Goal: Task Accomplishment & Management: Complete application form

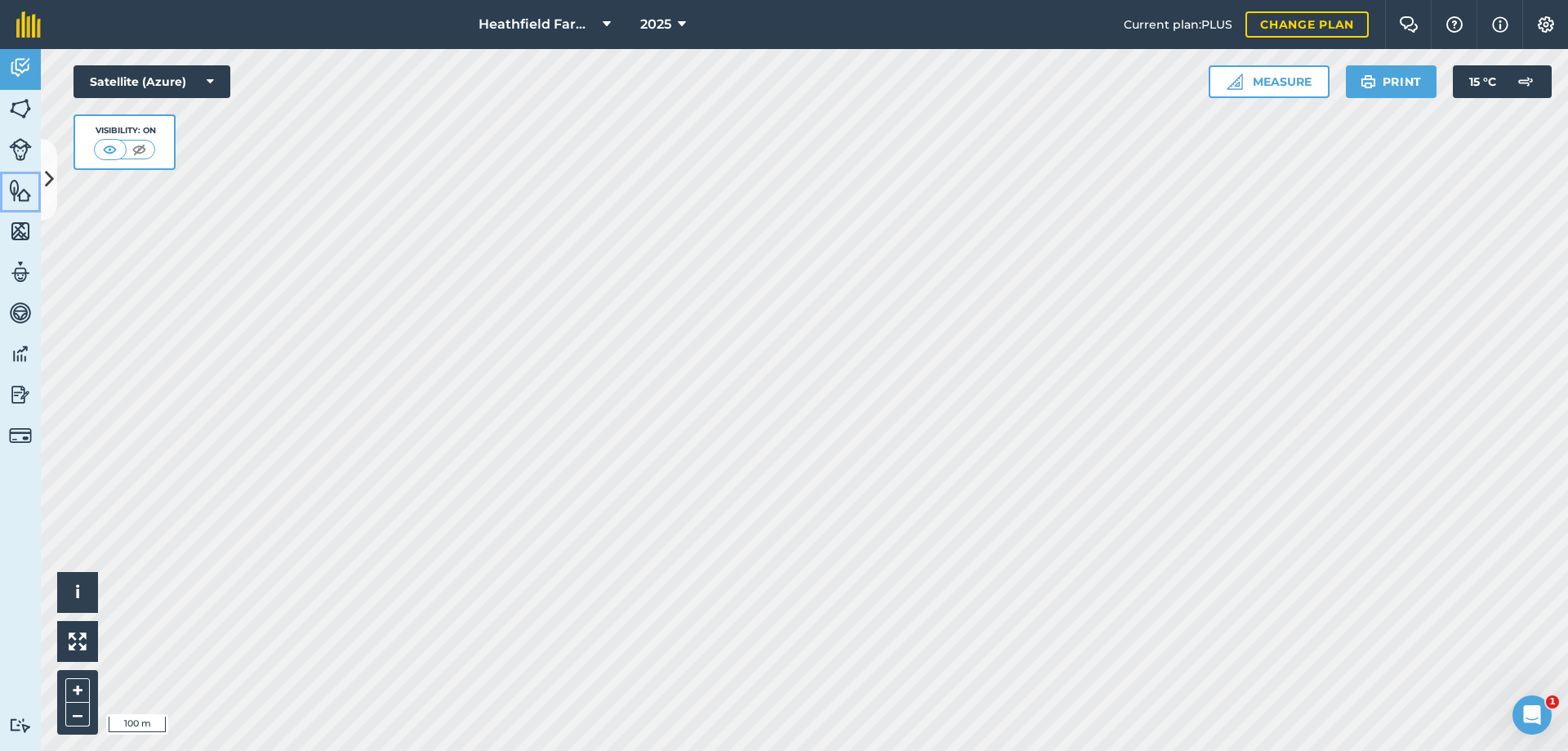
click at [16, 194] on img at bounding box center [20, 190] width 23 height 24
click at [12, 231] on img at bounding box center [20, 231] width 23 height 24
click at [22, 118] on img at bounding box center [20, 108] width 23 height 24
click at [28, 147] on img at bounding box center [20, 149] width 23 height 23
click at [20, 49] on link "Activity" at bounding box center [20, 69] width 41 height 41
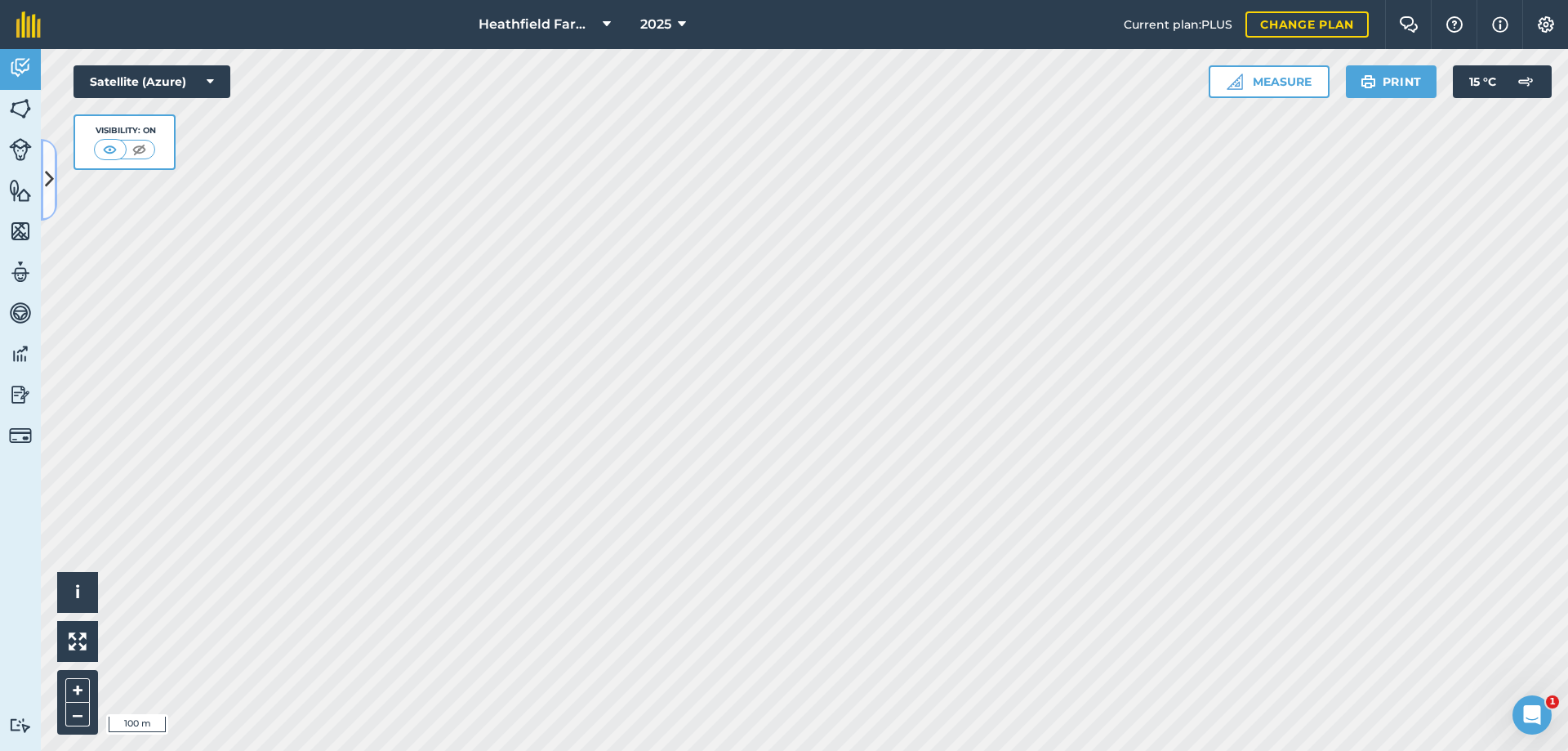
click at [51, 167] on icon at bounding box center [49, 180] width 9 height 29
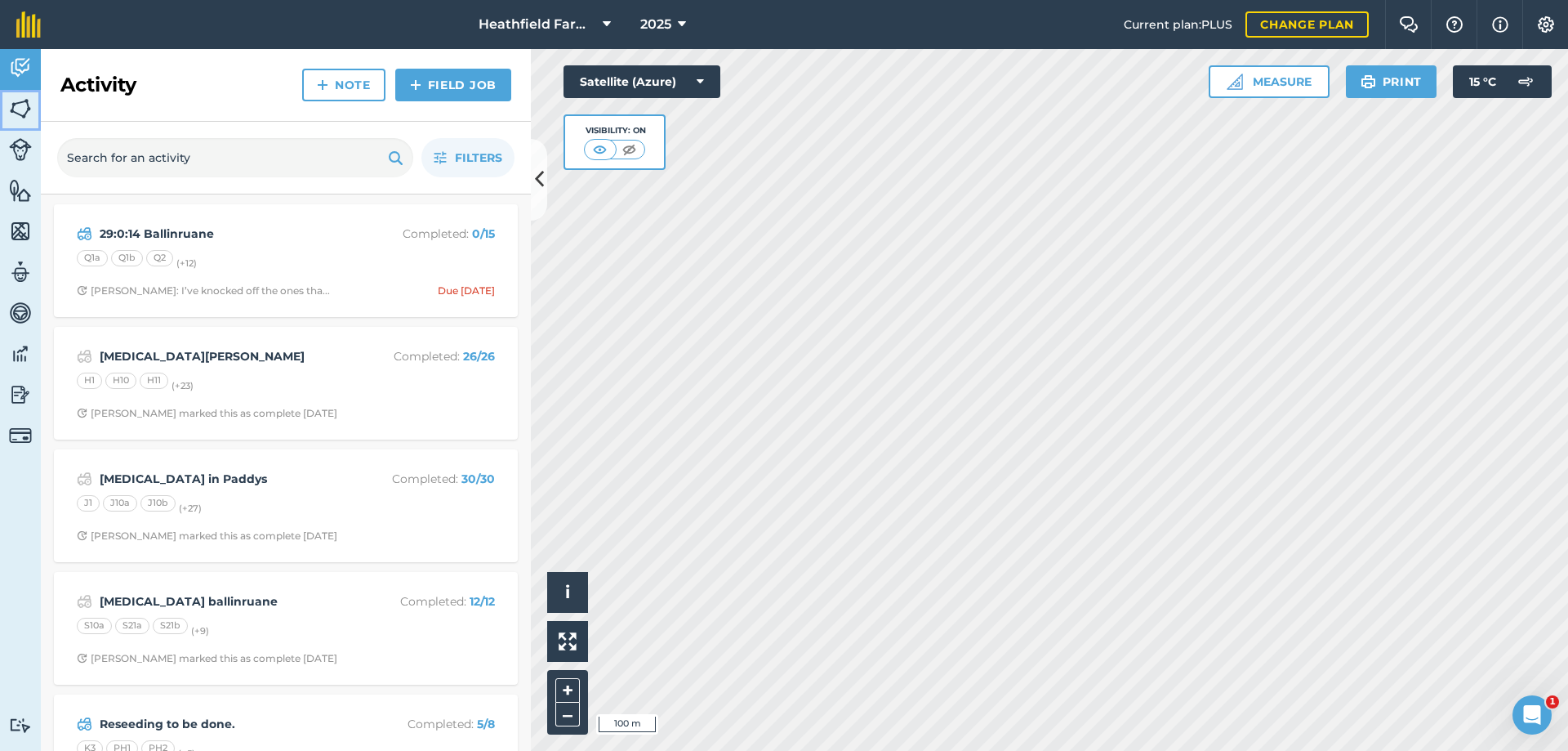
click at [20, 105] on img at bounding box center [20, 108] width 23 height 24
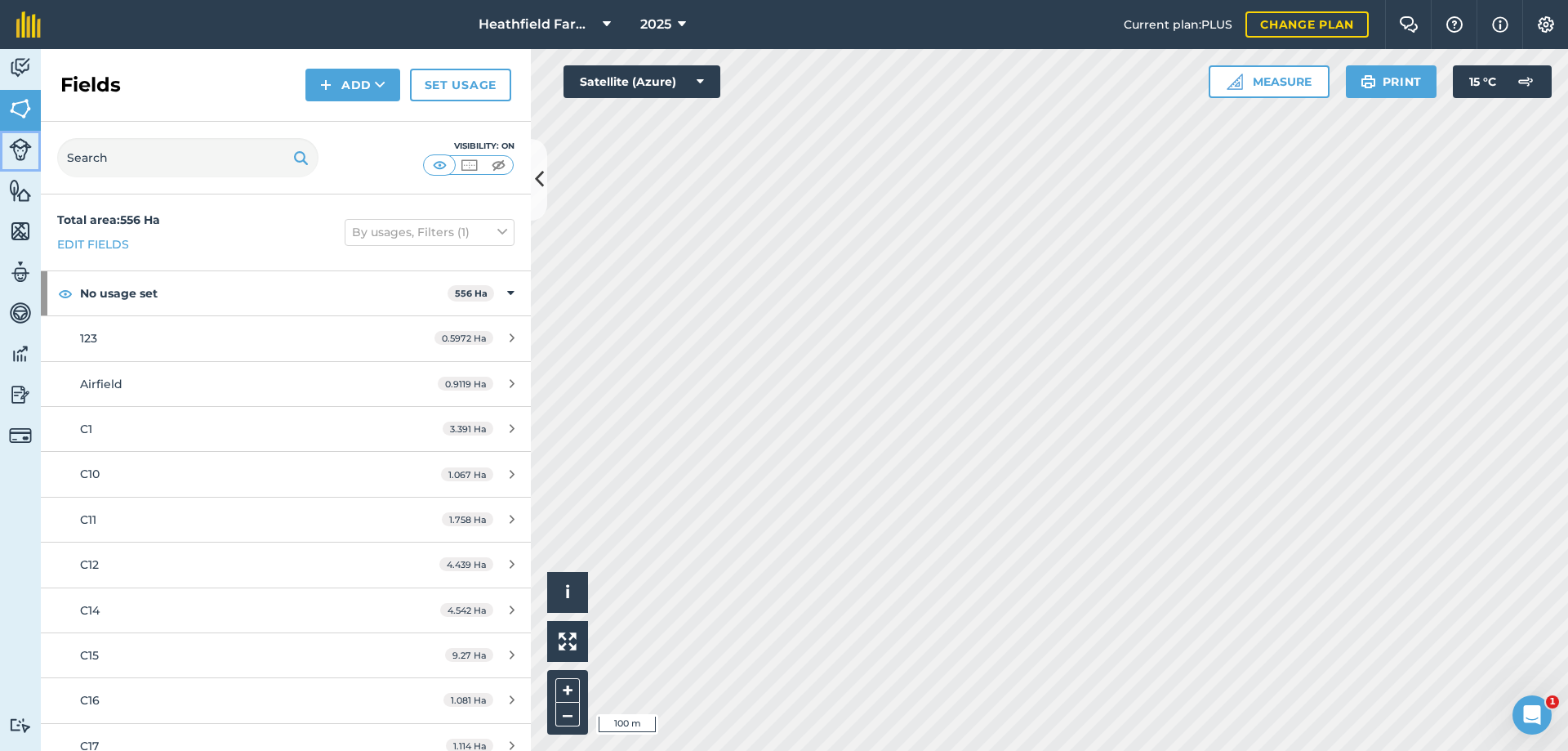
click at [19, 144] on img at bounding box center [20, 149] width 23 height 23
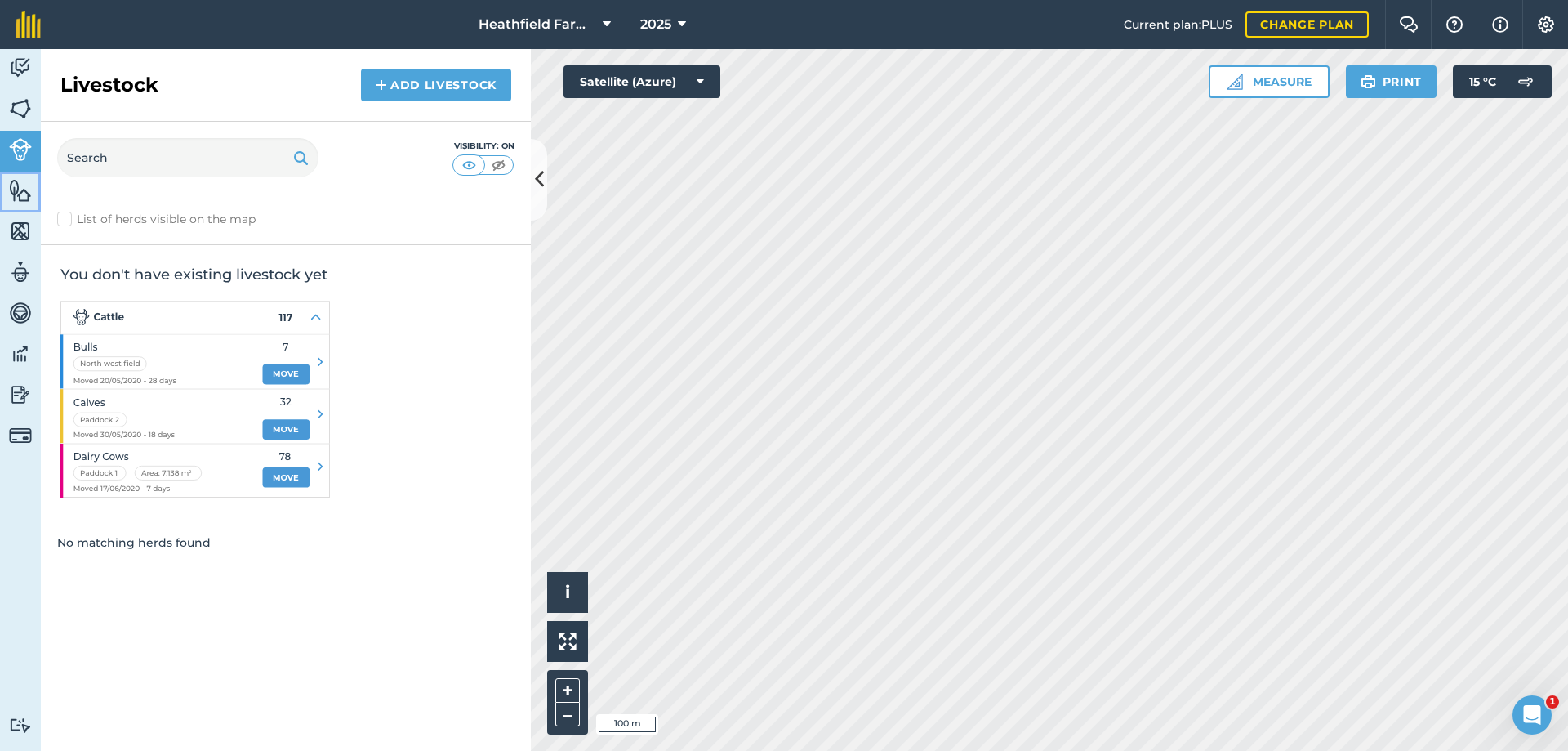
click at [23, 186] on img at bounding box center [20, 190] width 23 height 24
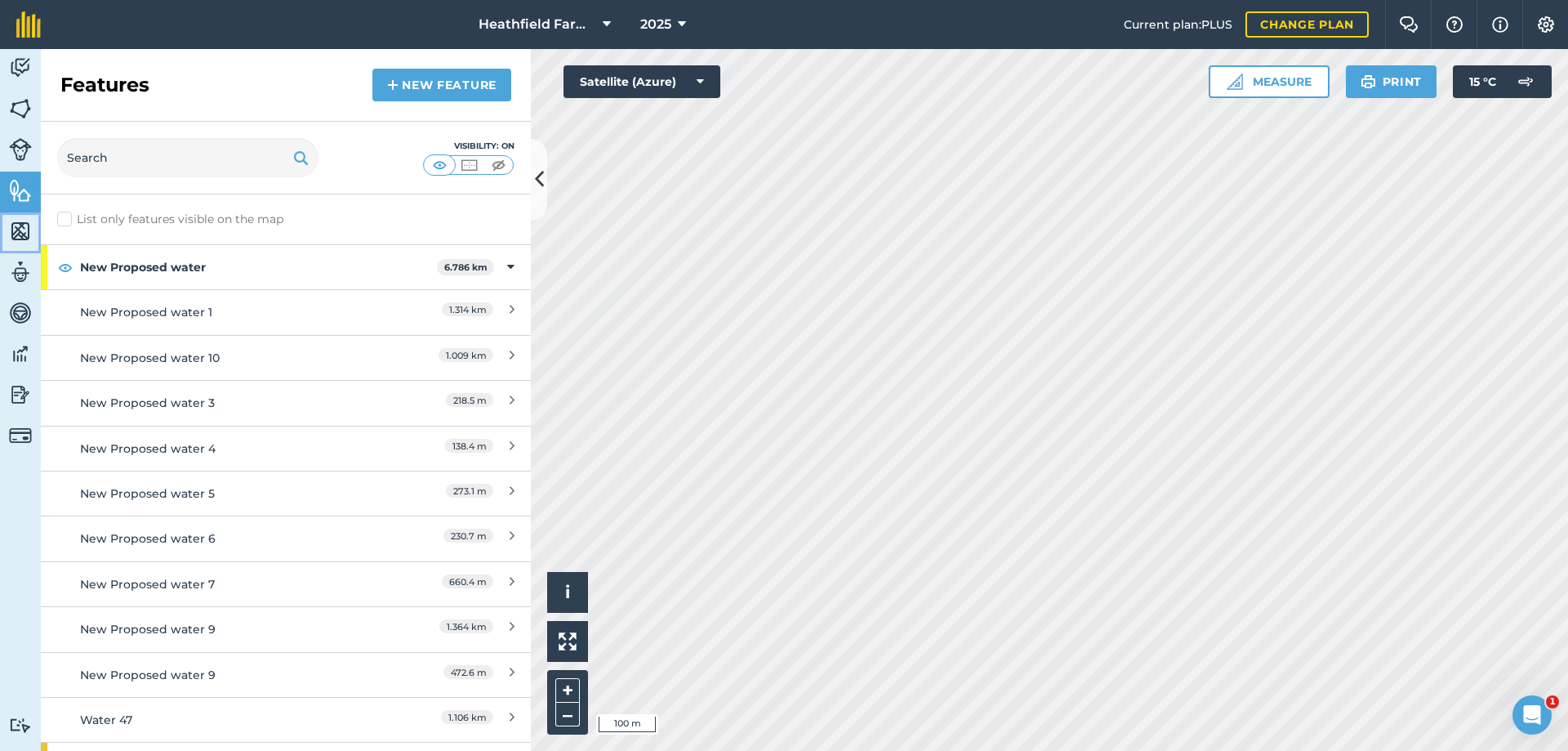
click at [19, 243] on link "Maps" at bounding box center [20, 232] width 41 height 41
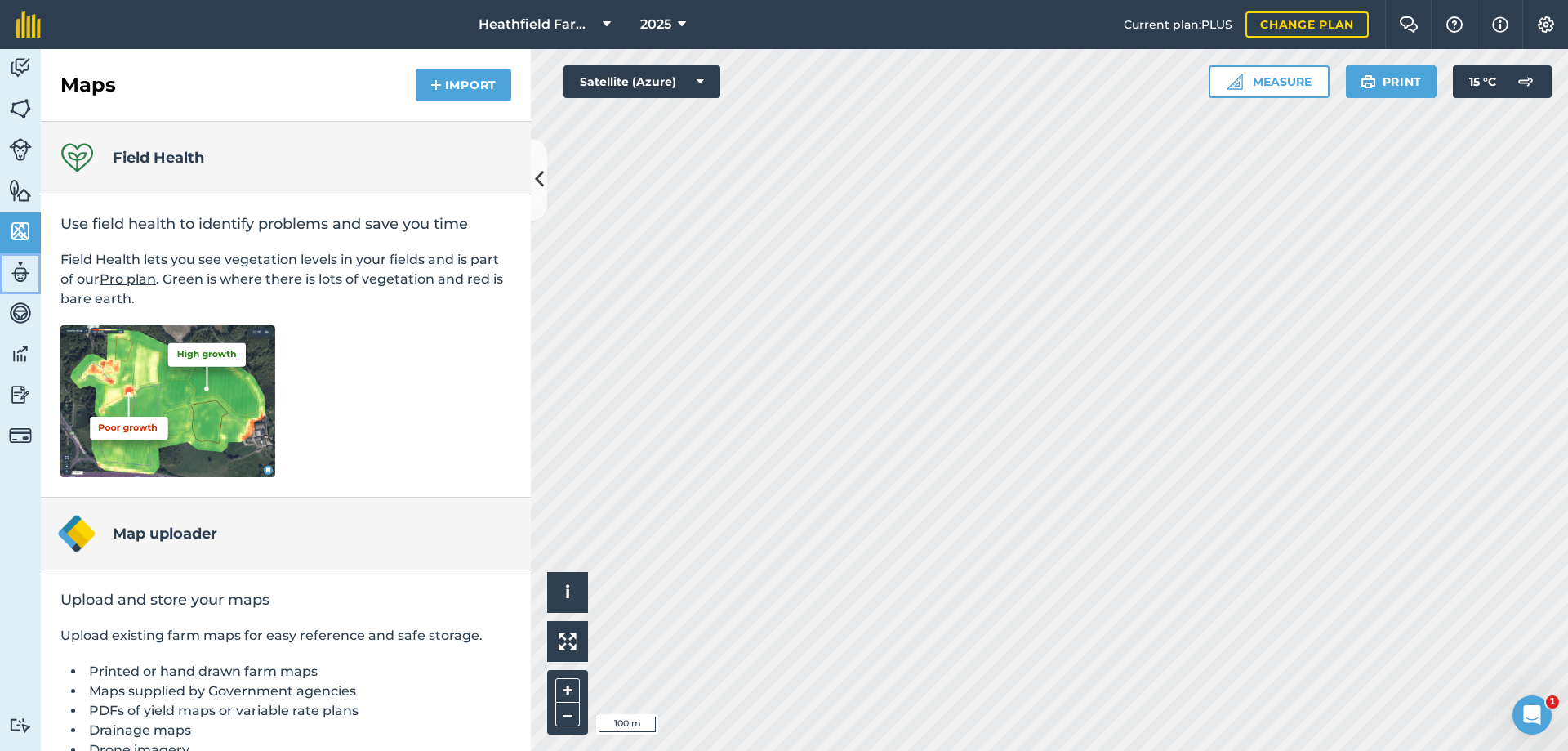
click at [18, 279] on img at bounding box center [20, 272] width 23 height 24
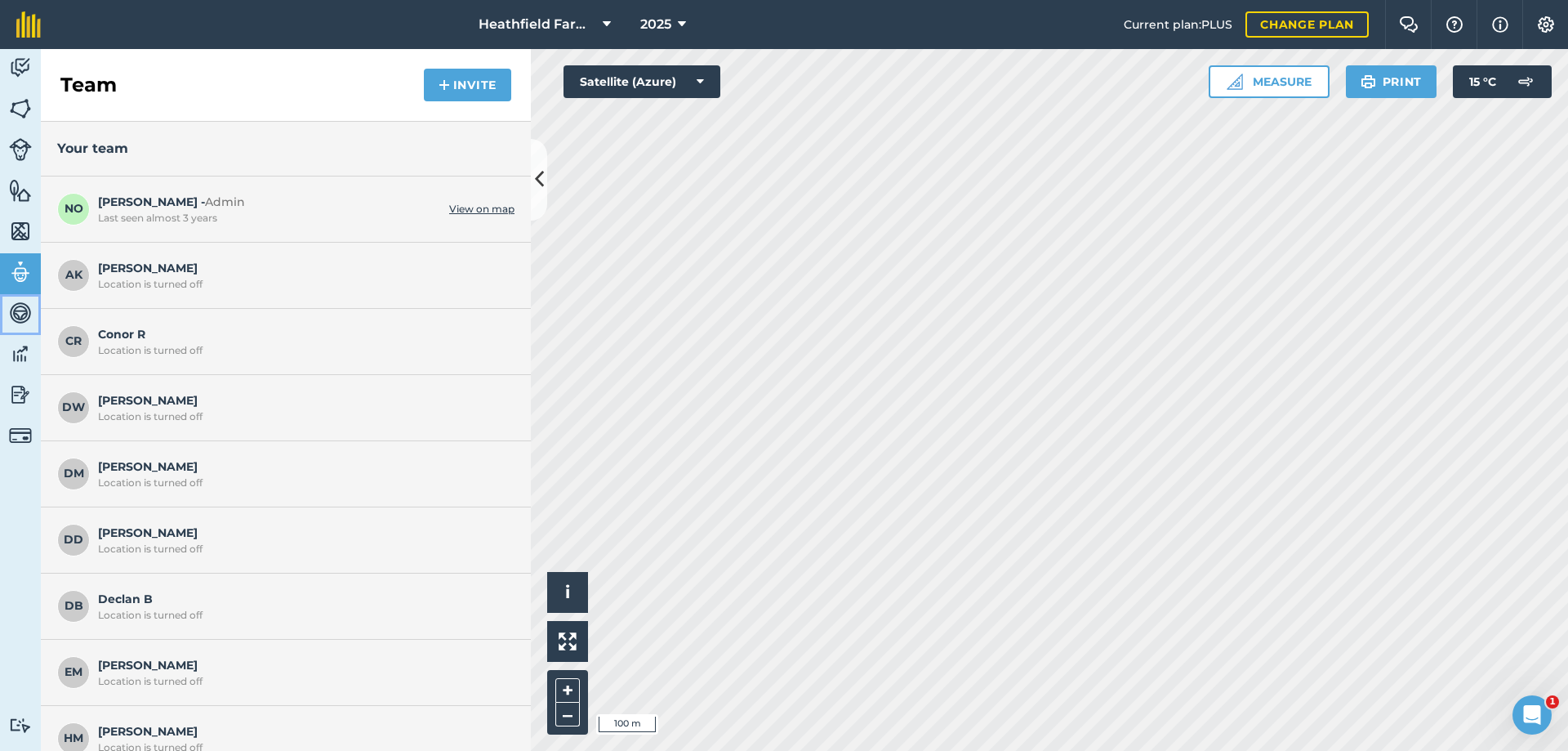
click at [15, 300] on img at bounding box center [20, 312] width 23 height 24
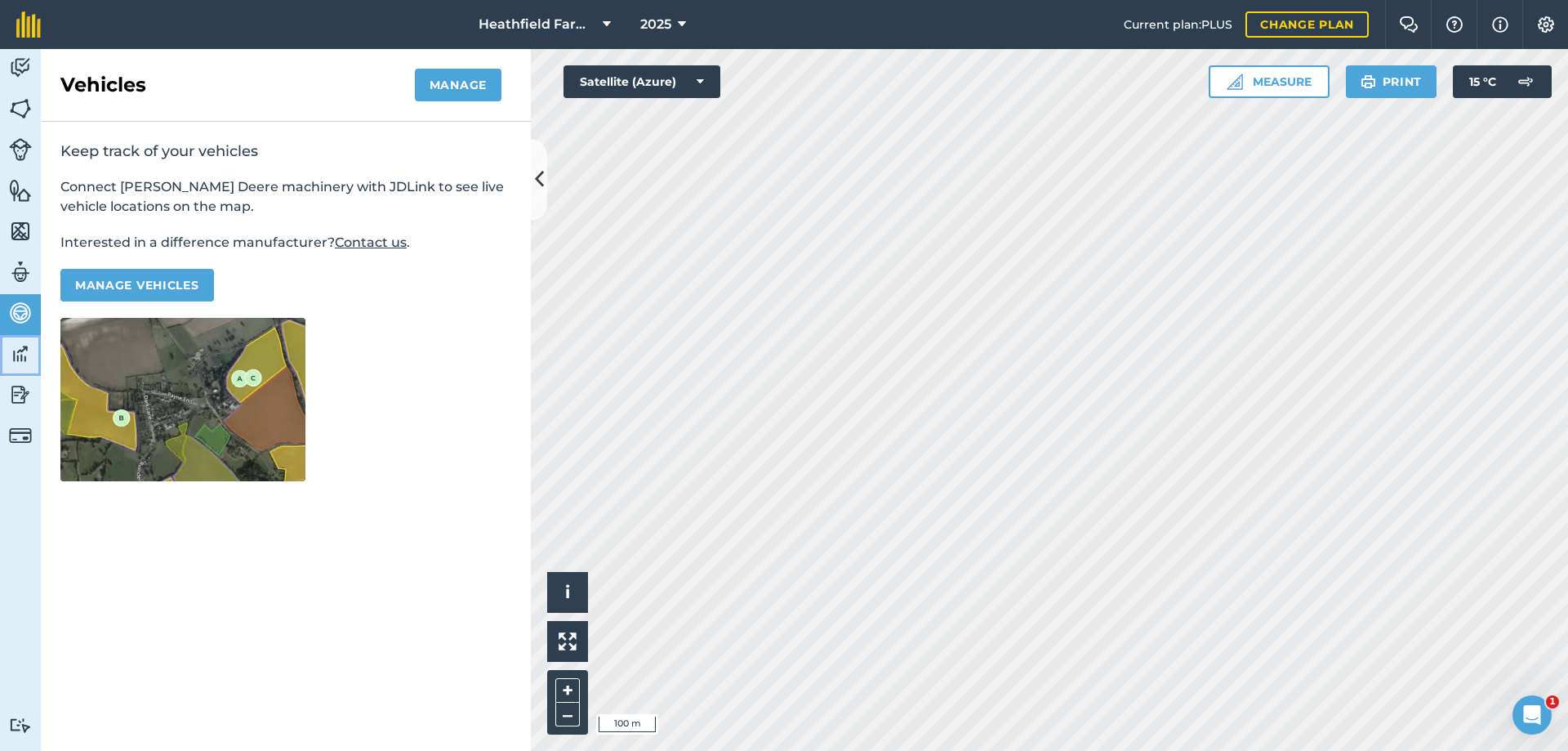
click at [20, 360] on img at bounding box center [20, 353] width 23 height 24
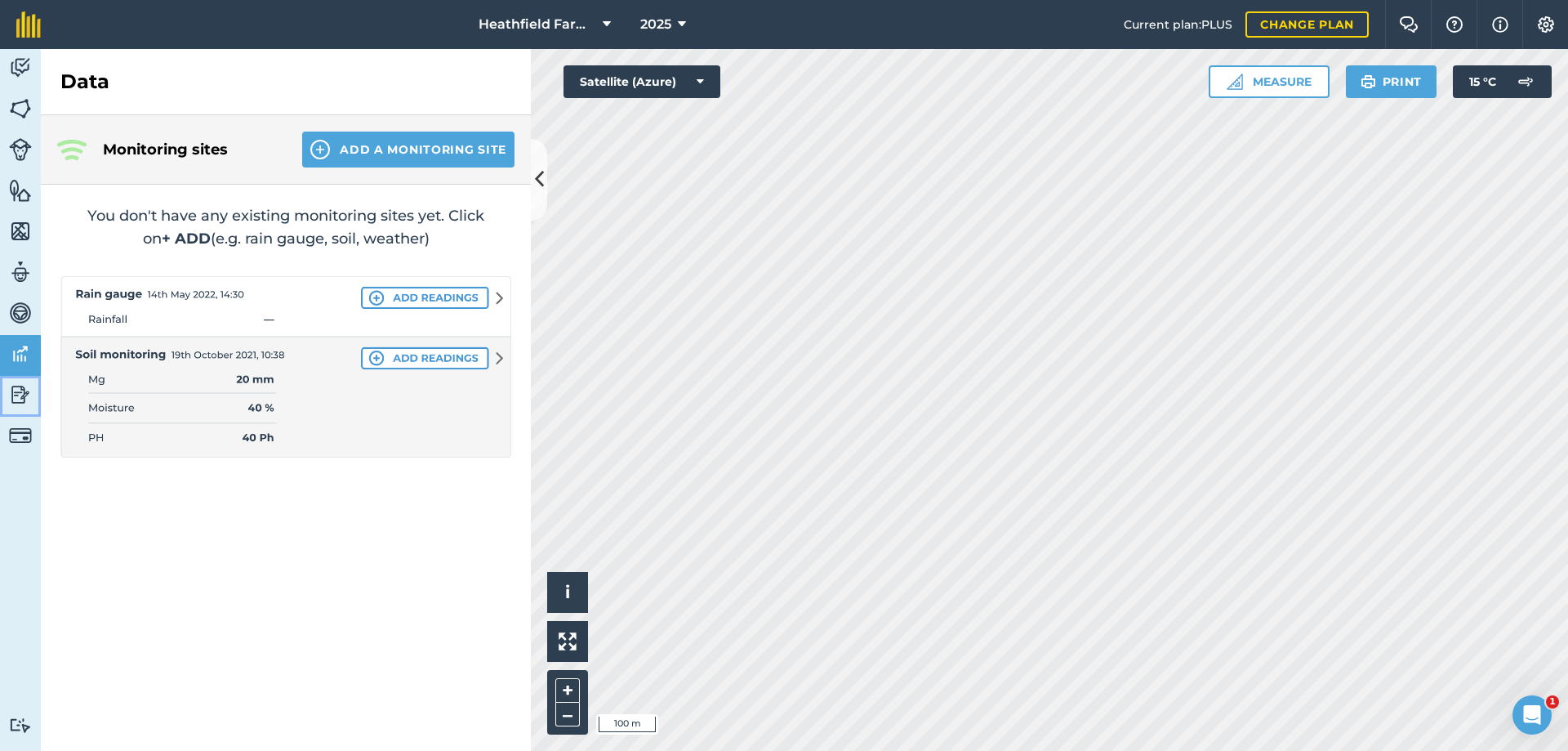
click at [18, 391] on img at bounding box center [20, 394] width 23 height 24
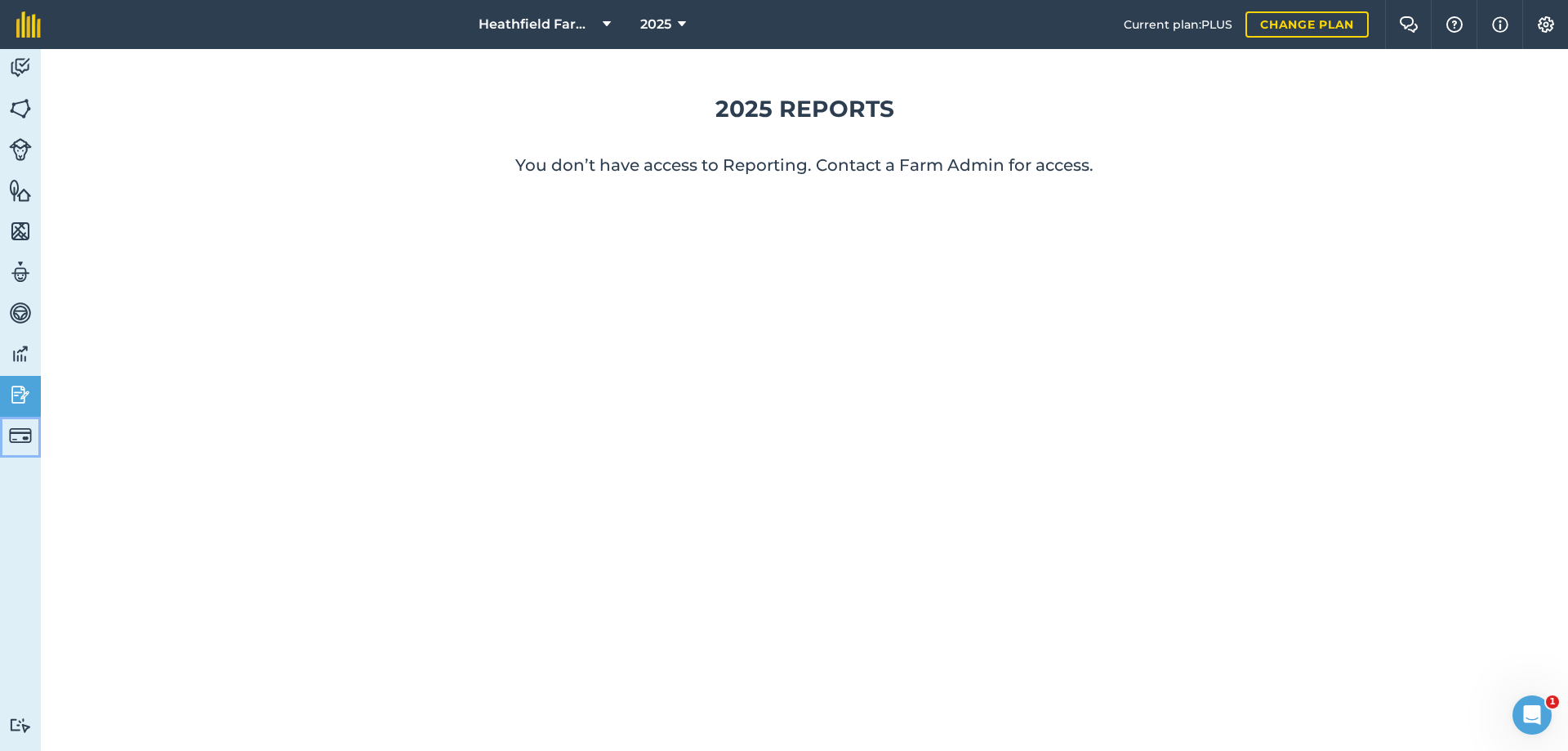
click at [18, 422] on link "Billing" at bounding box center [20, 437] width 41 height 41
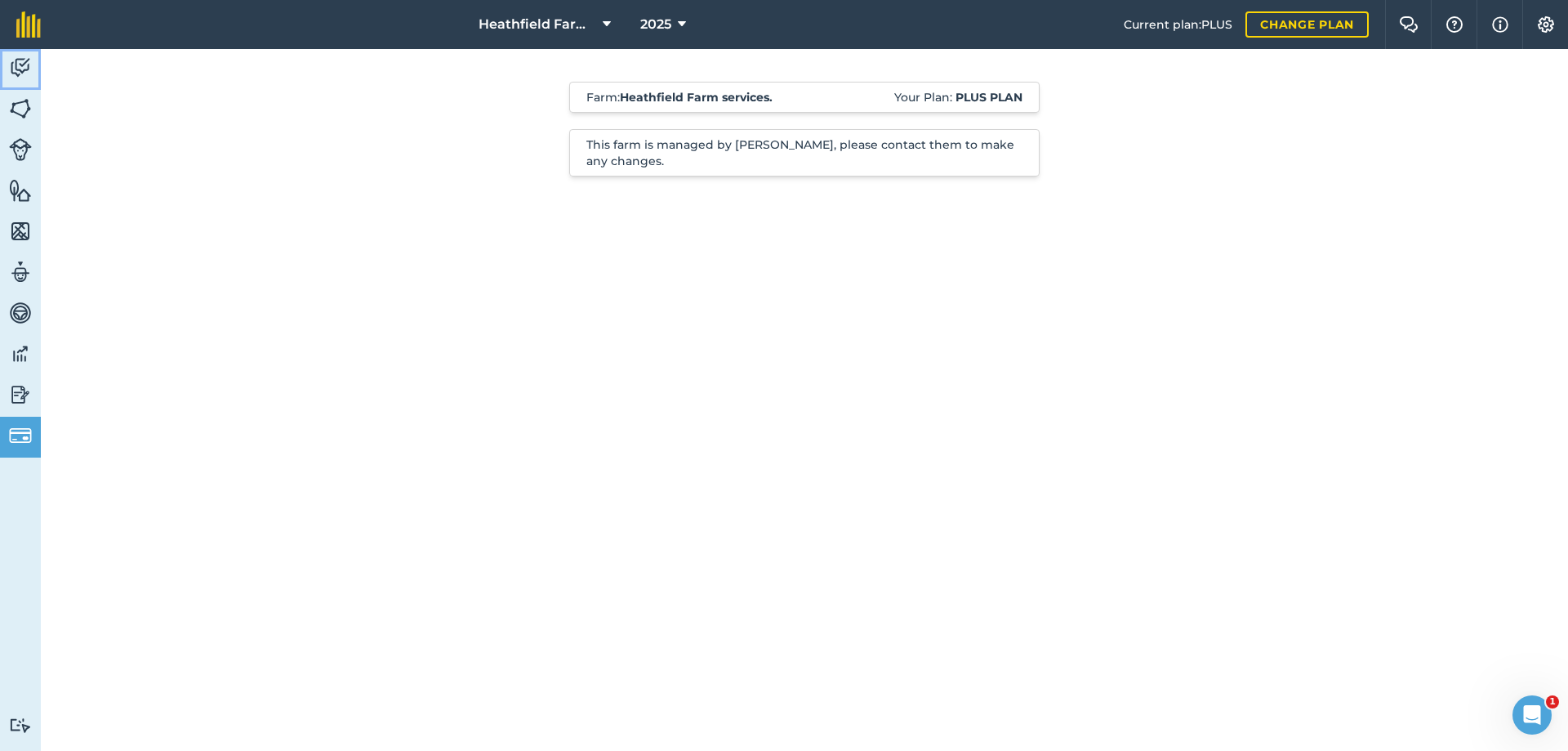
click at [22, 64] on img at bounding box center [20, 67] width 23 height 24
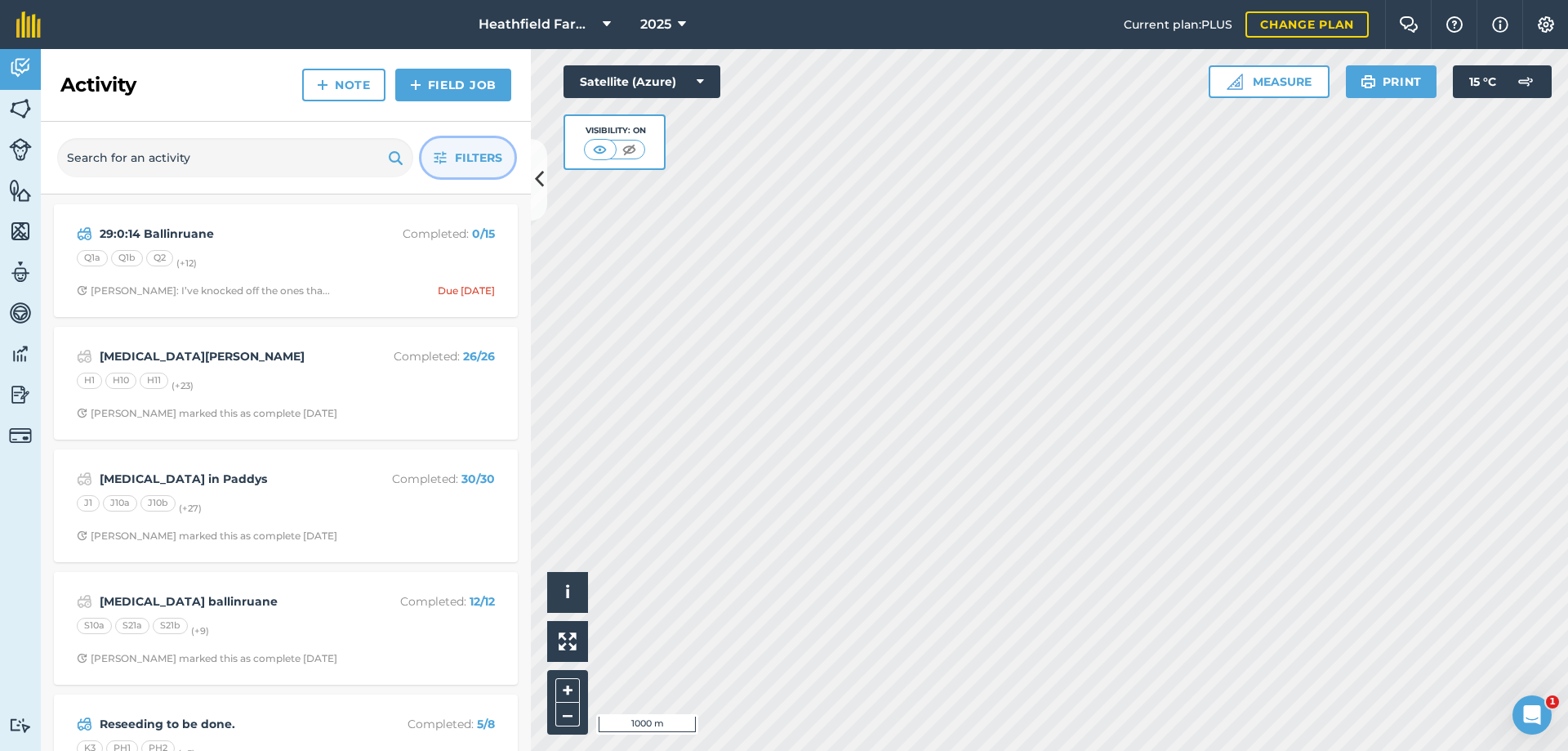
click at [470, 163] on span "Filters" at bounding box center [478, 157] width 47 height 18
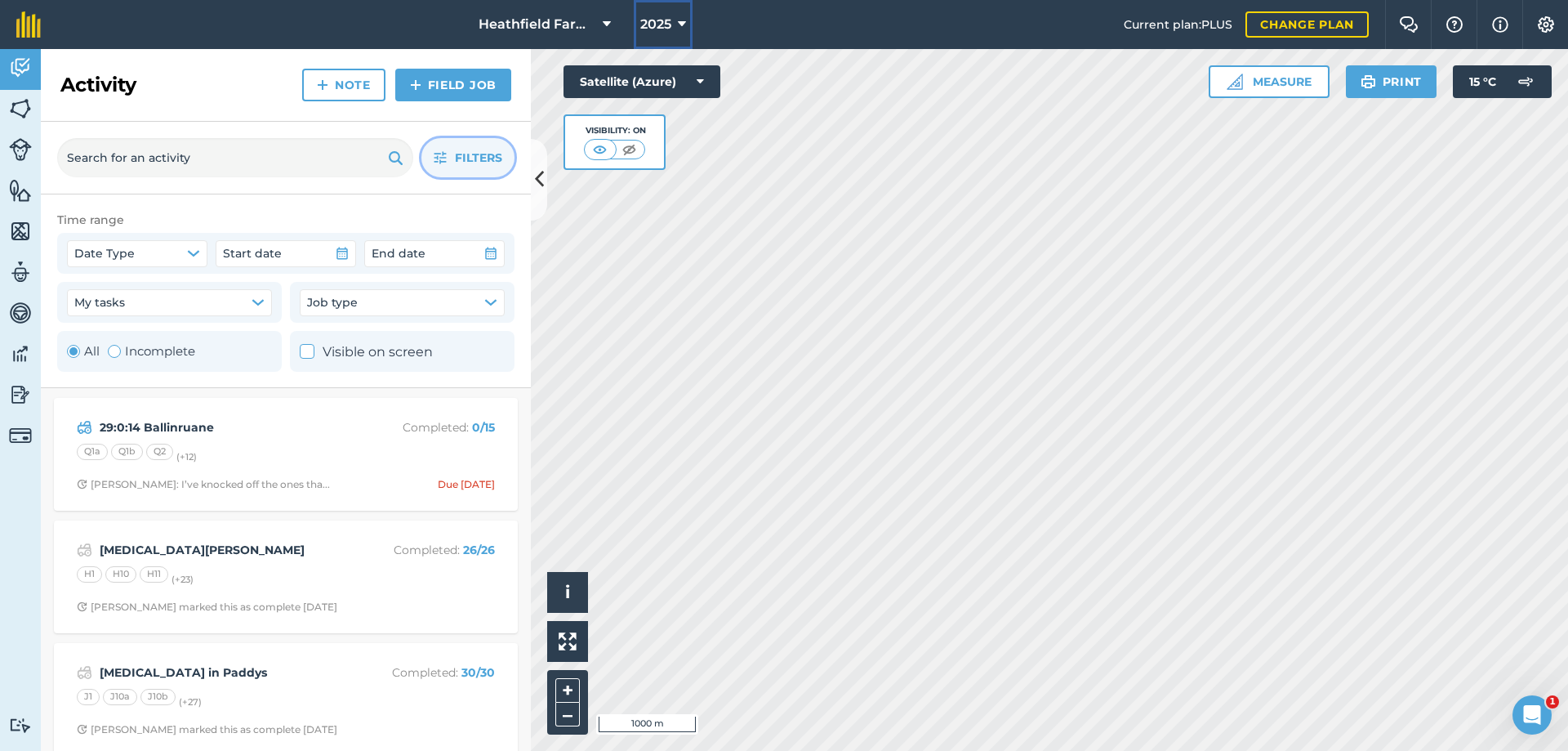
click at [678, 30] on button "2025" at bounding box center [664, 24] width 59 height 49
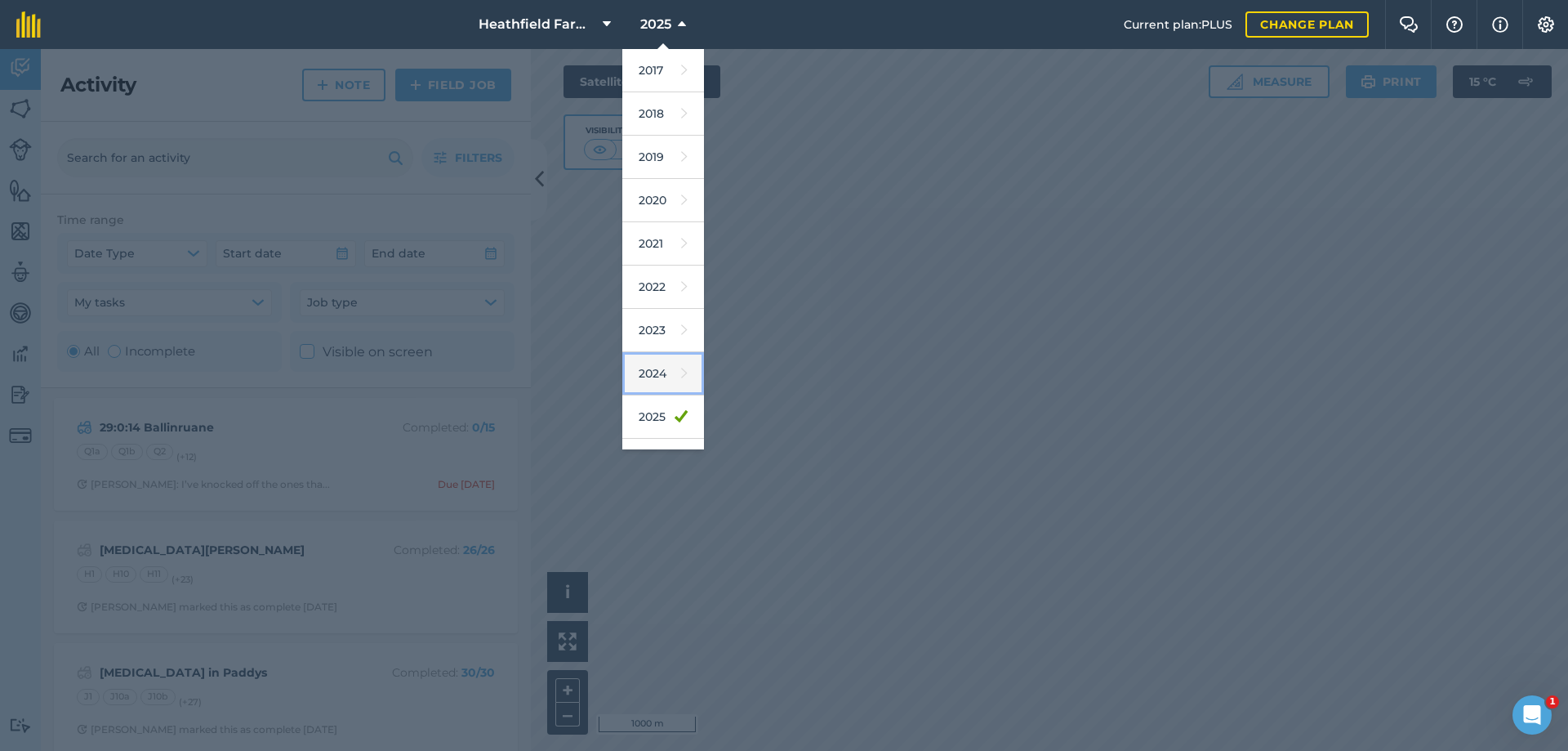
click at [659, 374] on link "2024" at bounding box center [663, 374] width 81 height 44
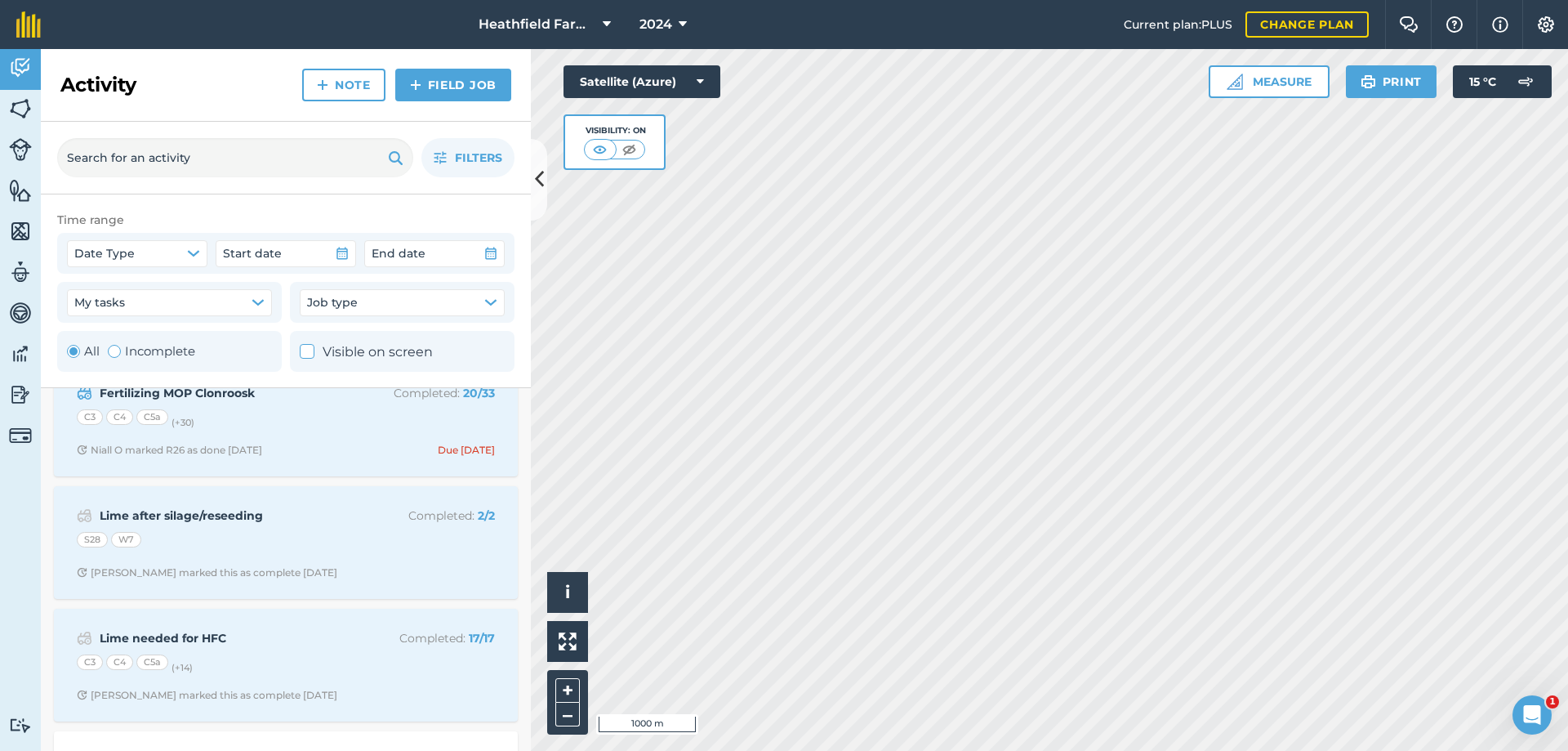
scroll to position [1008, 0]
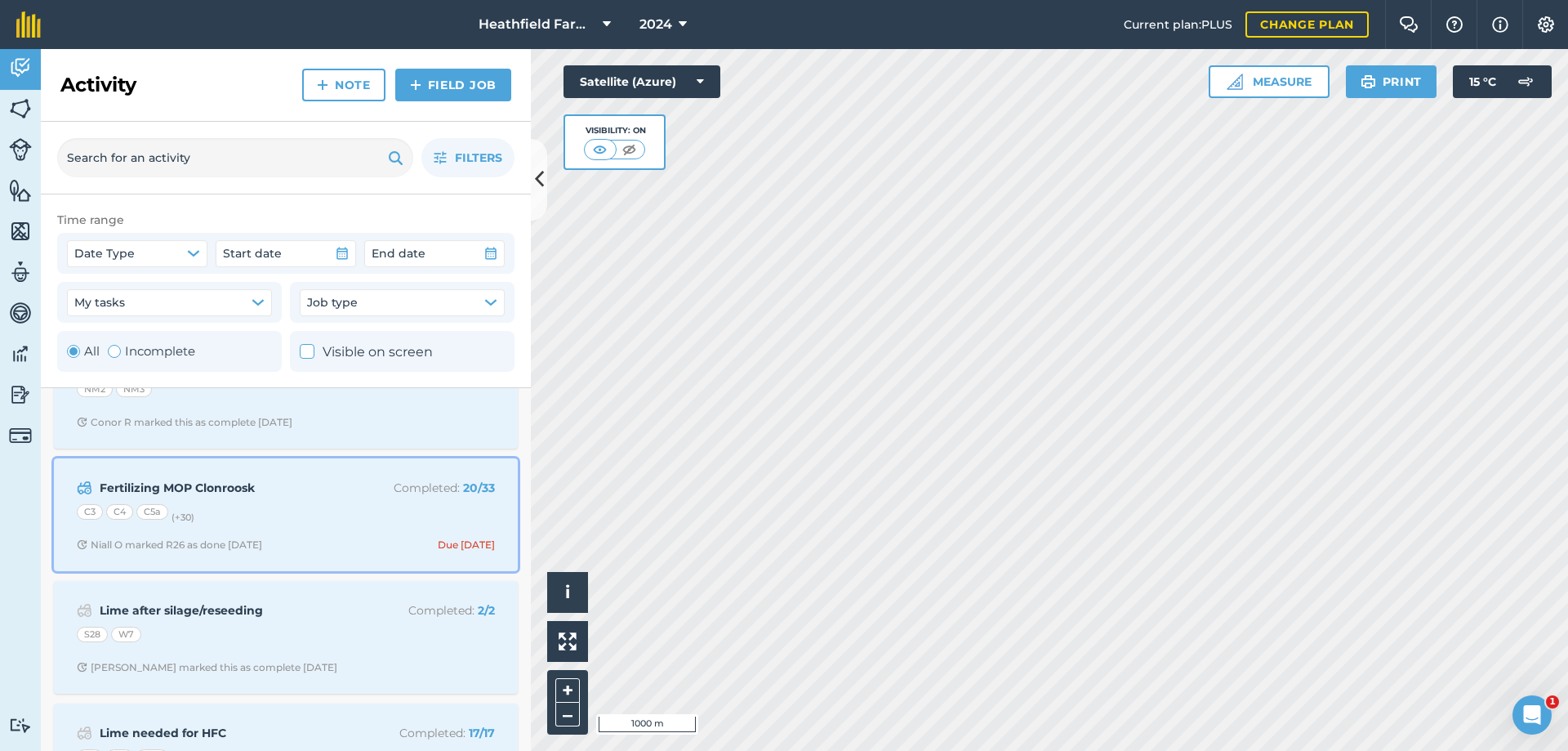
click at [247, 495] on strong "Fertilizing MOP Clonroosk" at bounding box center [229, 488] width 259 height 18
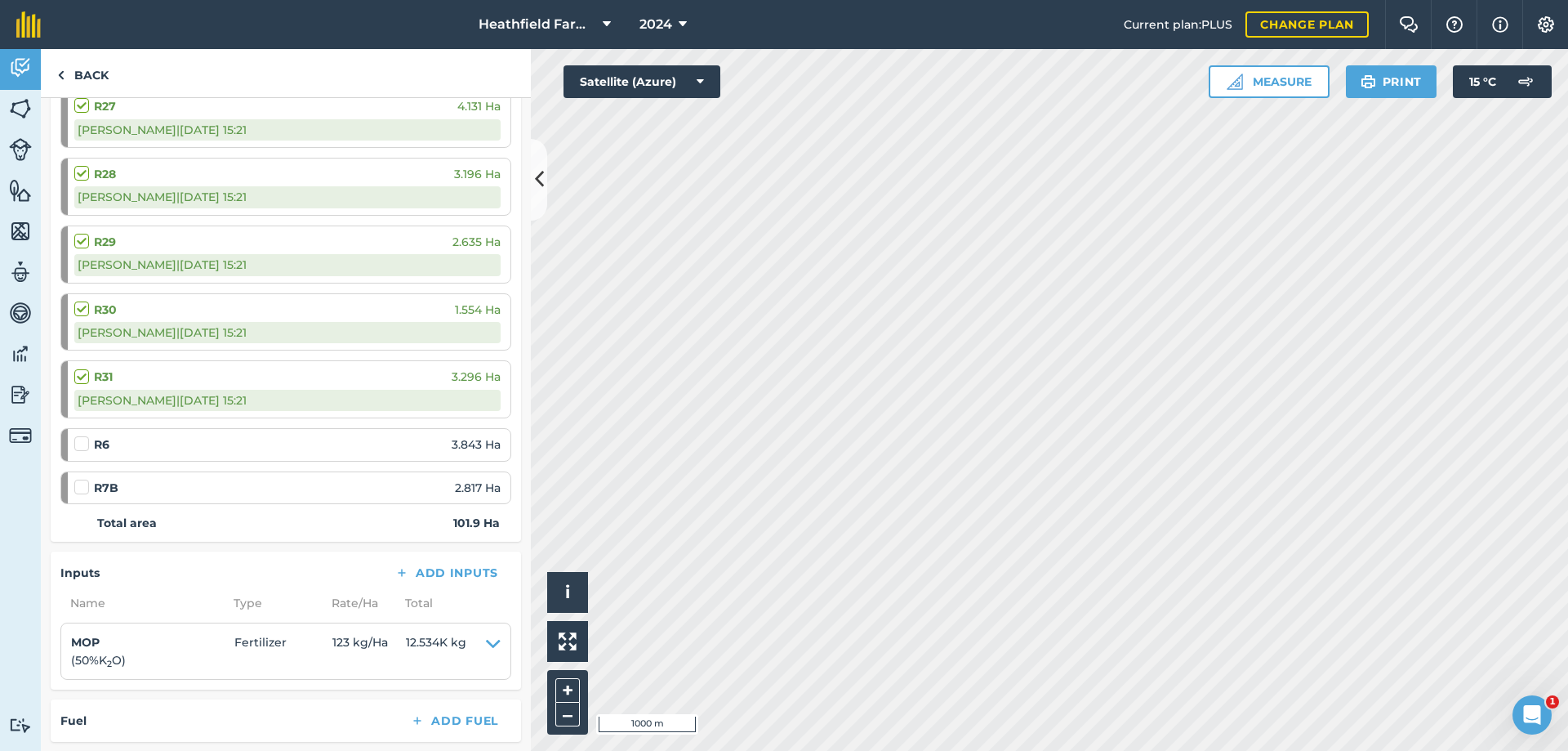
scroll to position [1771, 0]
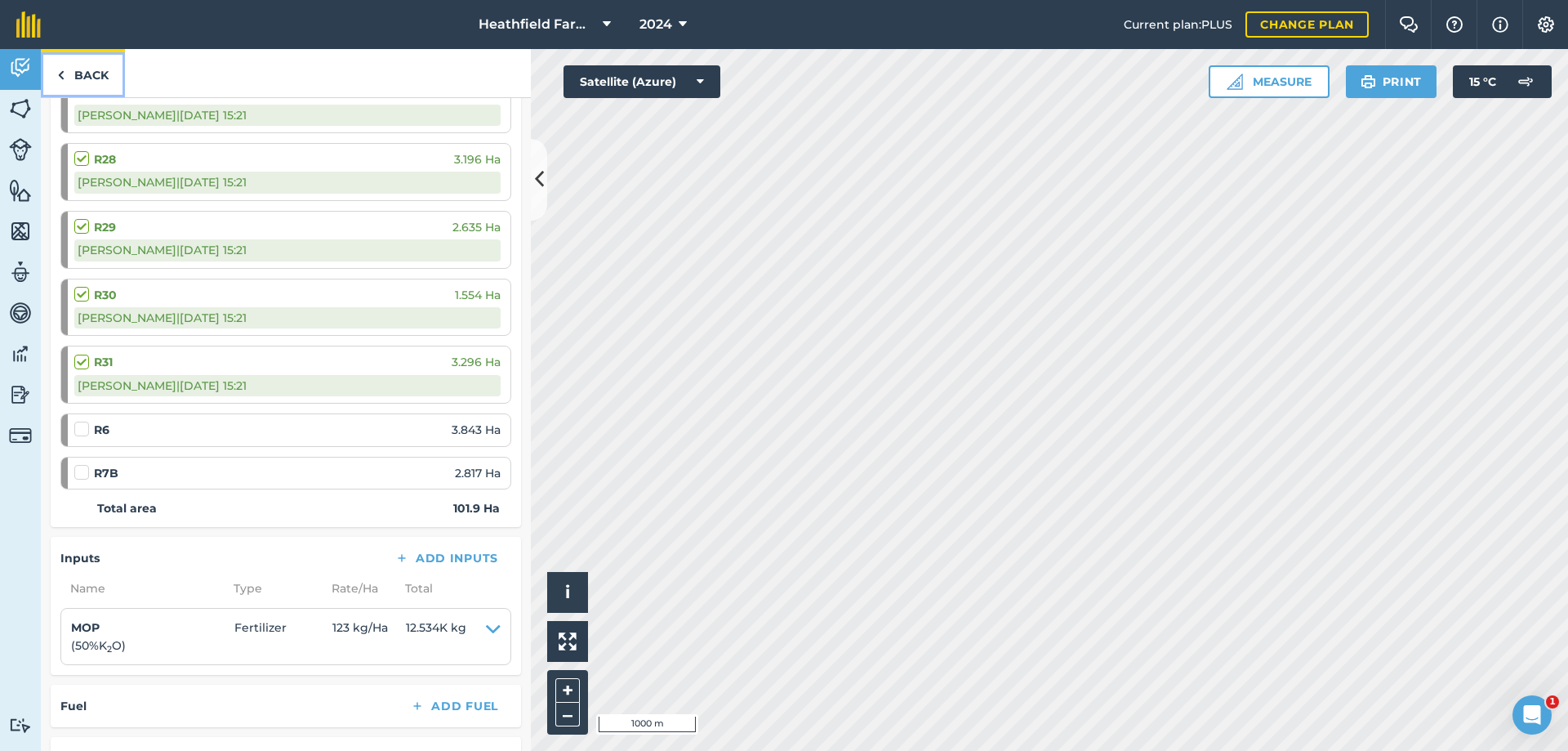
click at [77, 70] on link "Back" at bounding box center [83, 72] width 84 height 48
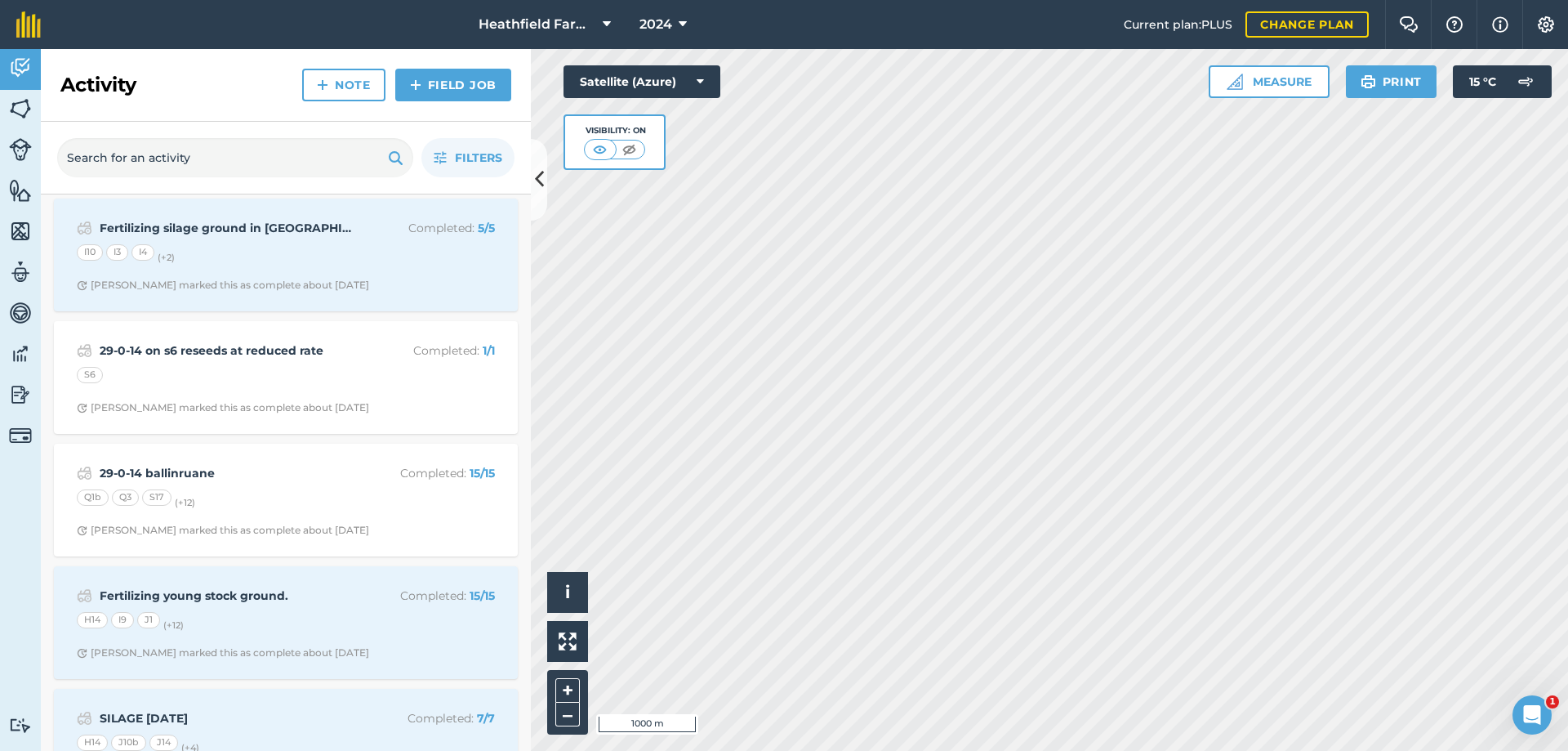
scroll to position [7325, 0]
click at [452, 164] on button "Filters" at bounding box center [467, 158] width 93 height 39
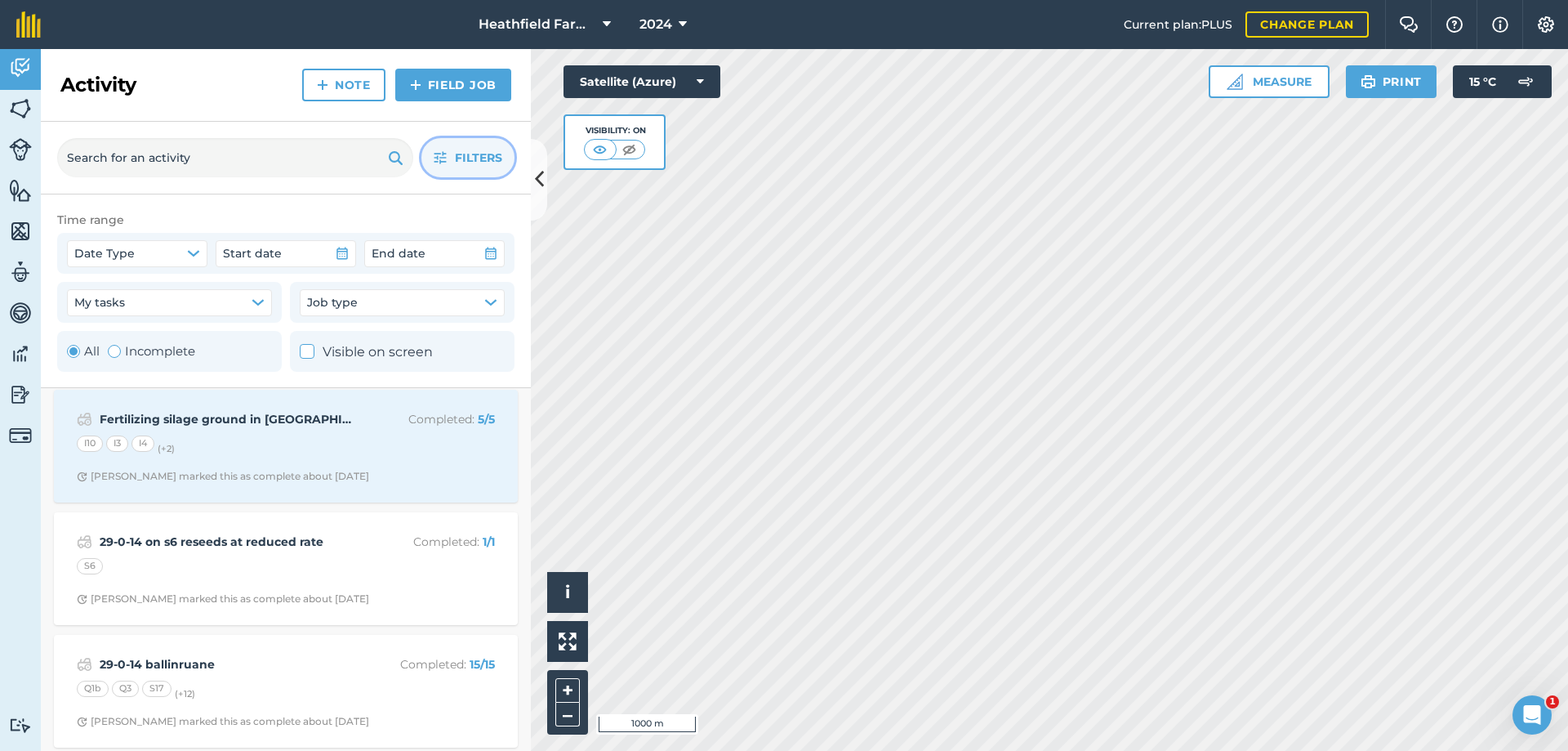
click at [450, 167] on button "Filters" at bounding box center [467, 158] width 93 height 39
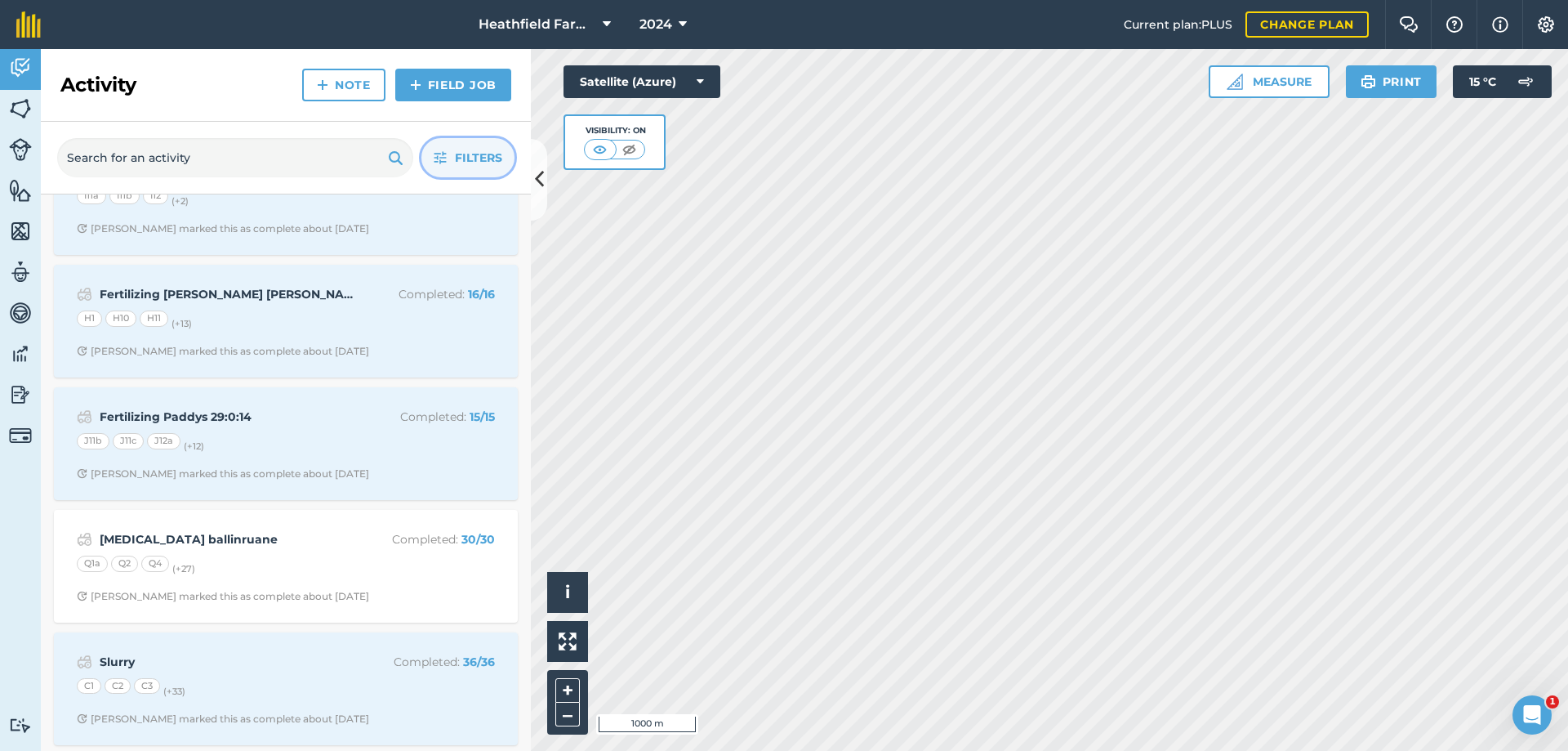
scroll to position [8441, 0]
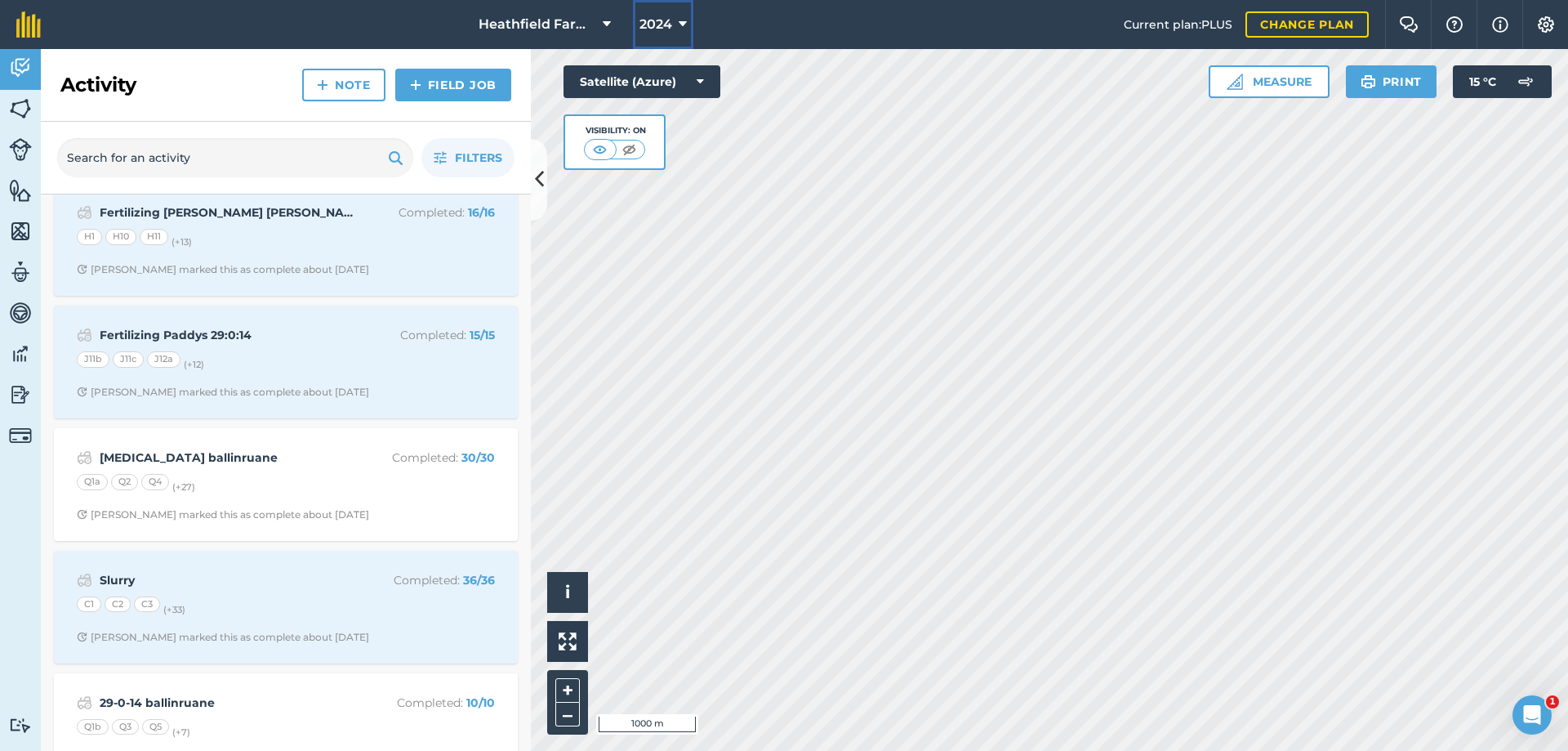
click at [636, 26] on button "2024" at bounding box center [664, 24] width 60 height 49
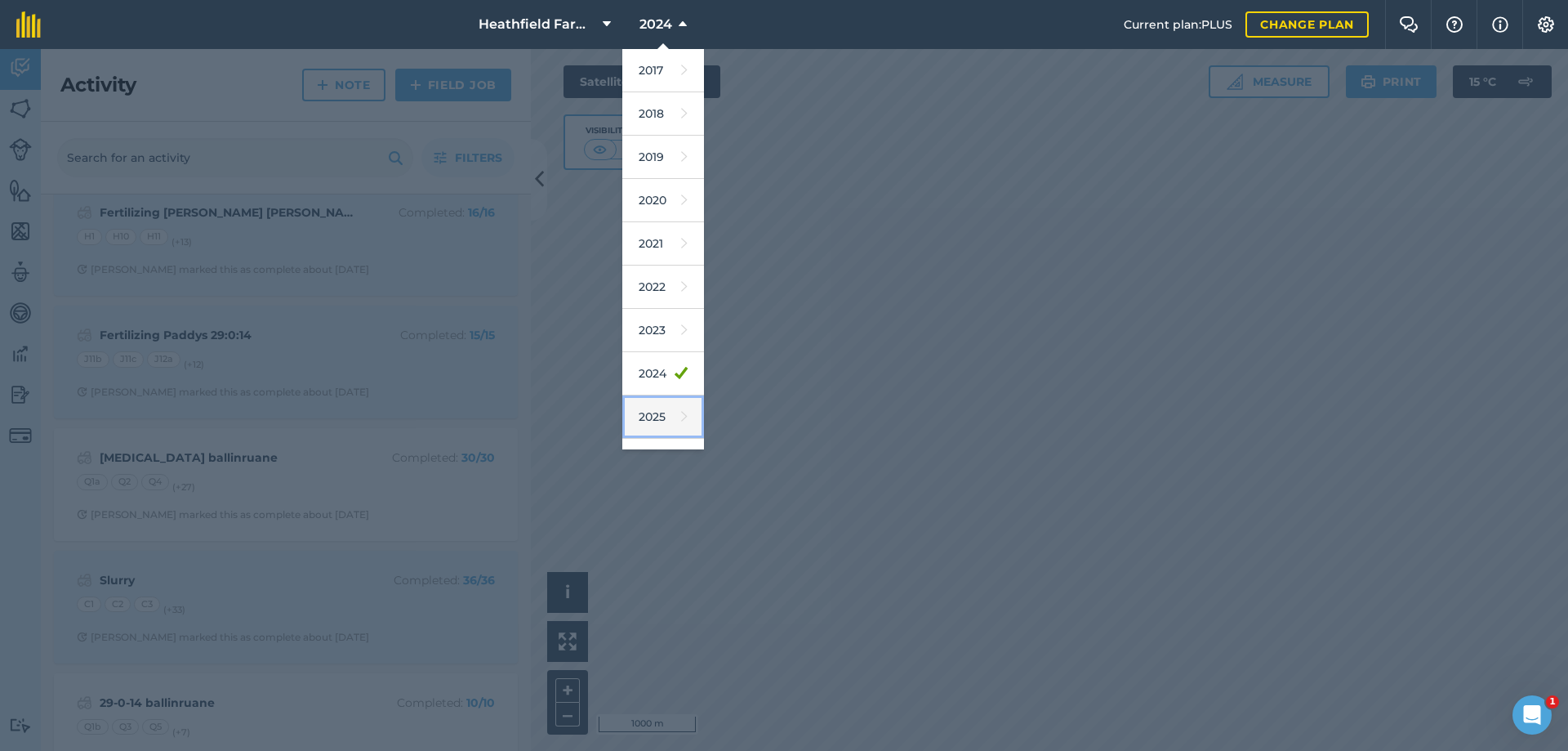
click at [666, 420] on link "2025" at bounding box center [663, 417] width 81 height 44
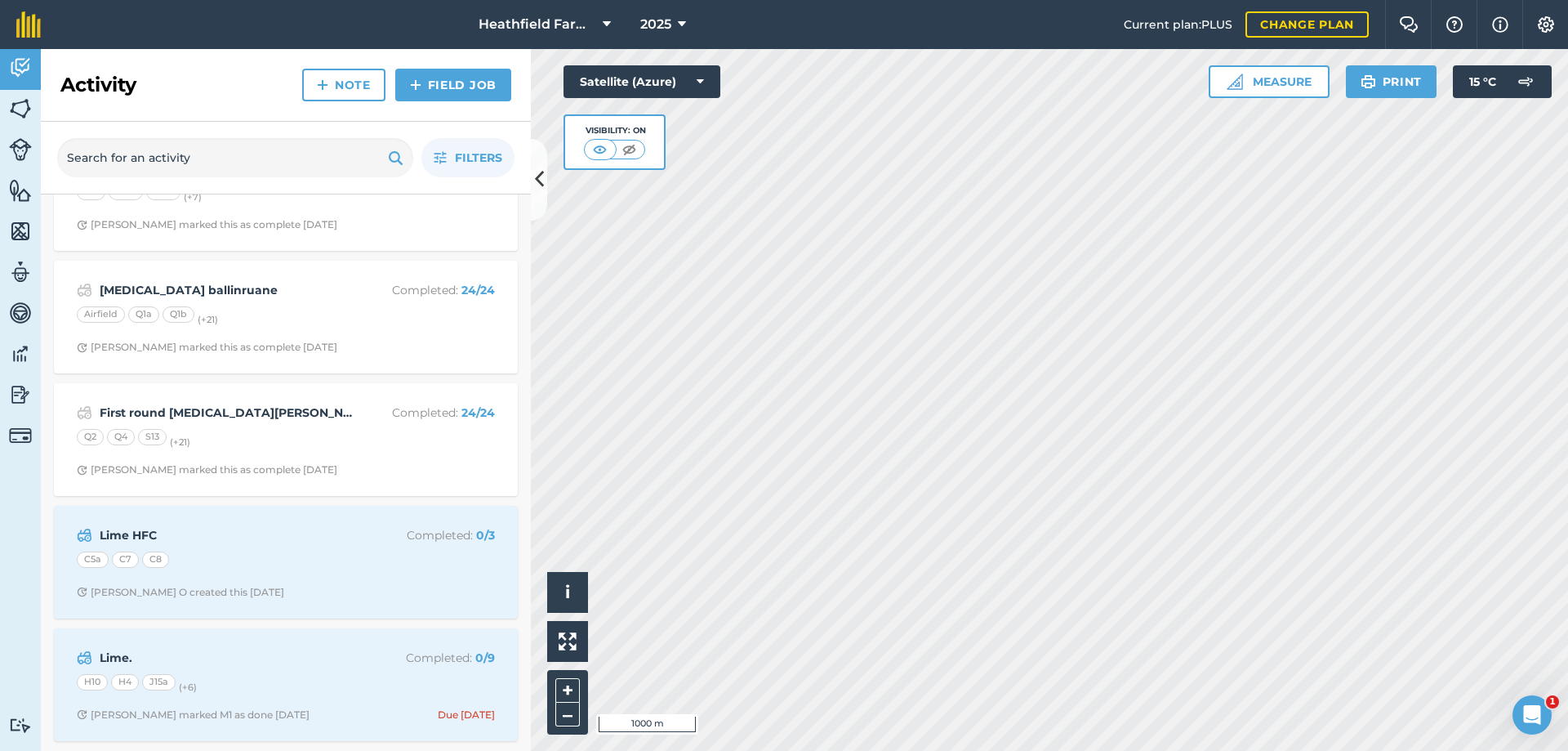
scroll to position [7541, 0]
click at [440, 88] on link "Field Job" at bounding box center [453, 85] width 116 height 33
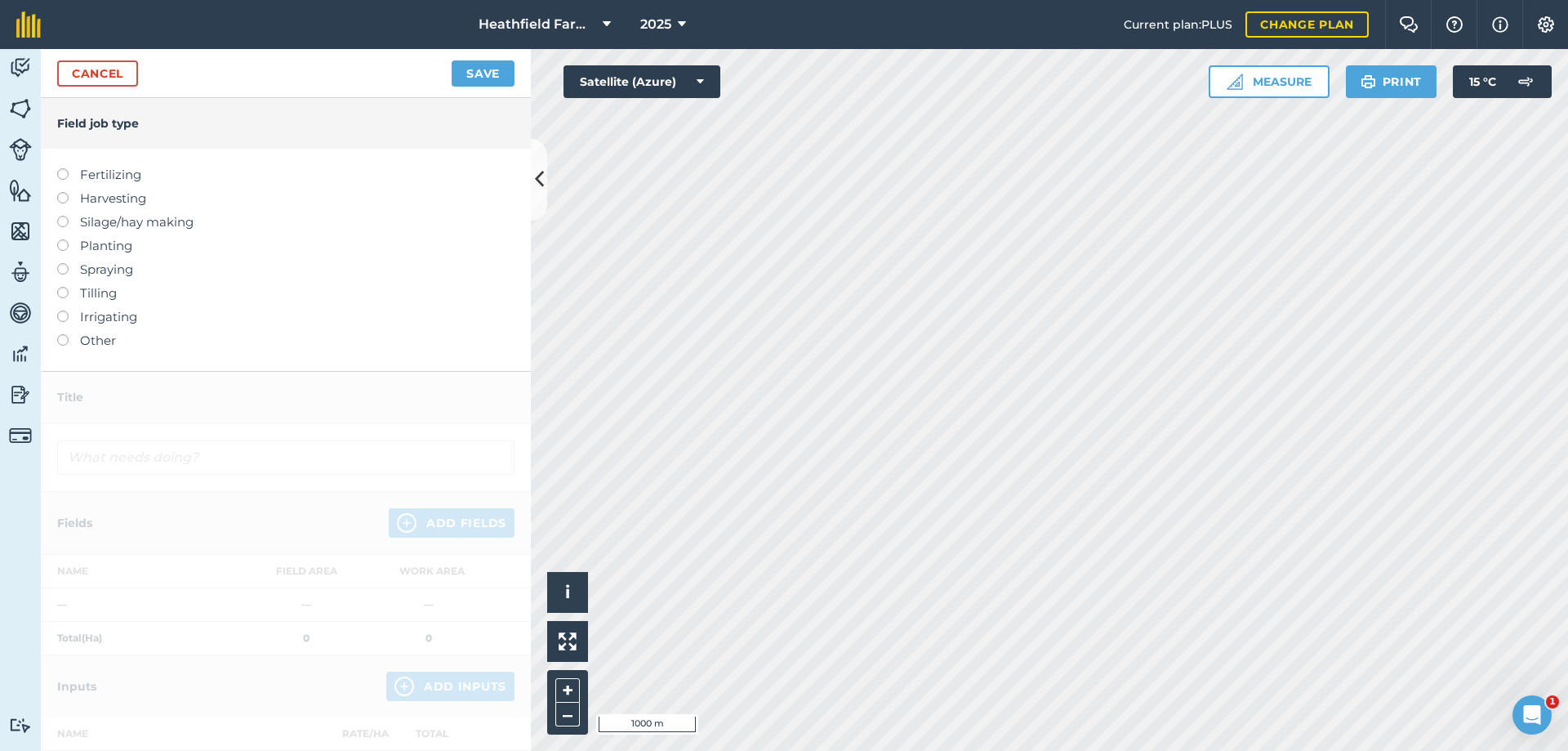
click at [63, 169] on label at bounding box center [68, 169] width 23 height 0
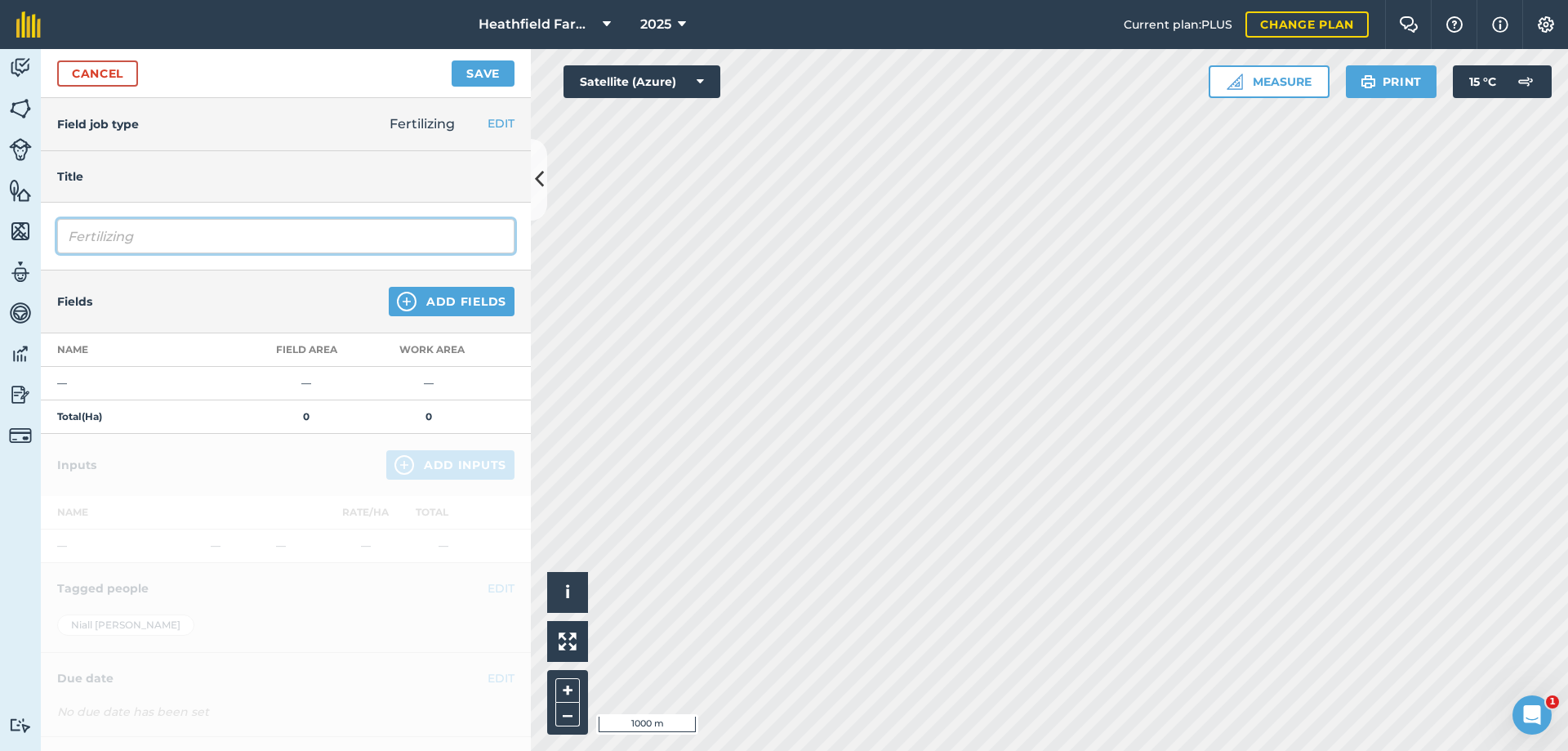
click at [114, 230] on input "Fertilizing" at bounding box center [285, 236] width 457 height 34
type input "i"
type input "Potash Ballinruane"
click at [402, 456] on div at bounding box center [286, 628] width 490 height 389
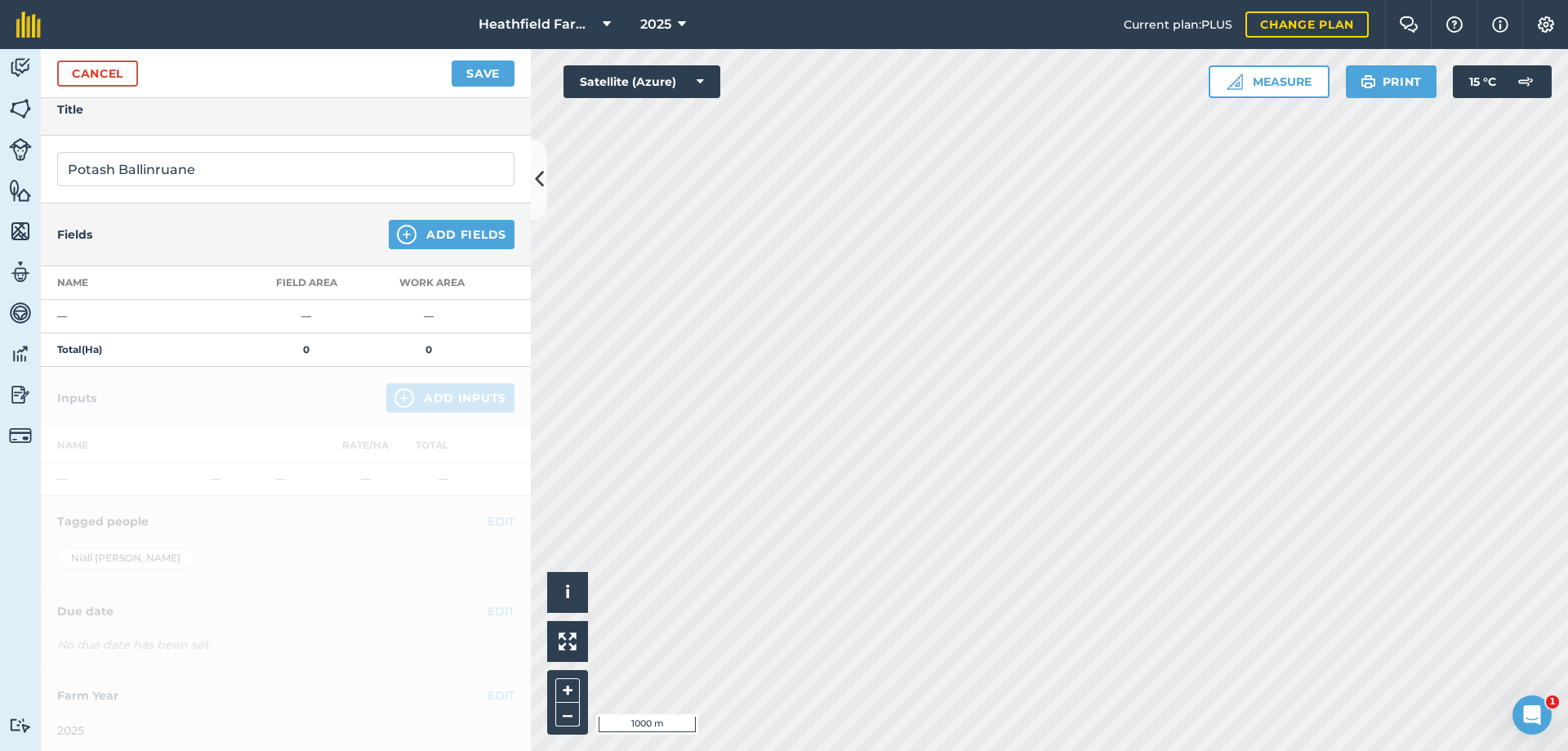
scroll to position [73, 0]
click at [397, 223] on img at bounding box center [406, 228] width 19 height 19
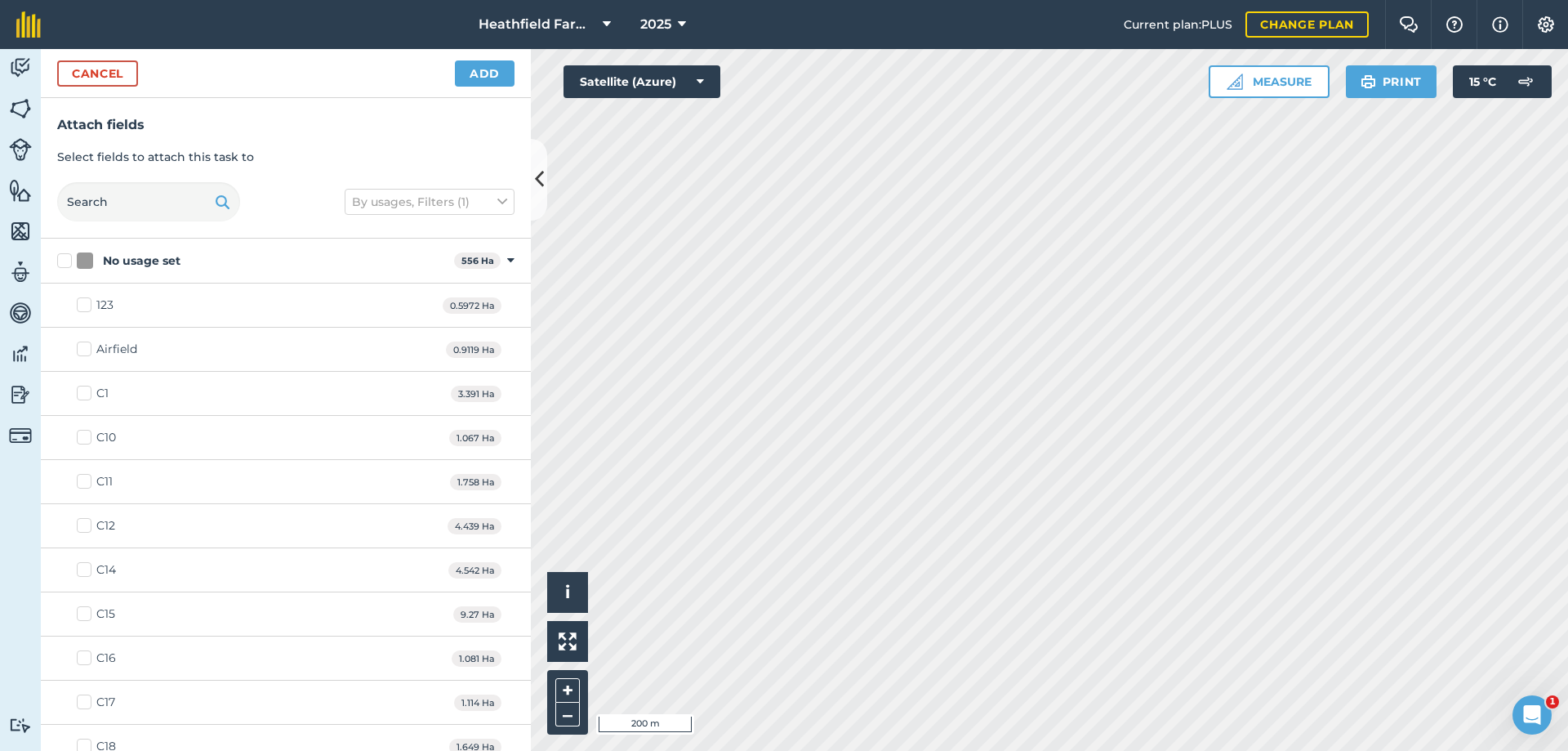
checkbox input "true"
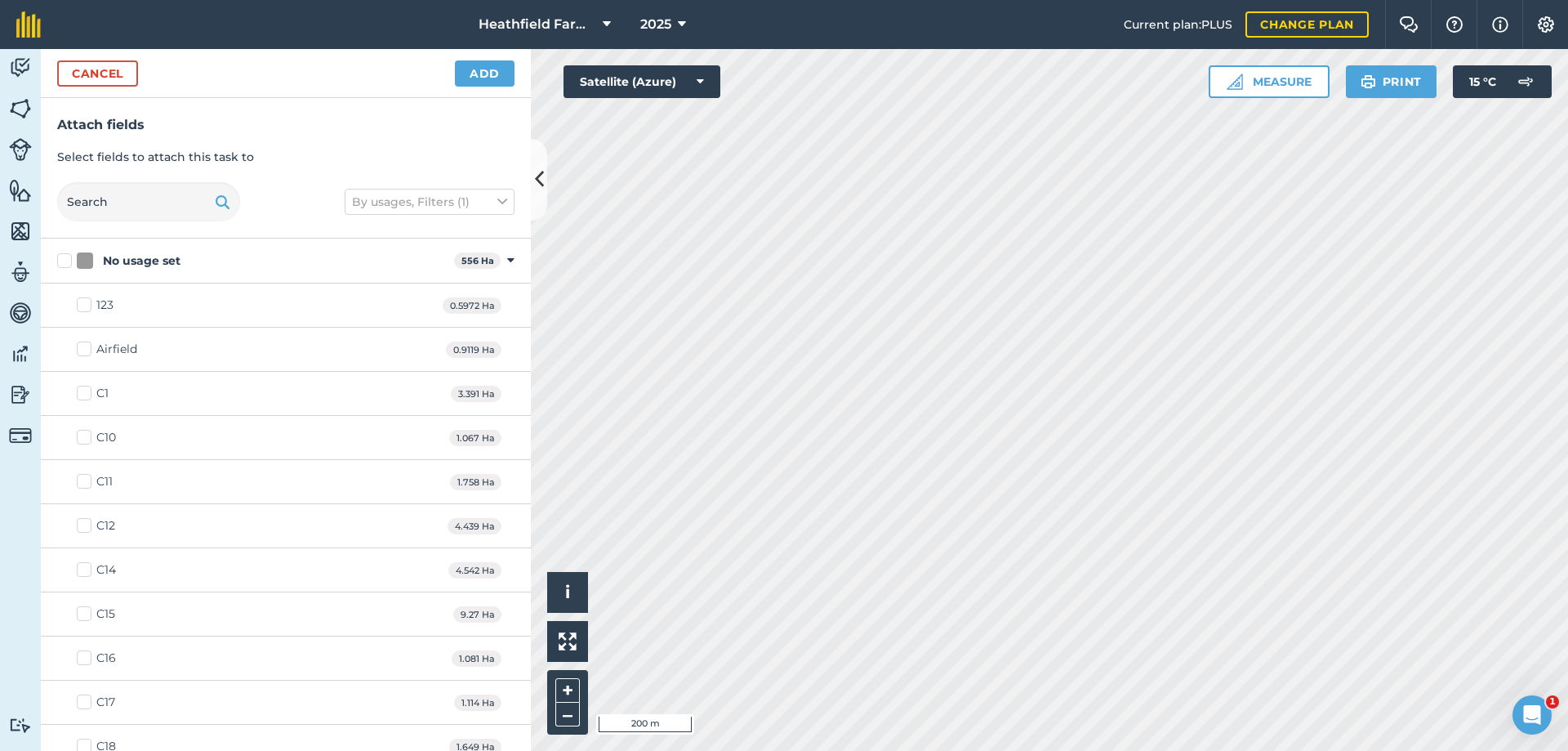
checkbox input "true"
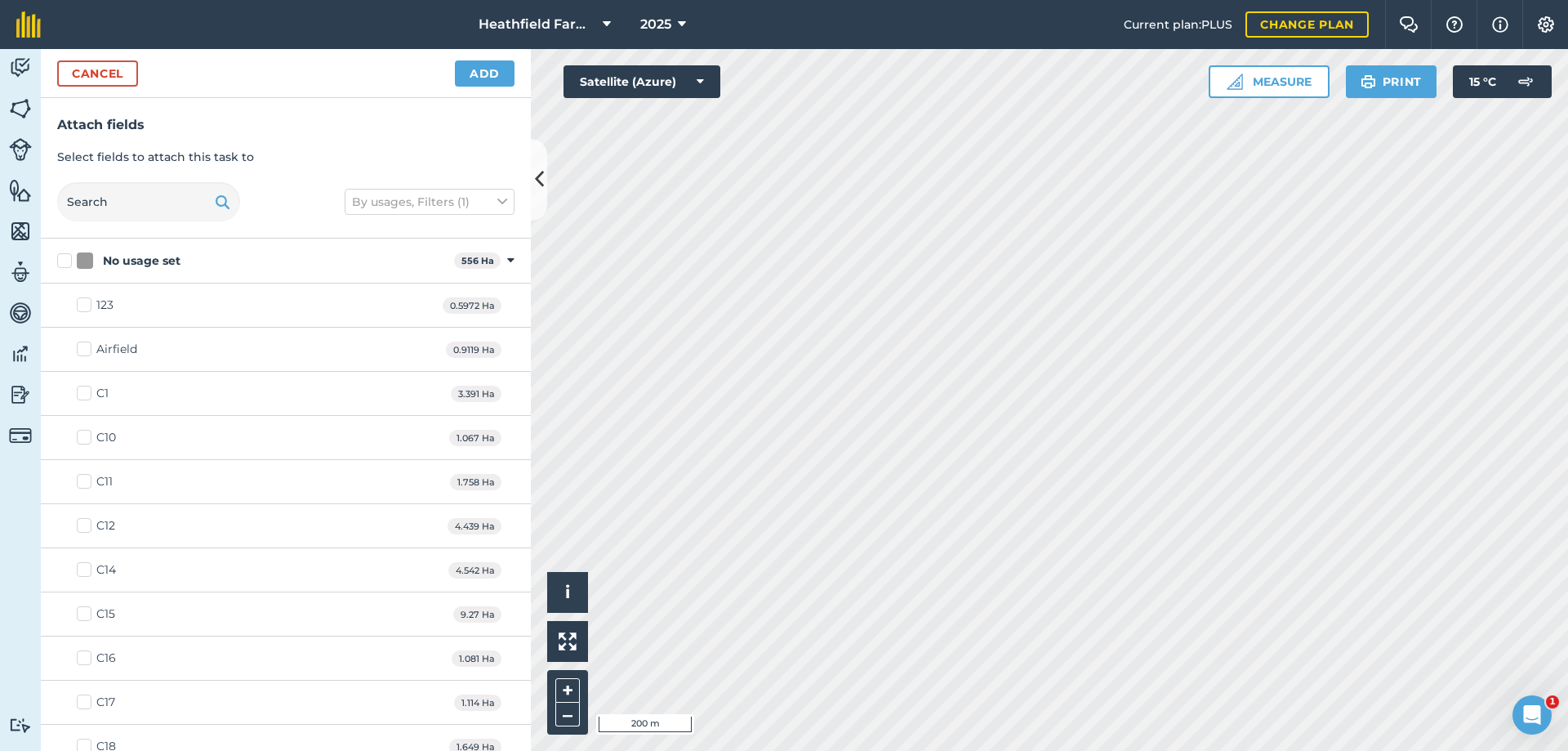
checkbox input "true"
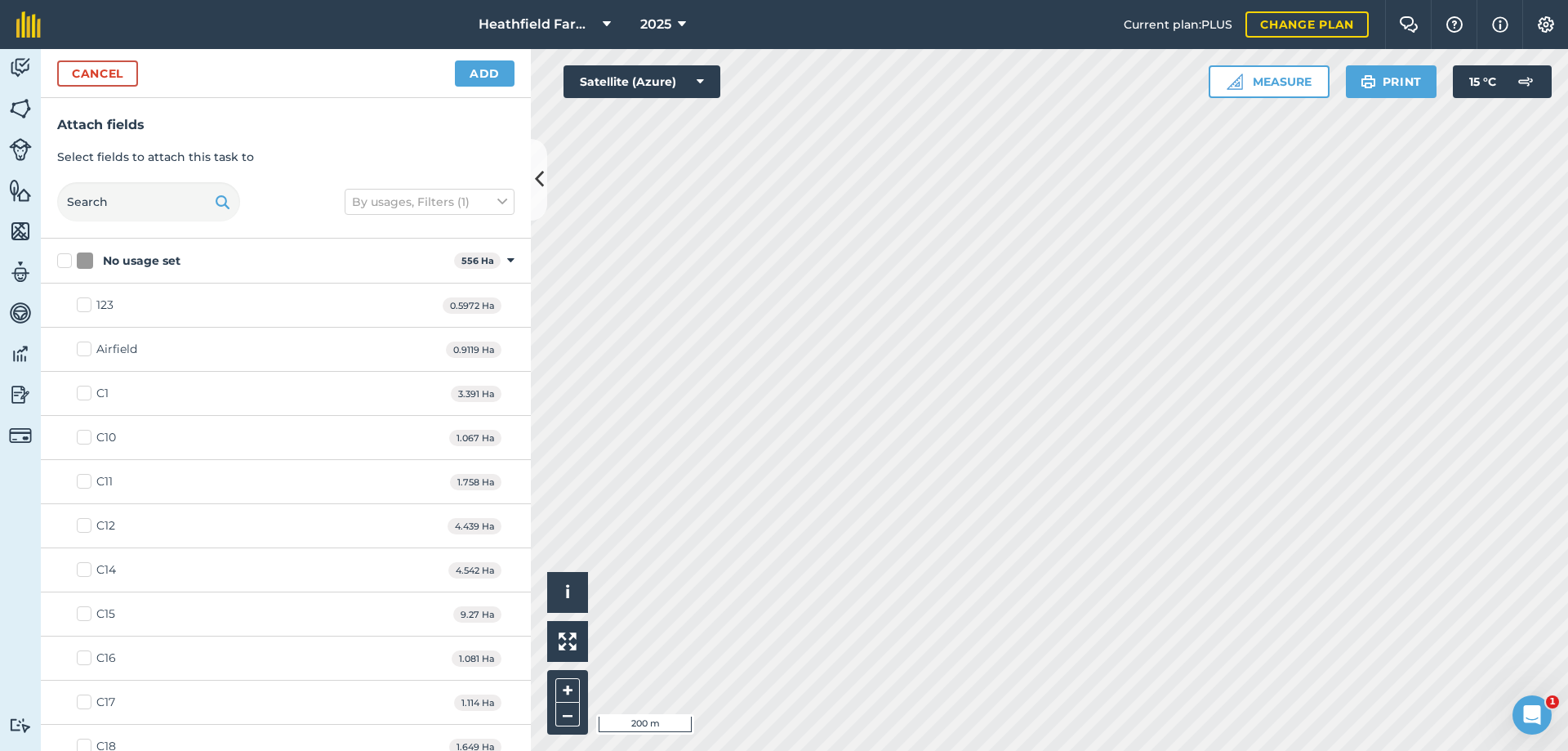
checkbox input "true"
checkbox input "false"
checkbox input "true"
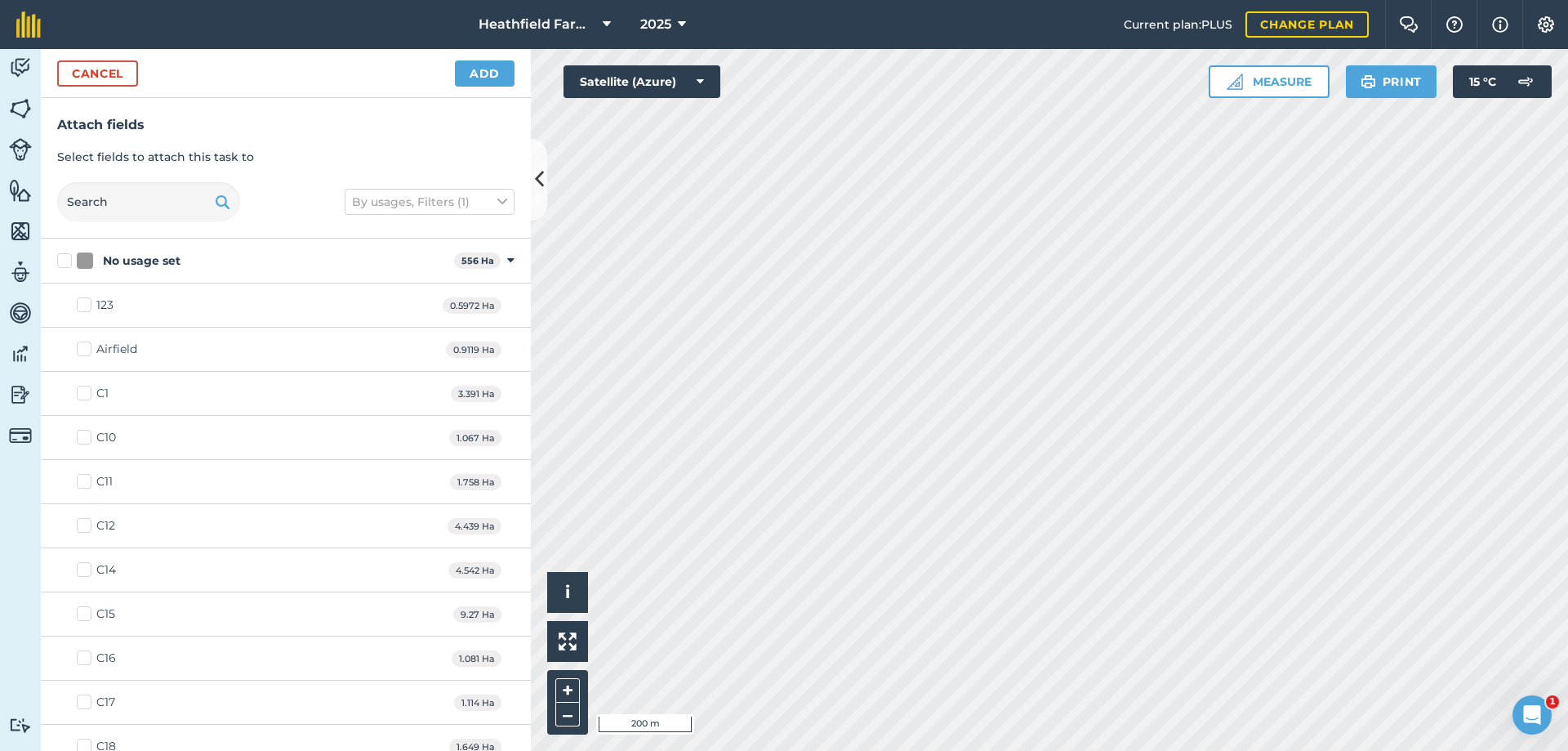
checkbox input "true"
click at [498, 81] on button "Add" at bounding box center [484, 73] width 60 height 26
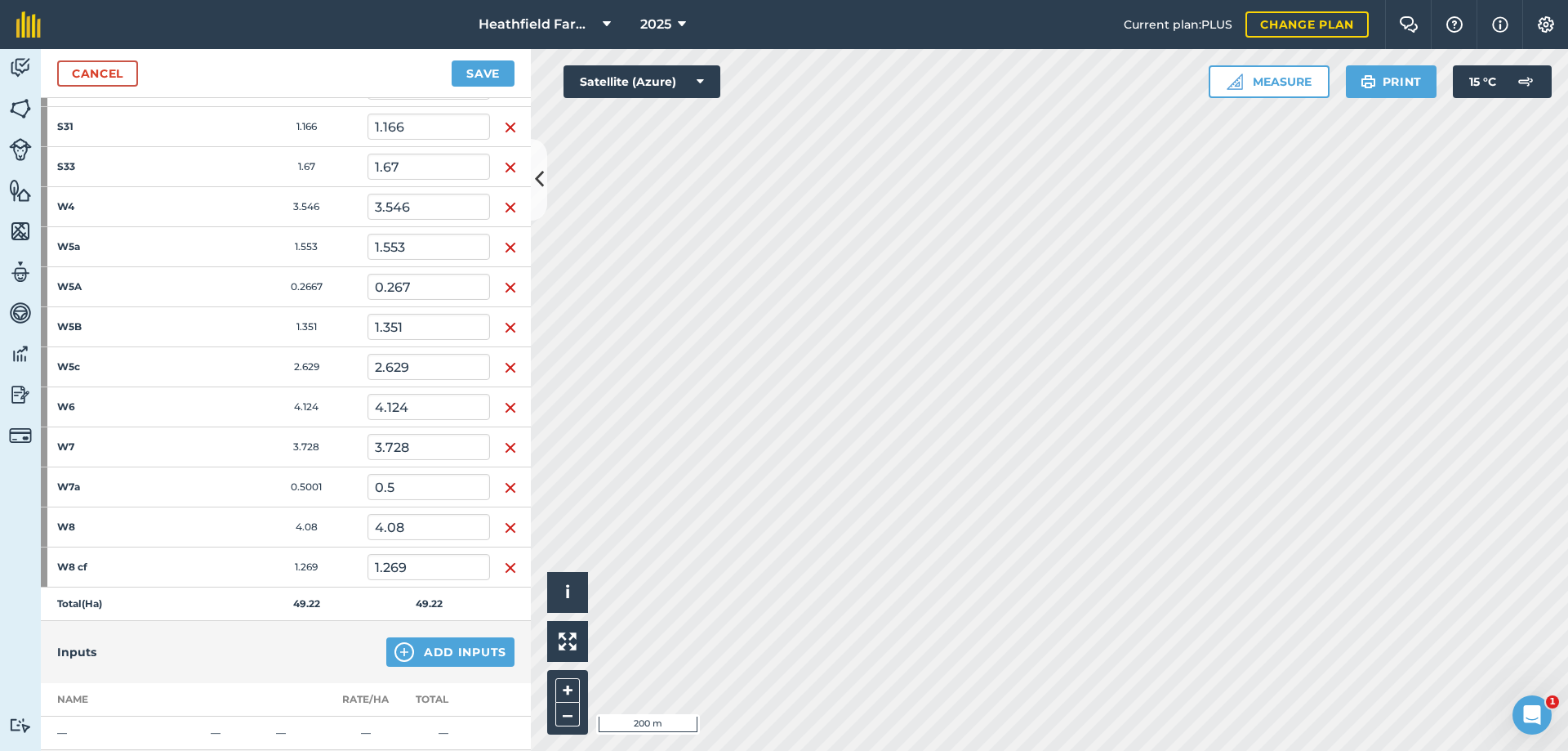
scroll to position [781, 0]
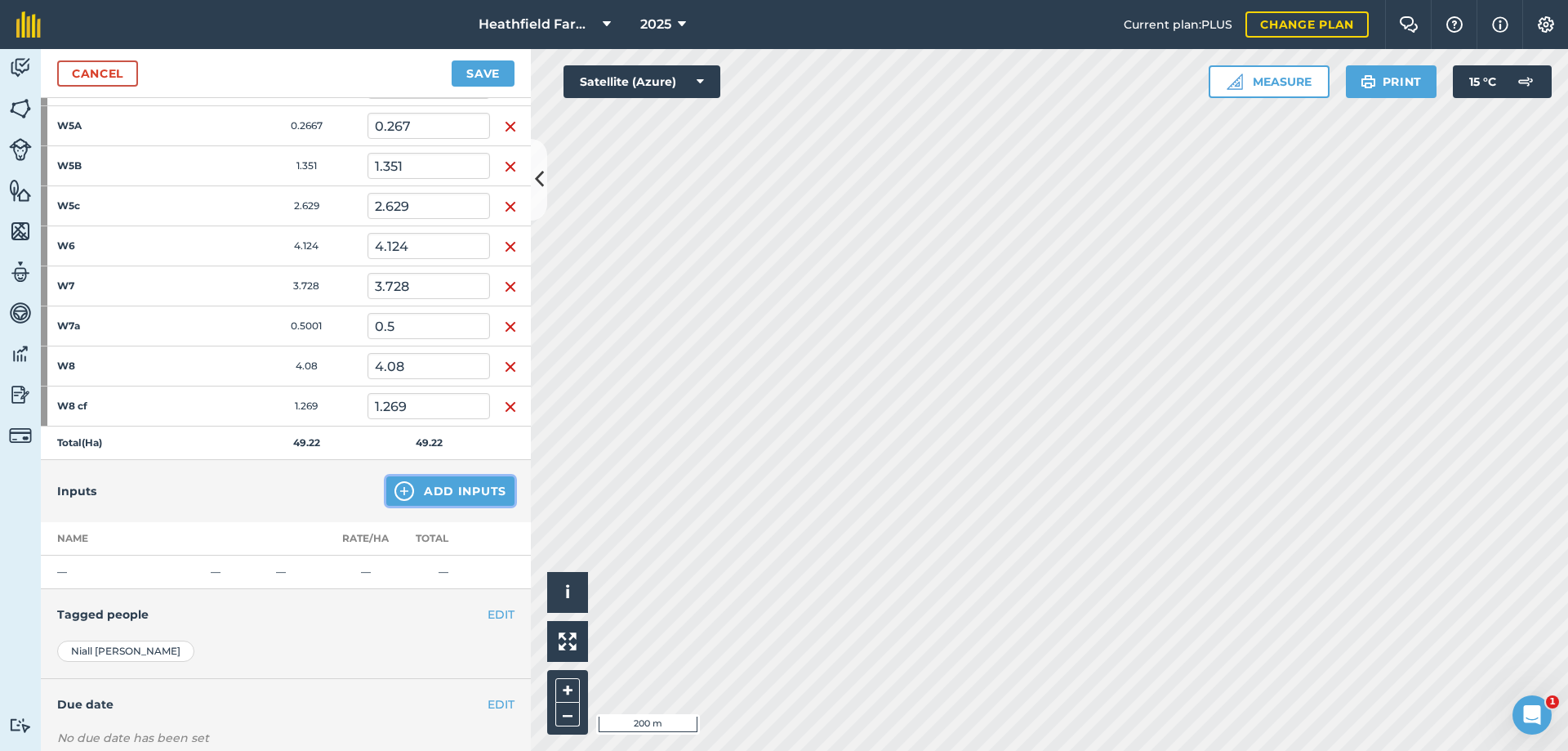
click at [425, 487] on button "Add Inputs" at bounding box center [451, 491] width 128 height 29
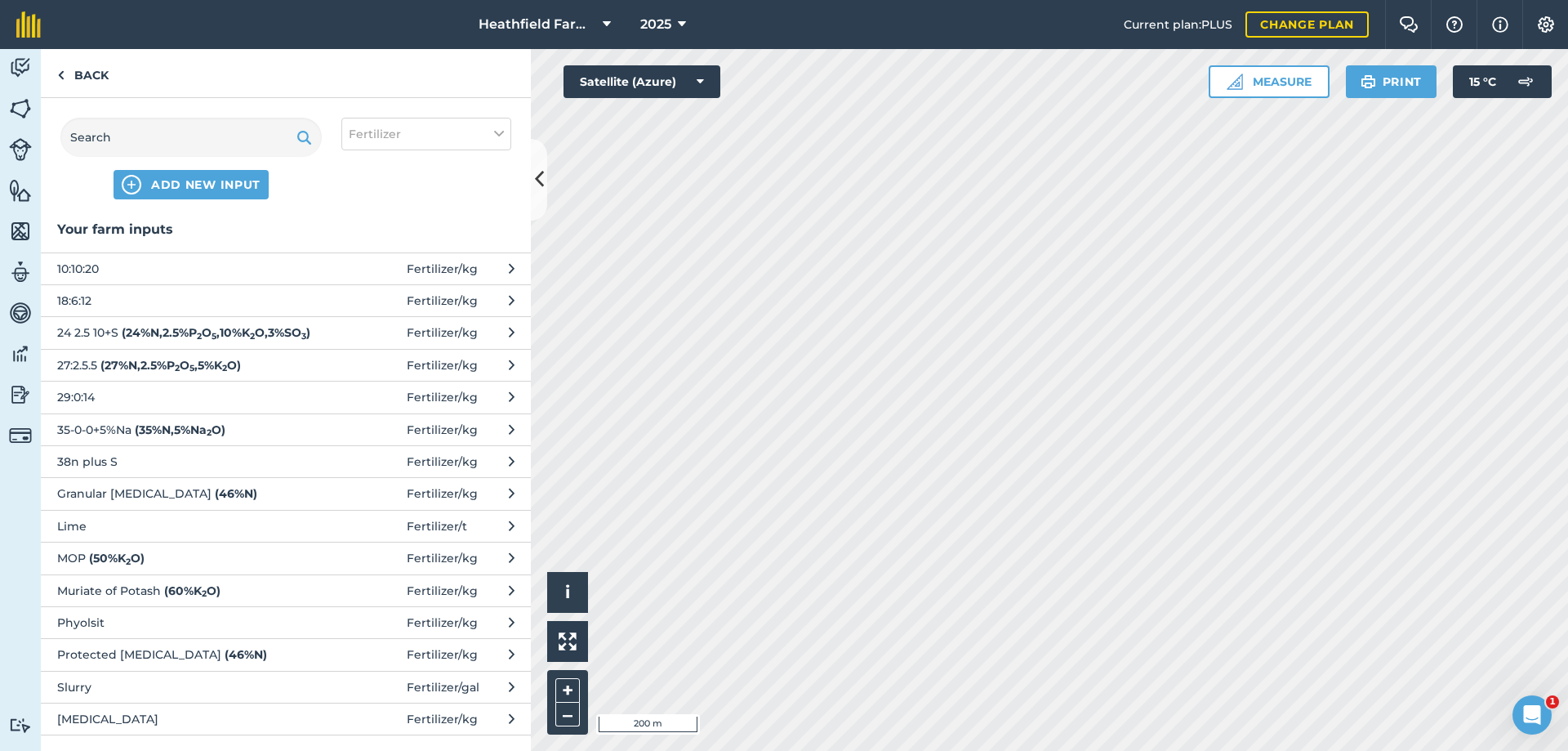
click at [173, 567] on span "MOP ( 50 % K 2 O )" at bounding box center [190, 557] width 267 height 18
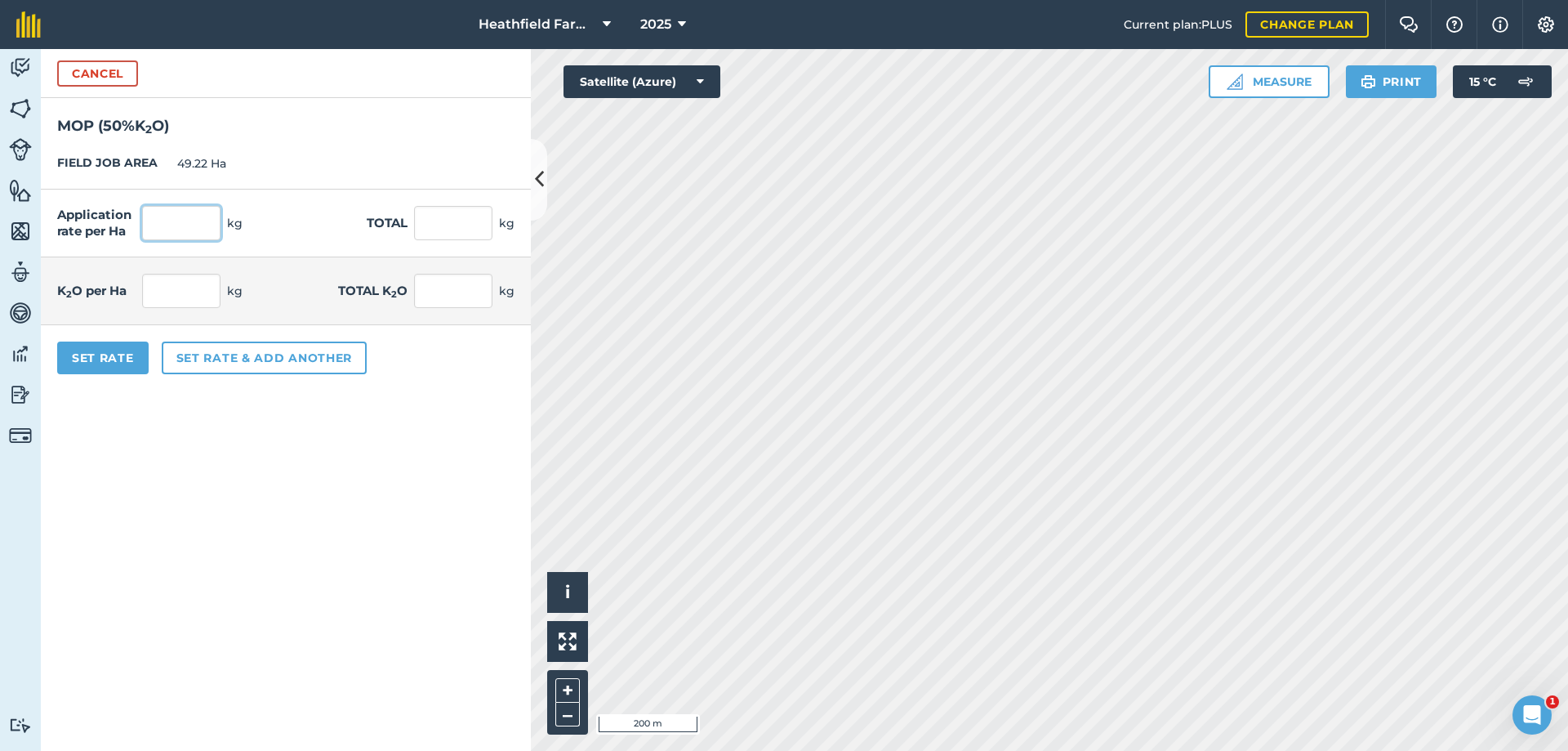
click at [155, 223] on input "text" at bounding box center [180, 222] width 78 height 34
type input "123"
type input "6,054.06"
type input "61.5"
type input "3,027.03"
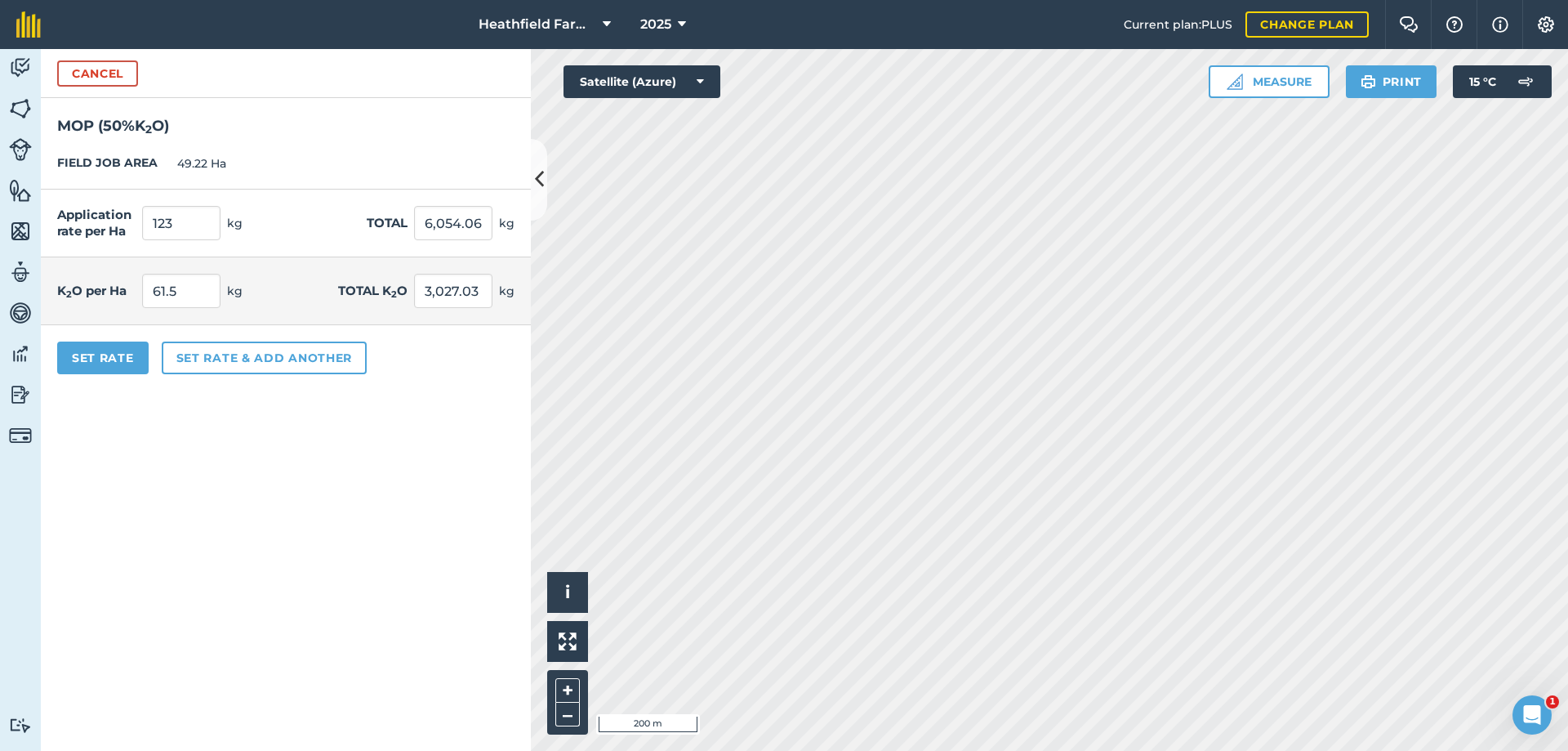
click at [278, 258] on div "K 2 O per Ha 61.5 kg Total K 2 O 3,027.03 kg" at bounding box center [286, 291] width 490 height 68
click at [132, 362] on button "Set Rate" at bounding box center [102, 357] width 91 height 33
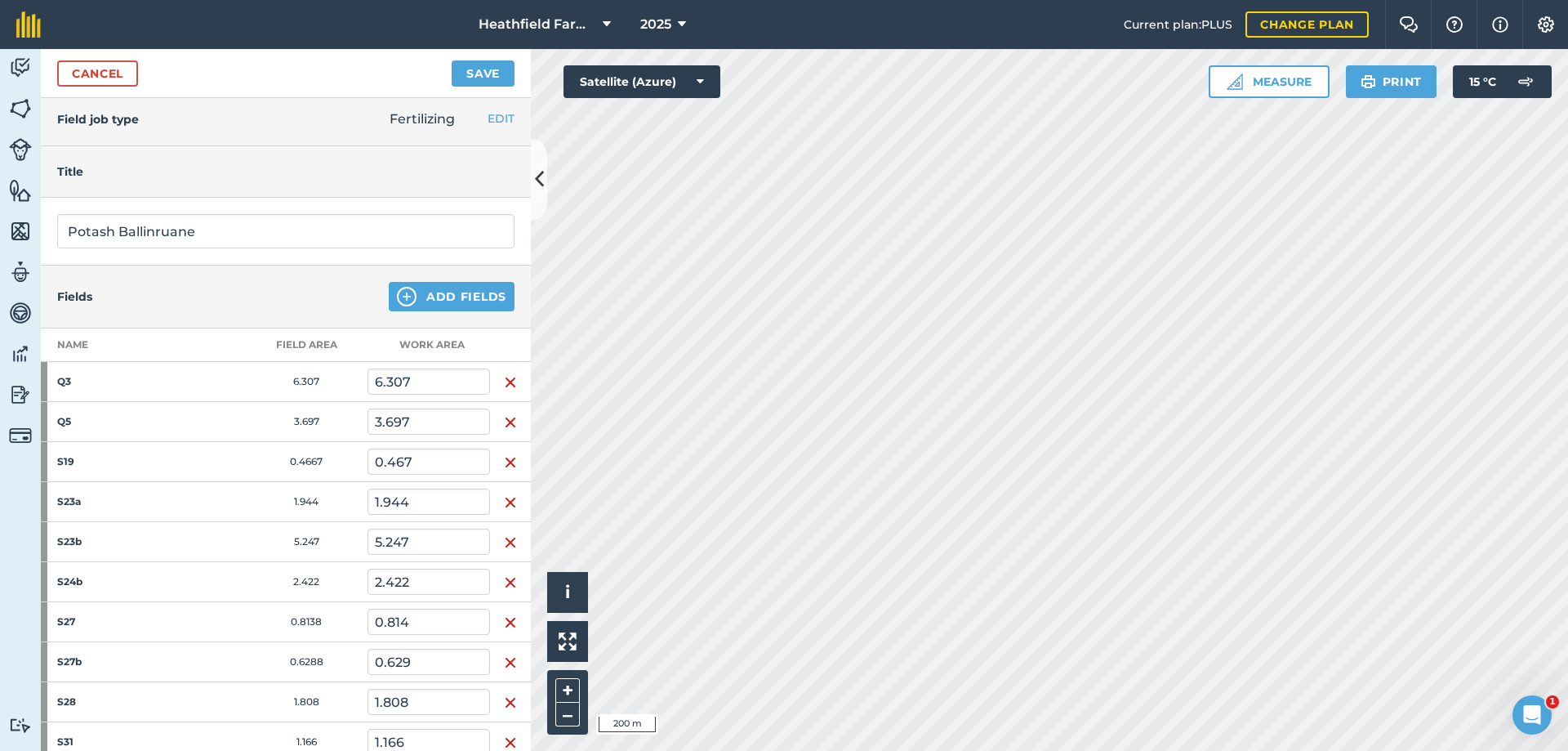
scroll to position [0, 0]
click at [449, 295] on button "Add Fields" at bounding box center [451, 301] width 126 height 29
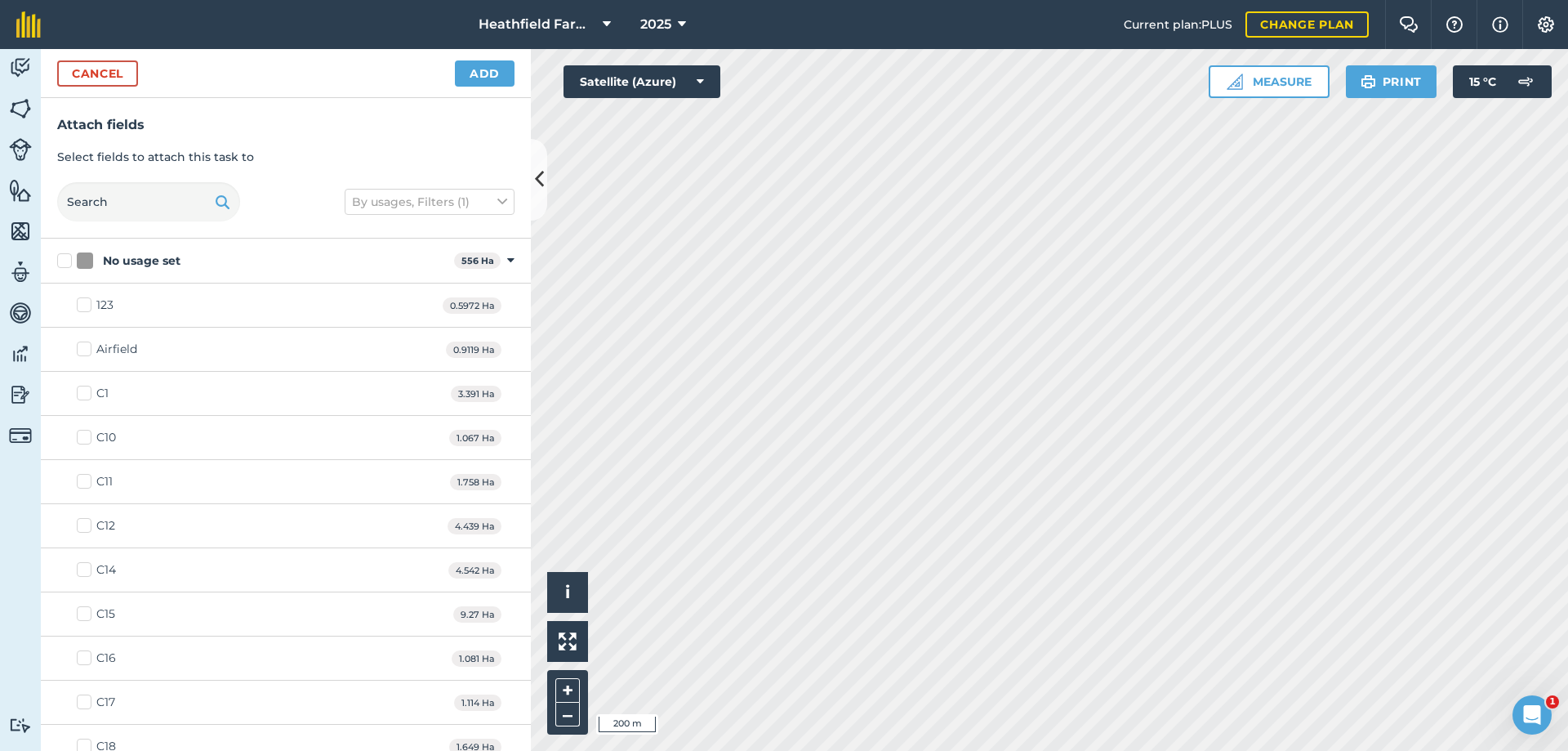
checkbox input "true"
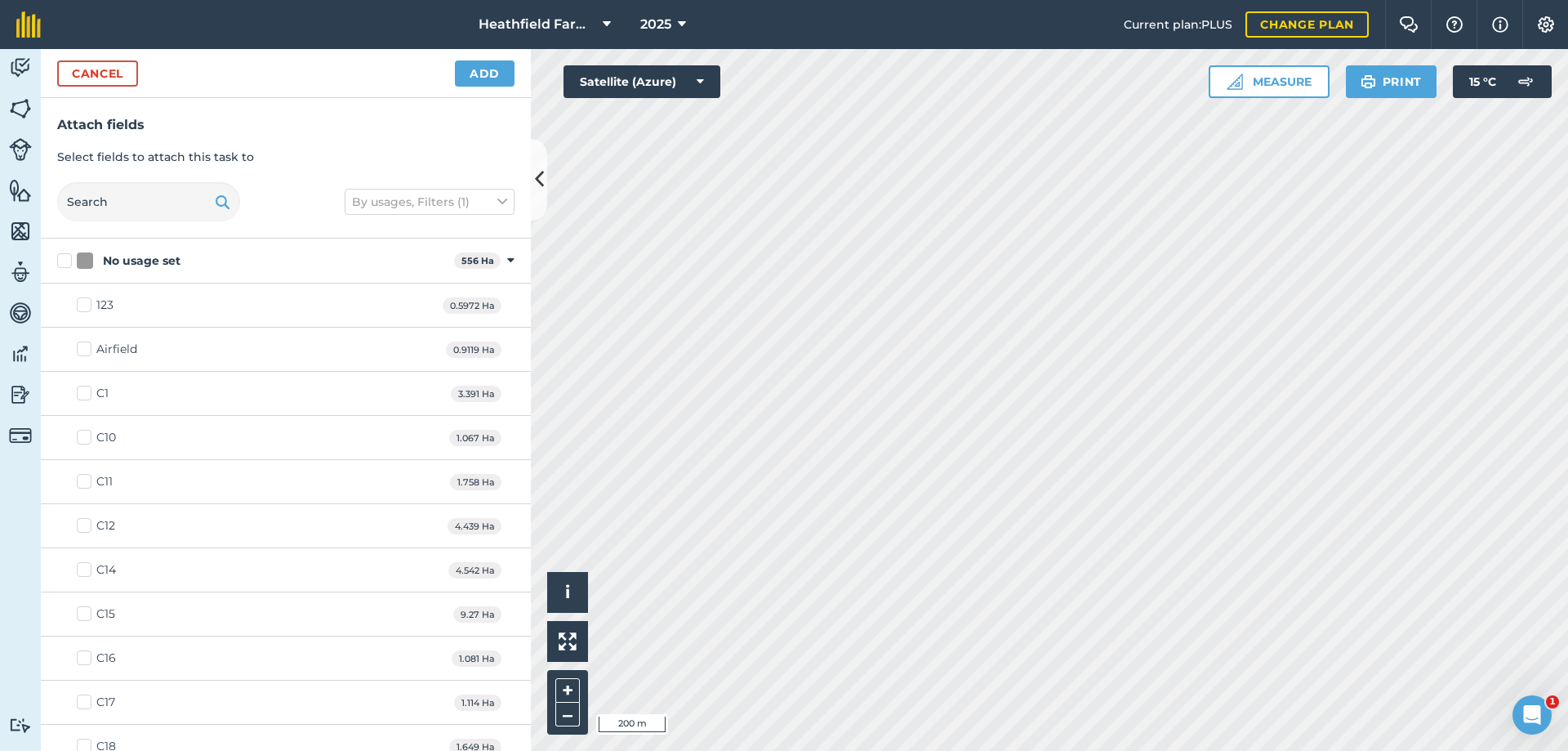
checkbox input "true"
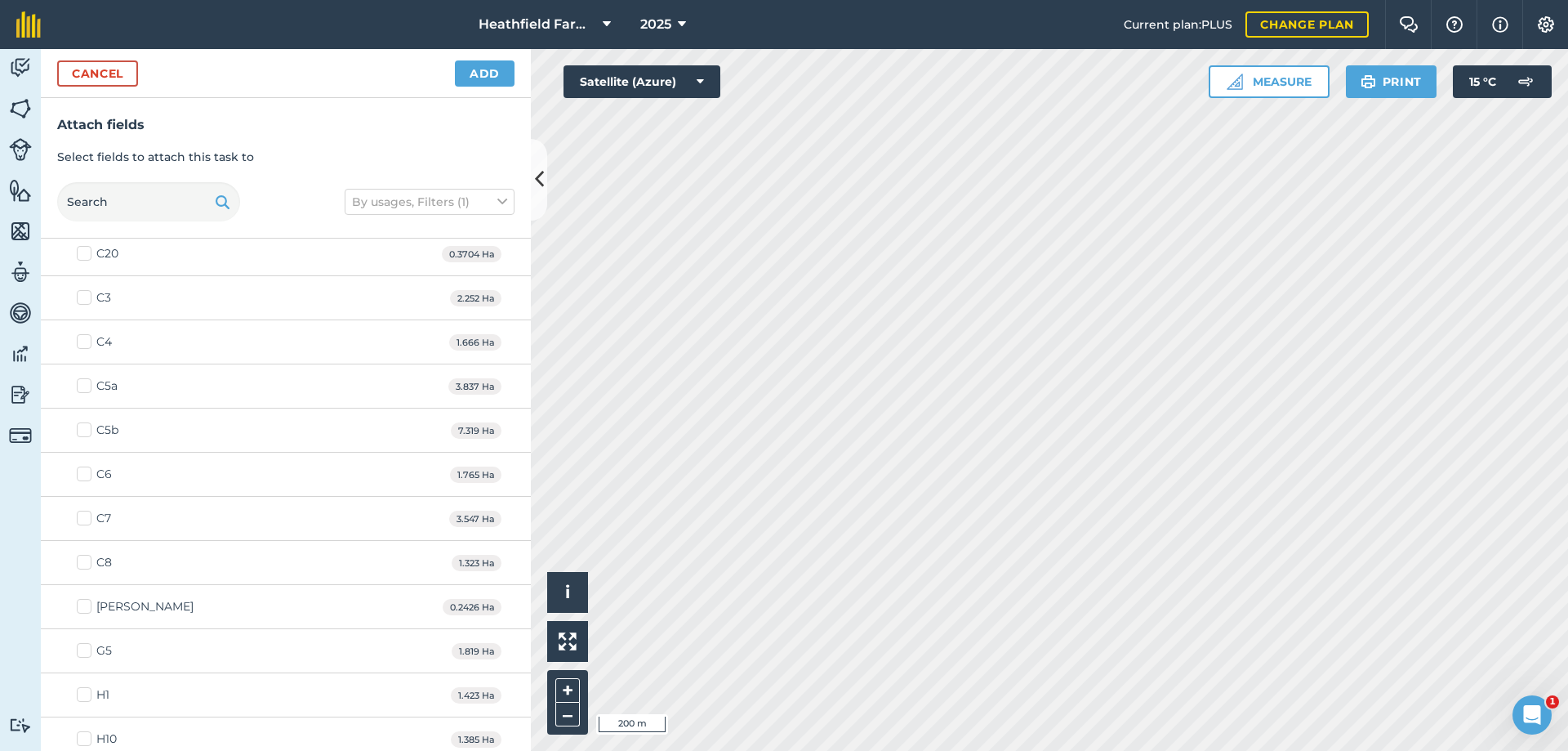
scroll to position [654, 0]
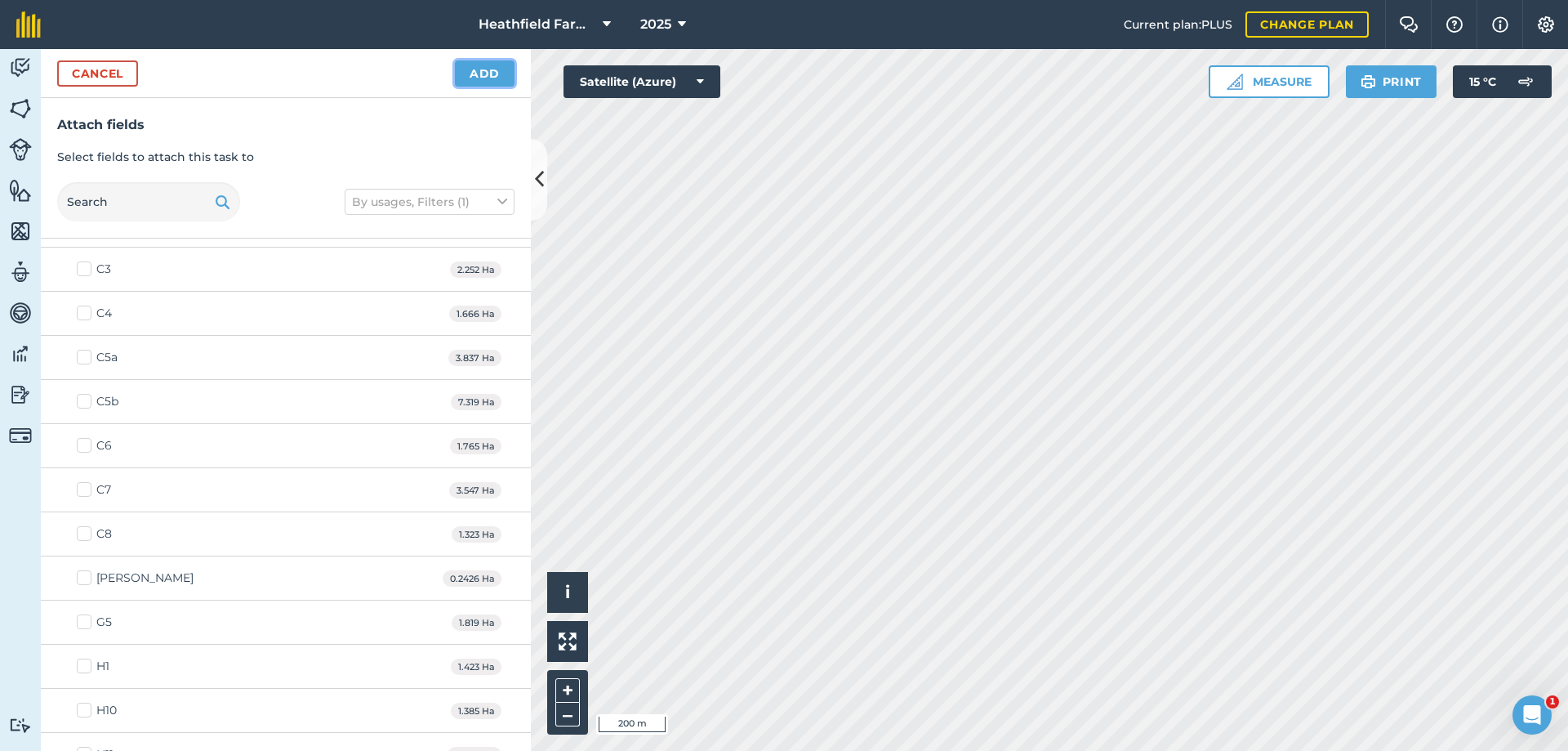
click at [482, 80] on button "Add" at bounding box center [484, 73] width 60 height 26
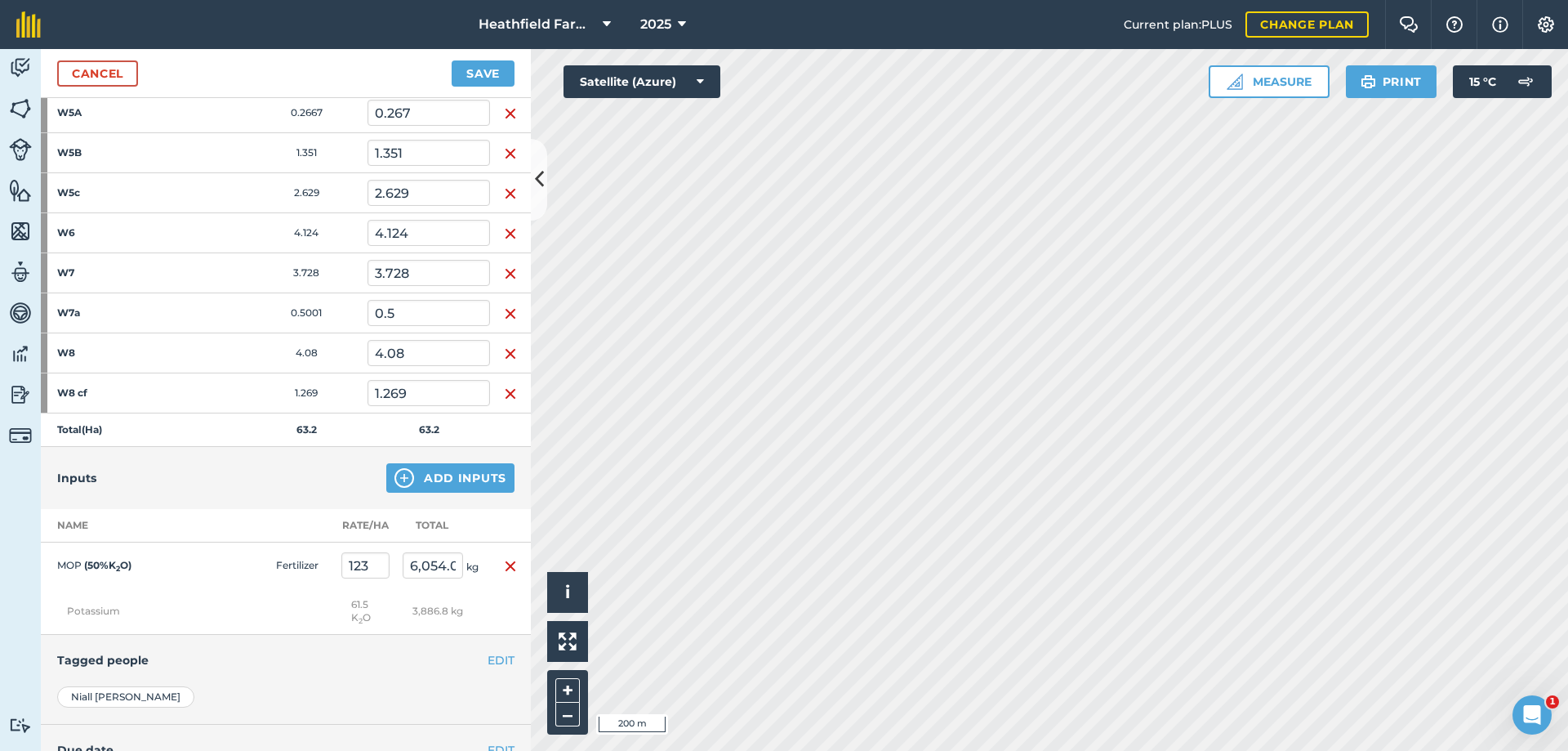
scroll to position [1198, 0]
click at [380, 564] on input "123" at bounding box center [365, 561] width 48 height 26
type input "123"
click at [364, 617] on td "61.5 K 2 O" at bounding box center [365, 607] width 61 height 46
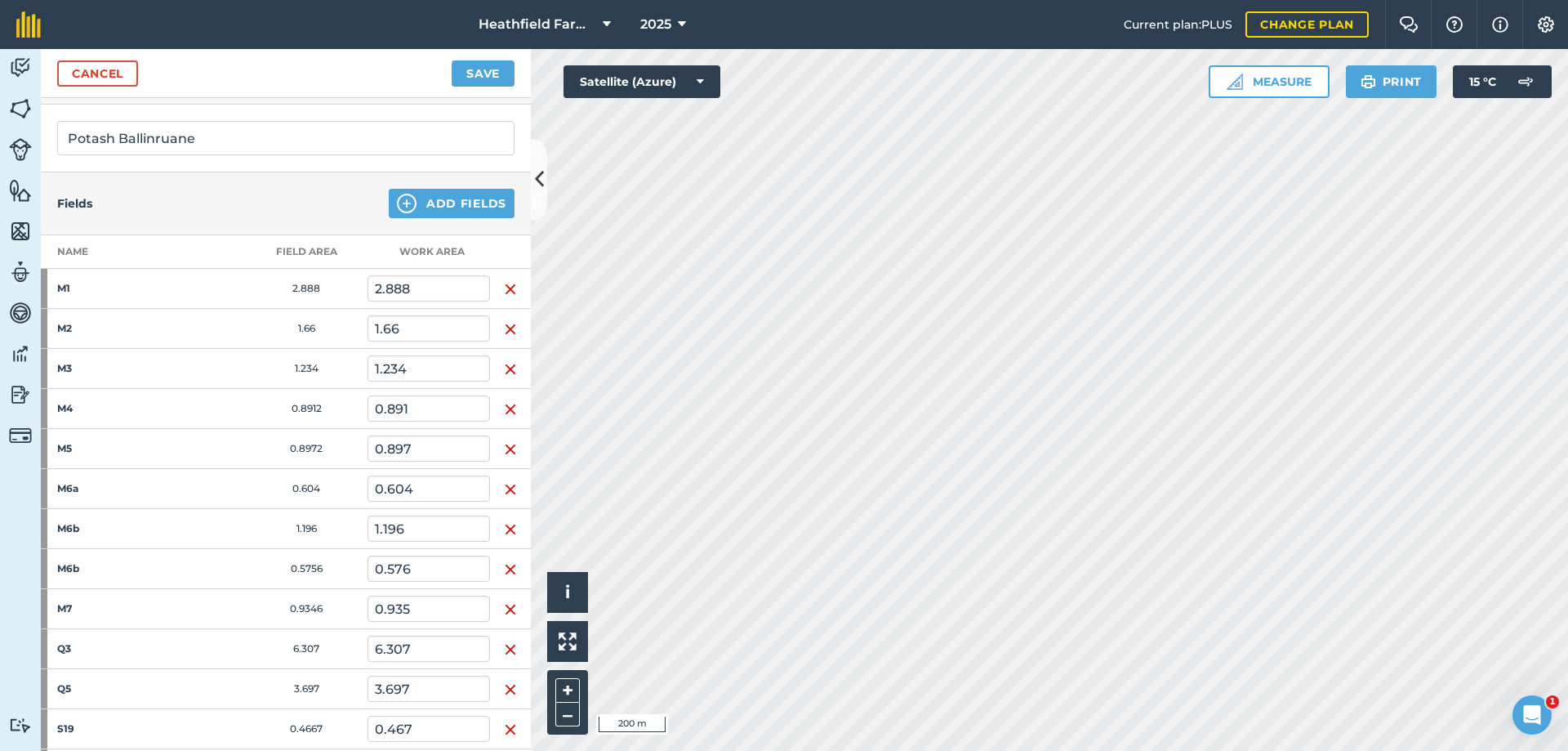
scroll to position [0, 0]
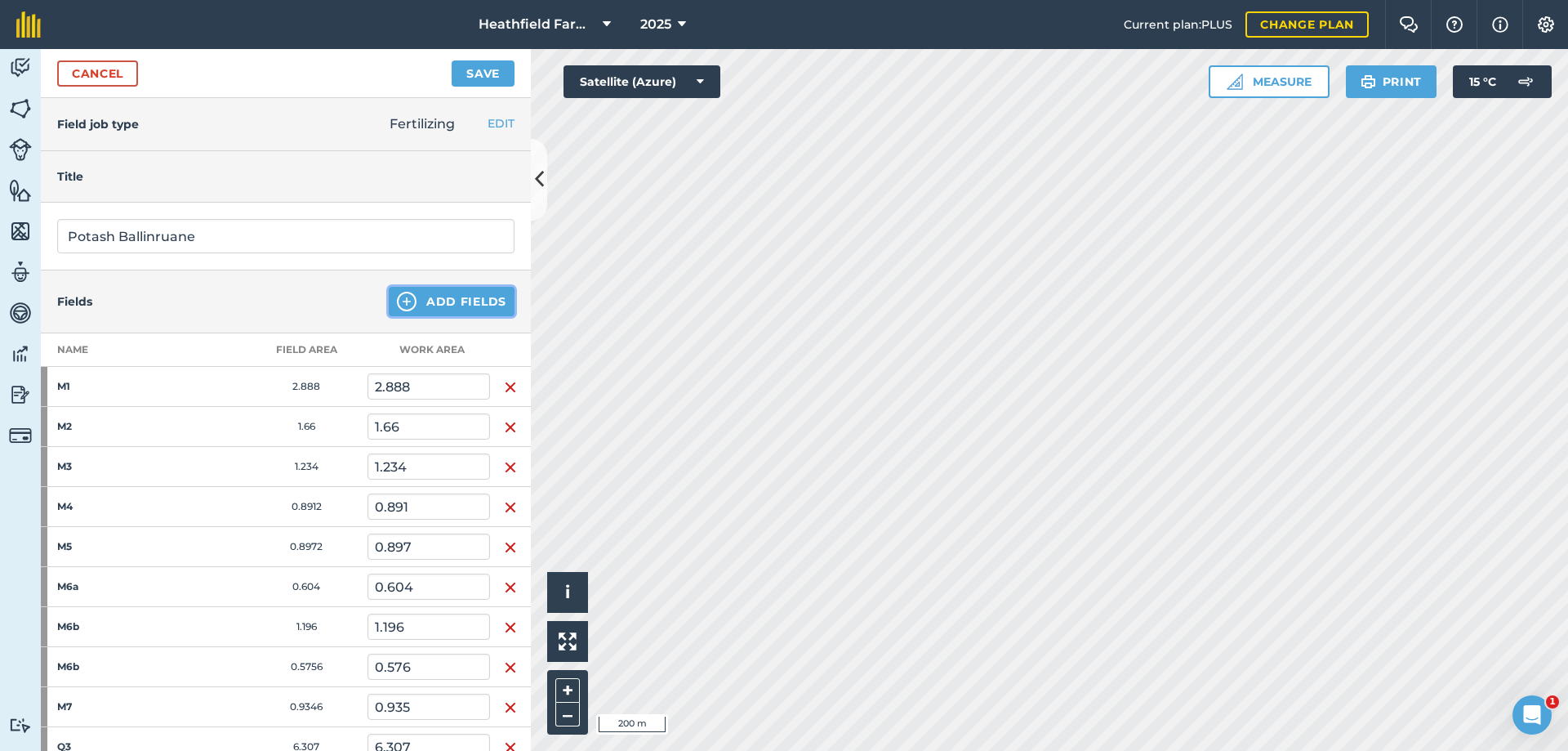
click at [418, 312] on button "Add Fields" at bounding box center [451, 301] width 126 height 29
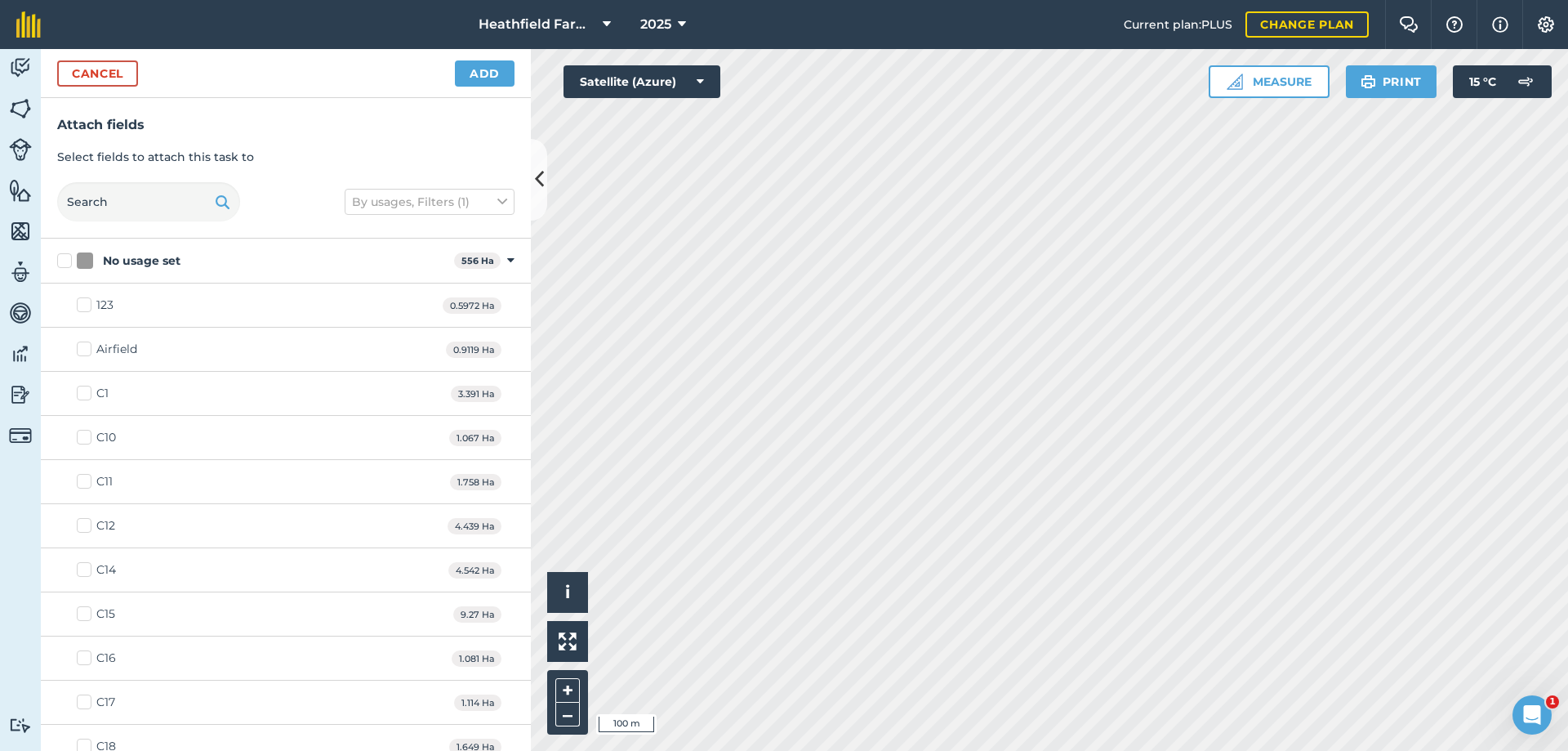
checkbox input "true"
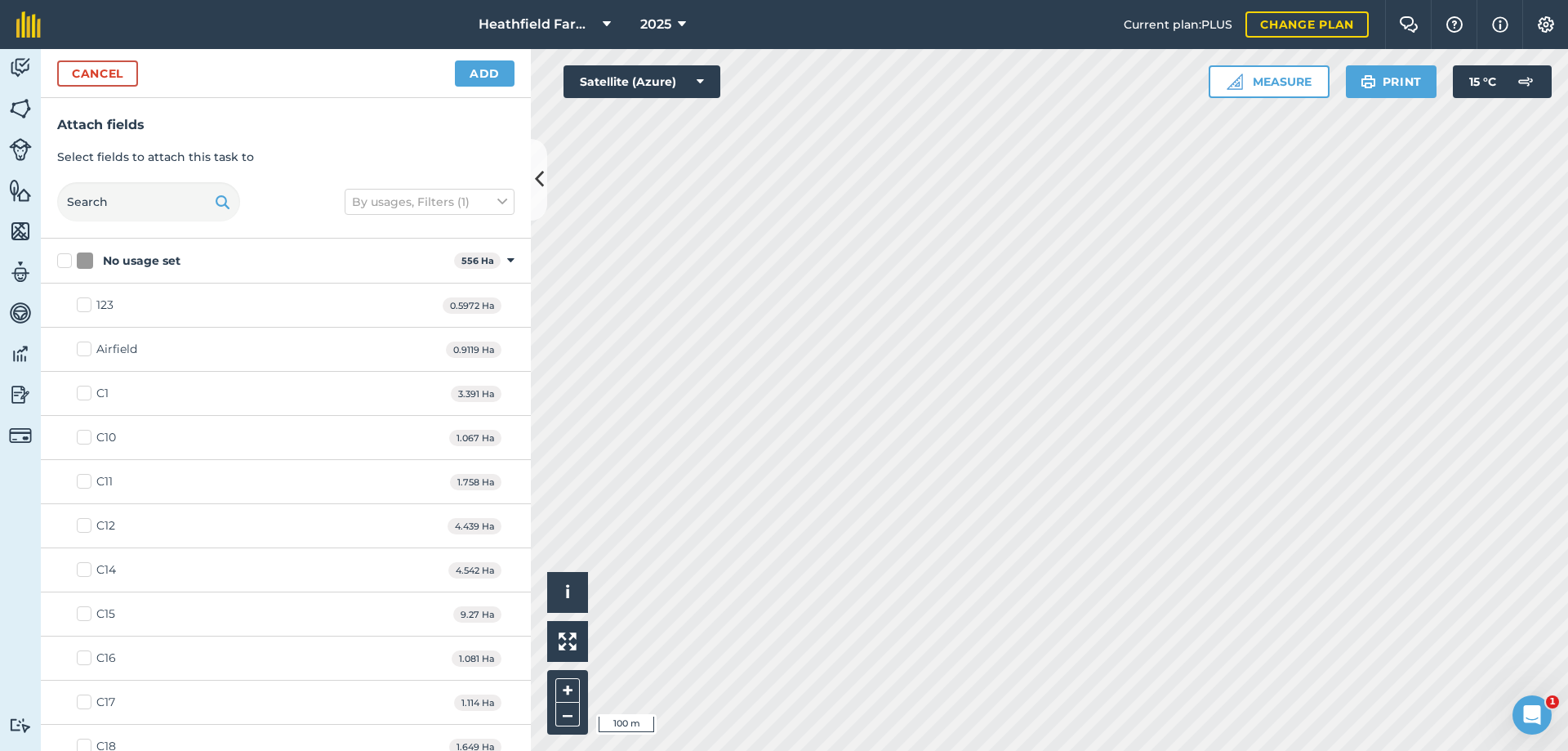
checkbox input "true"
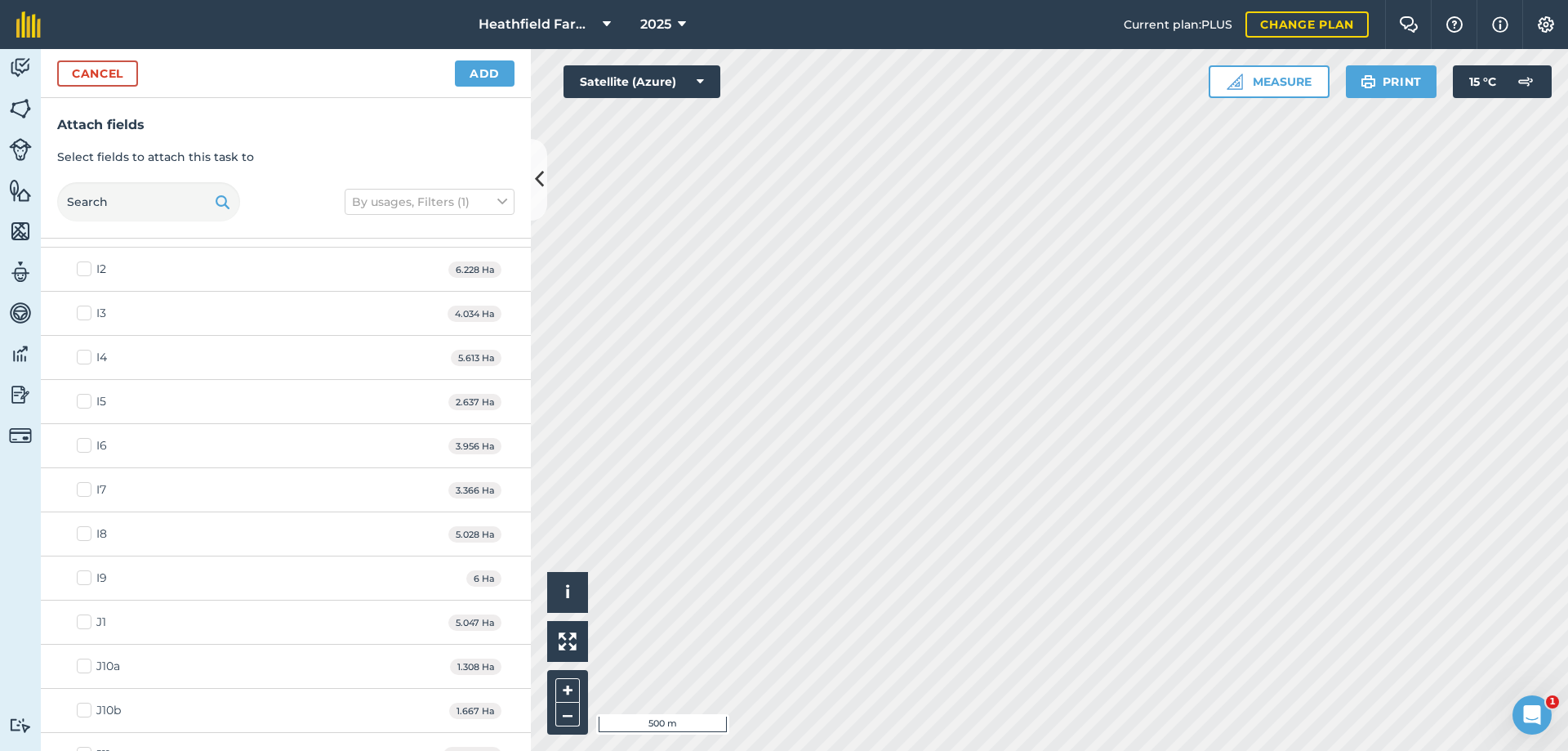
scroll to position [1852, 0]
click at [473, 78] on button "Add" at bounding box center [484, 73] width 60 height 26
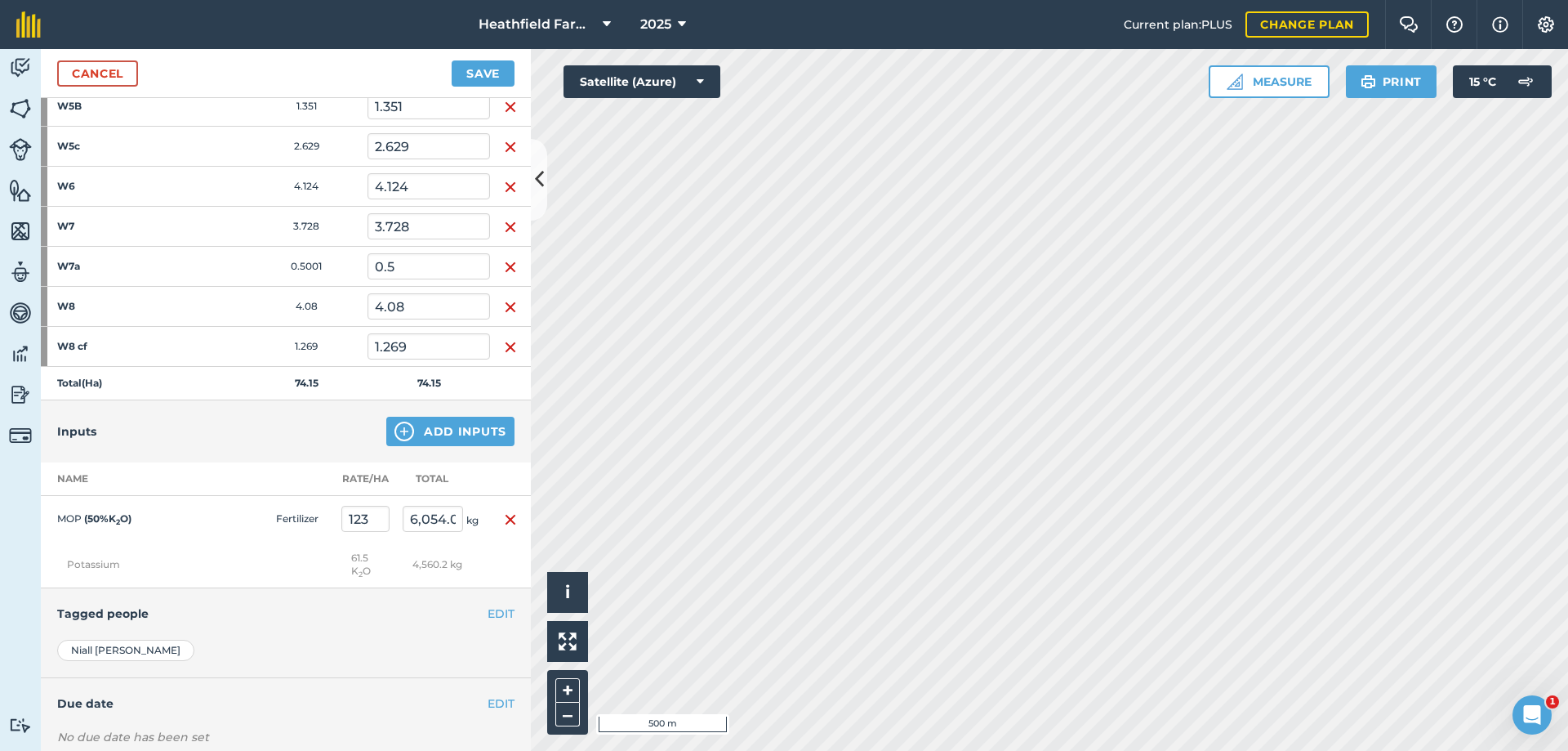
scroll to position [1525, 0]
click at [386, 517] on input "123" at bounding box center [365, 514] width 48 height 26
type input "125"
type input "9,268.75"
click at [571, 585] on div "Hello i © 2025 TomTom, Microsoft 500 m + –" at bounding box center [1050, 399] width 1037 height 701
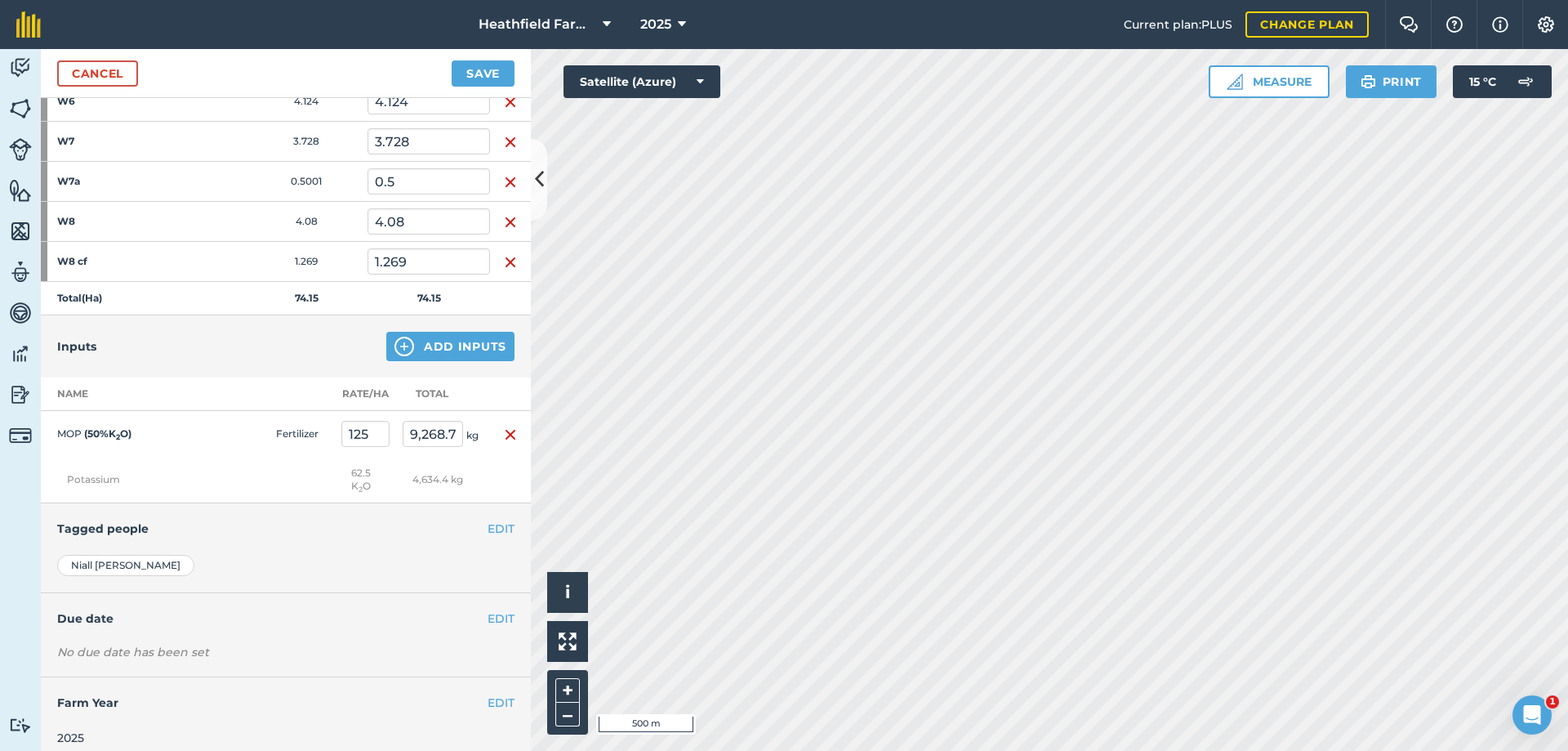
scroll to position [1619, 0]
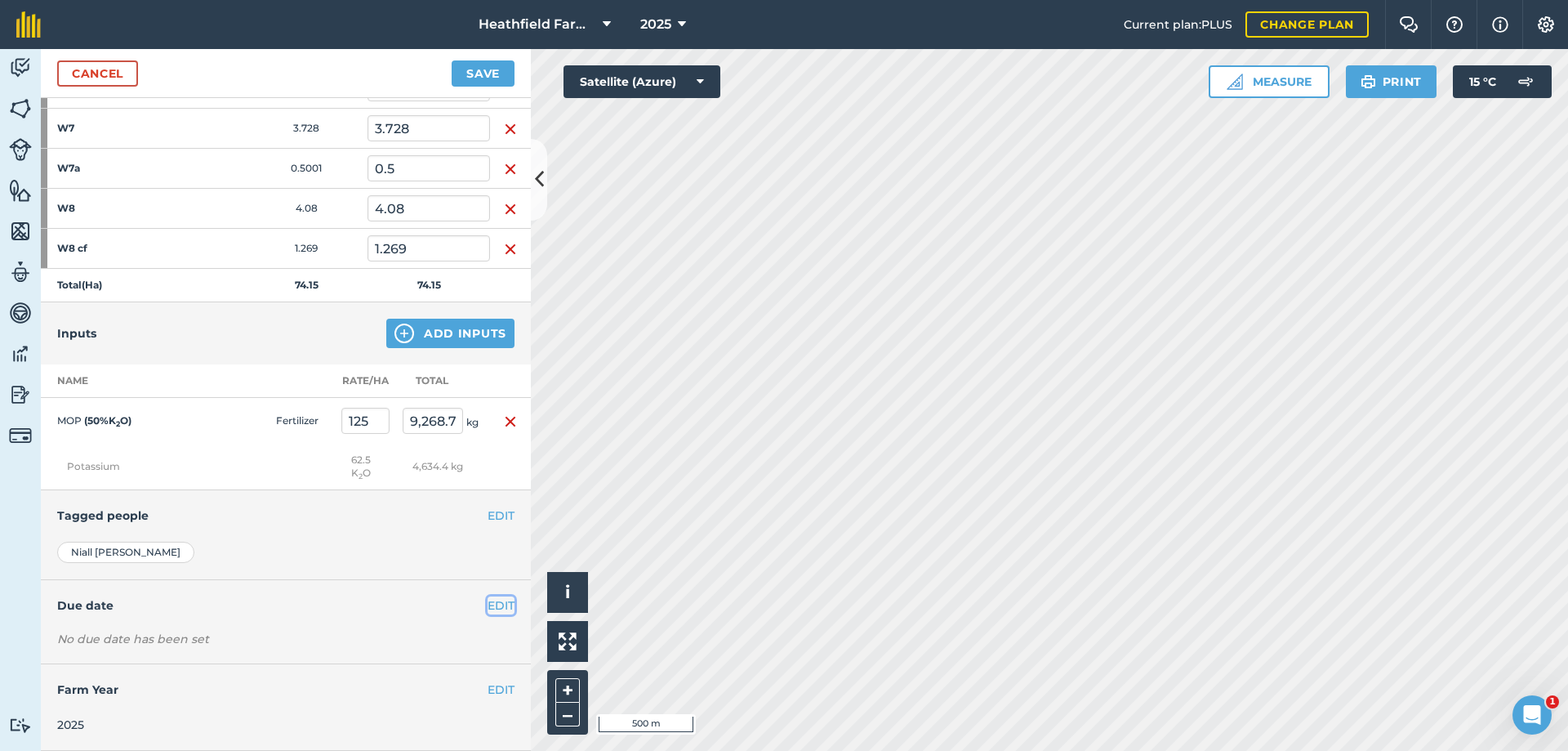
click at [487, 611] on button "EDIT" at bounding box center [501, 605] width 27 height 18
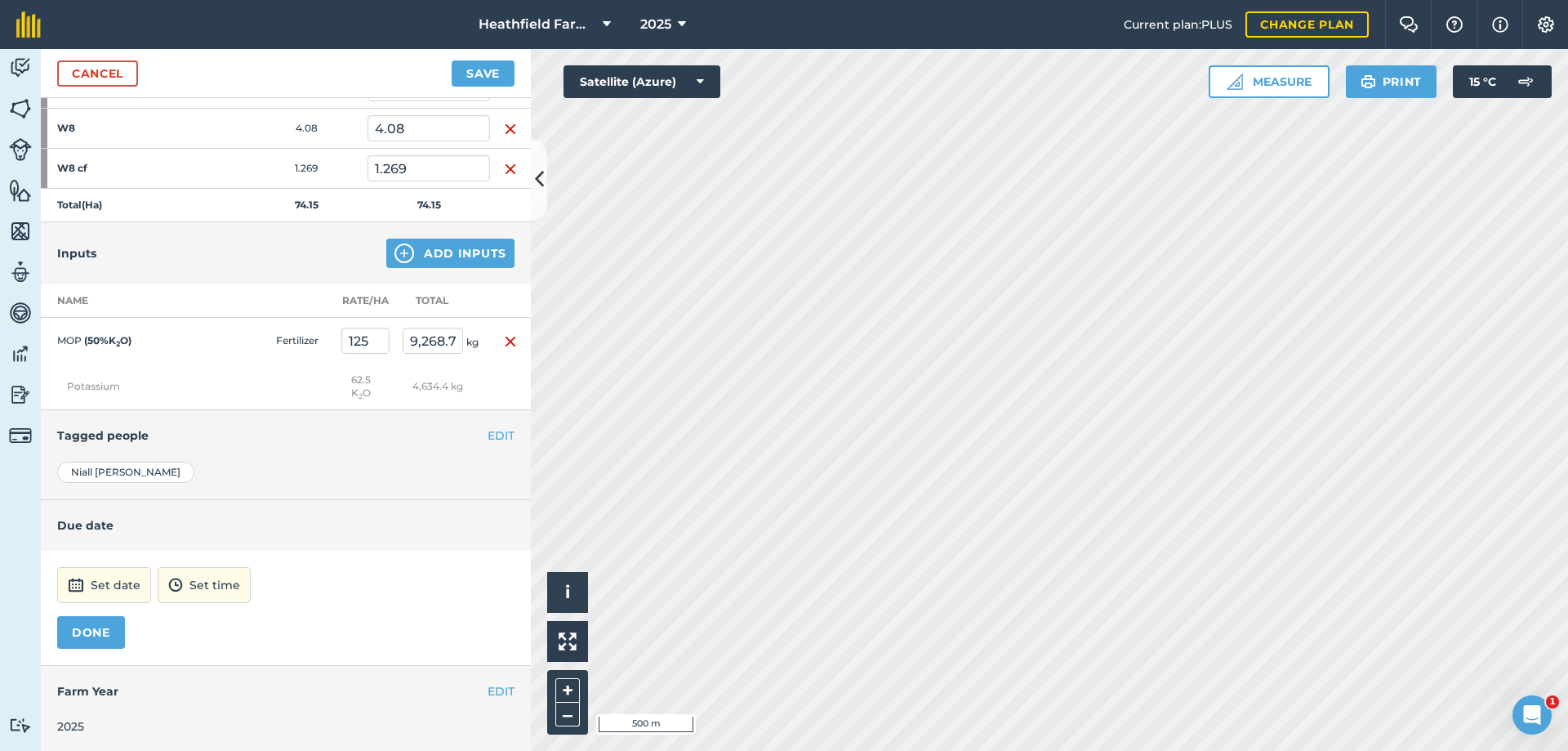
scroll to position [1701, 0]
click at [116, 567] on button "Set date" at bounding box center [104, 583] width 94 height 36
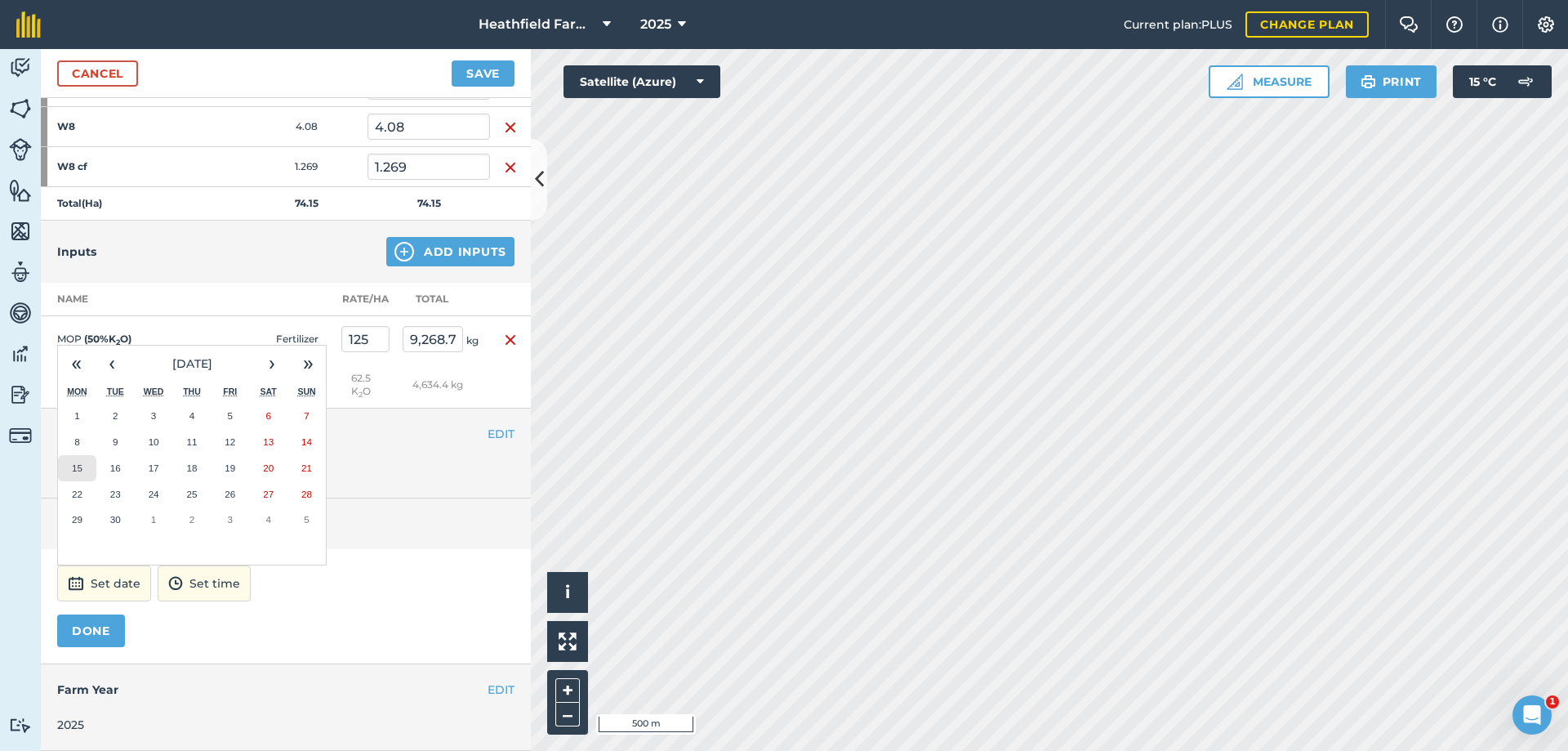
click at [81, 465] on abbr "15" at bounding box center [77, 467] width 11 height 11
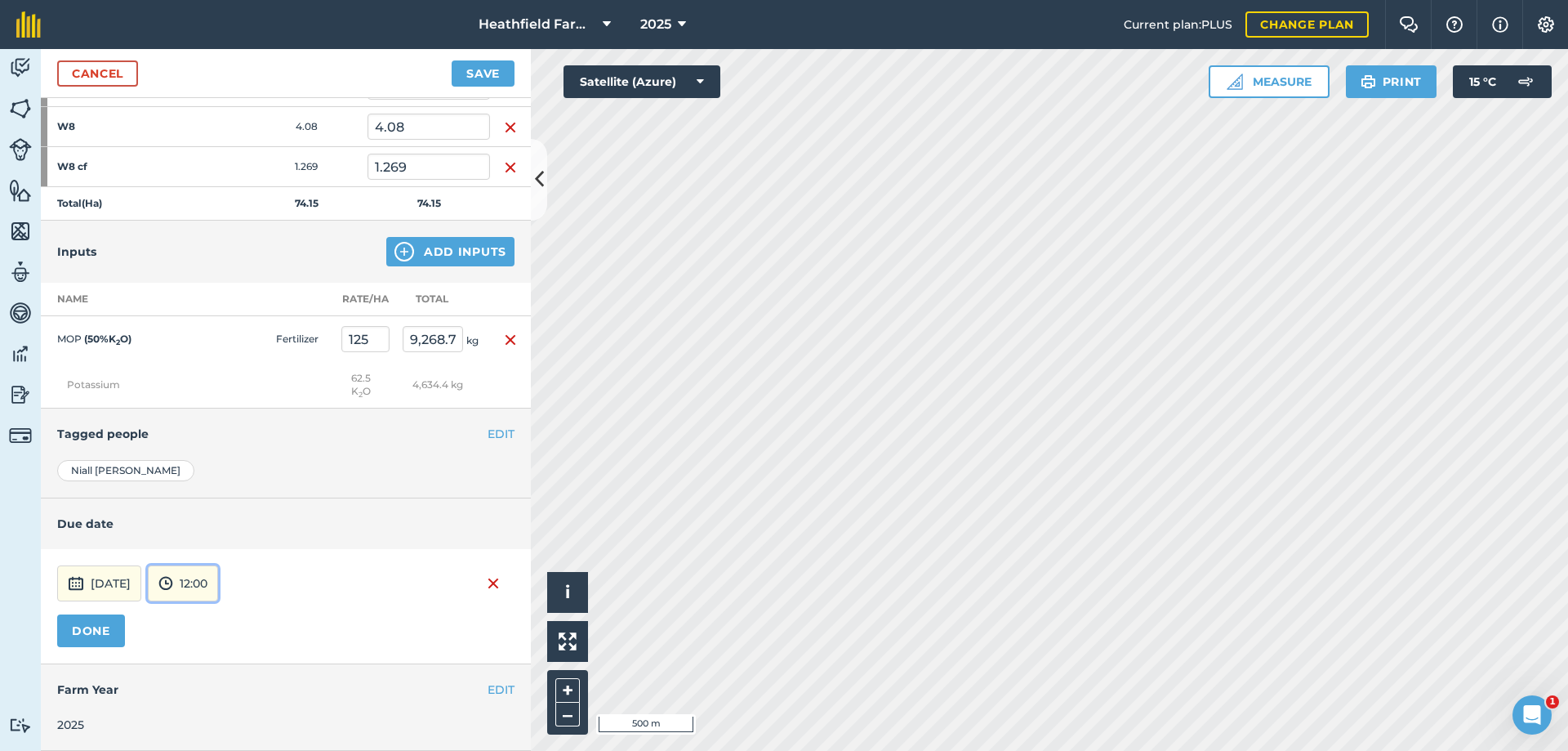
click at [173, 578] on img at bounding box center [166, 582] width 15 height 19
click at [209, 433] on button "09:00" at bounding box center [187, 439] width 77 height 26
click at [491, 435] on button "EDIT" at bounding box center [501, 433] width 27 height 18
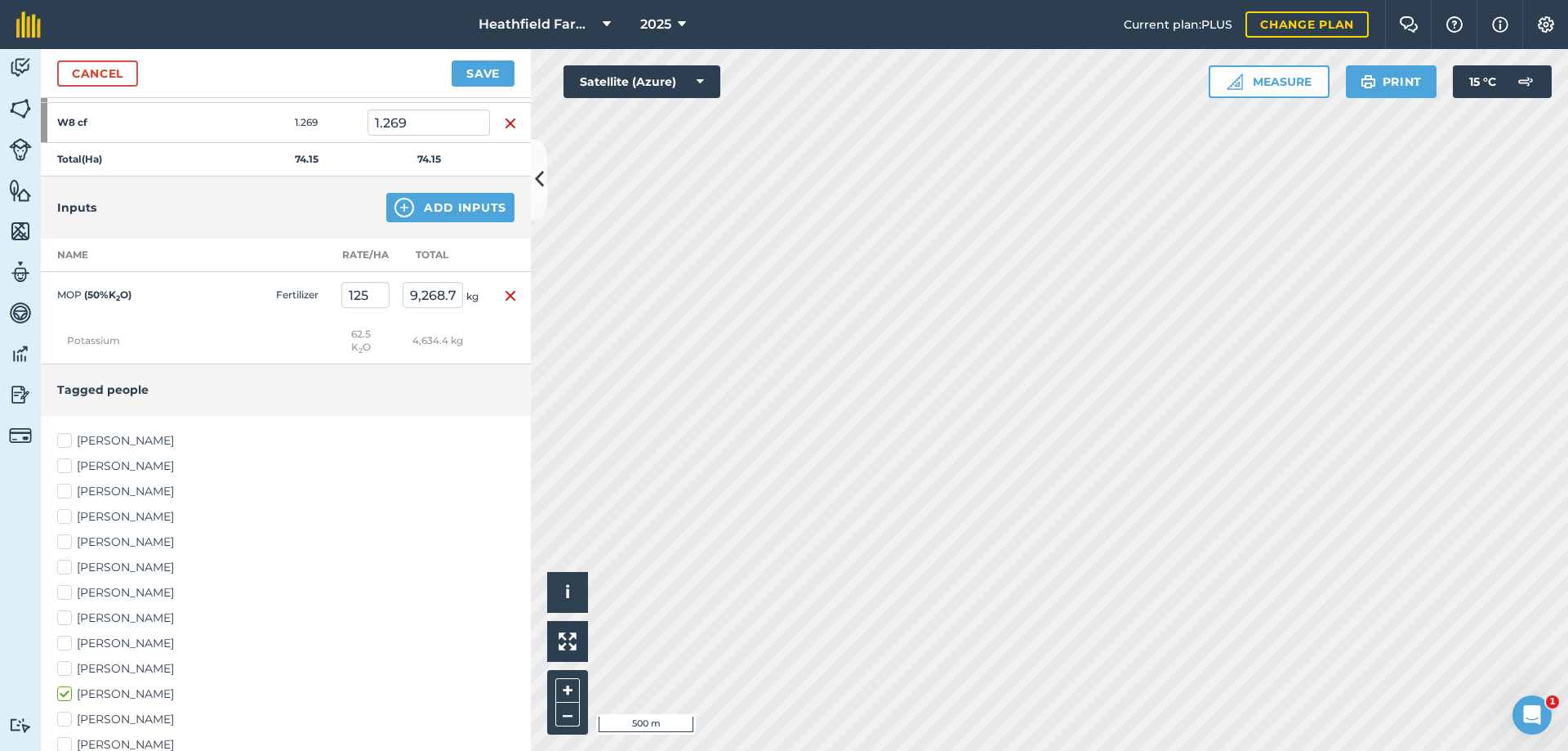
scroll to position [1838, 0]
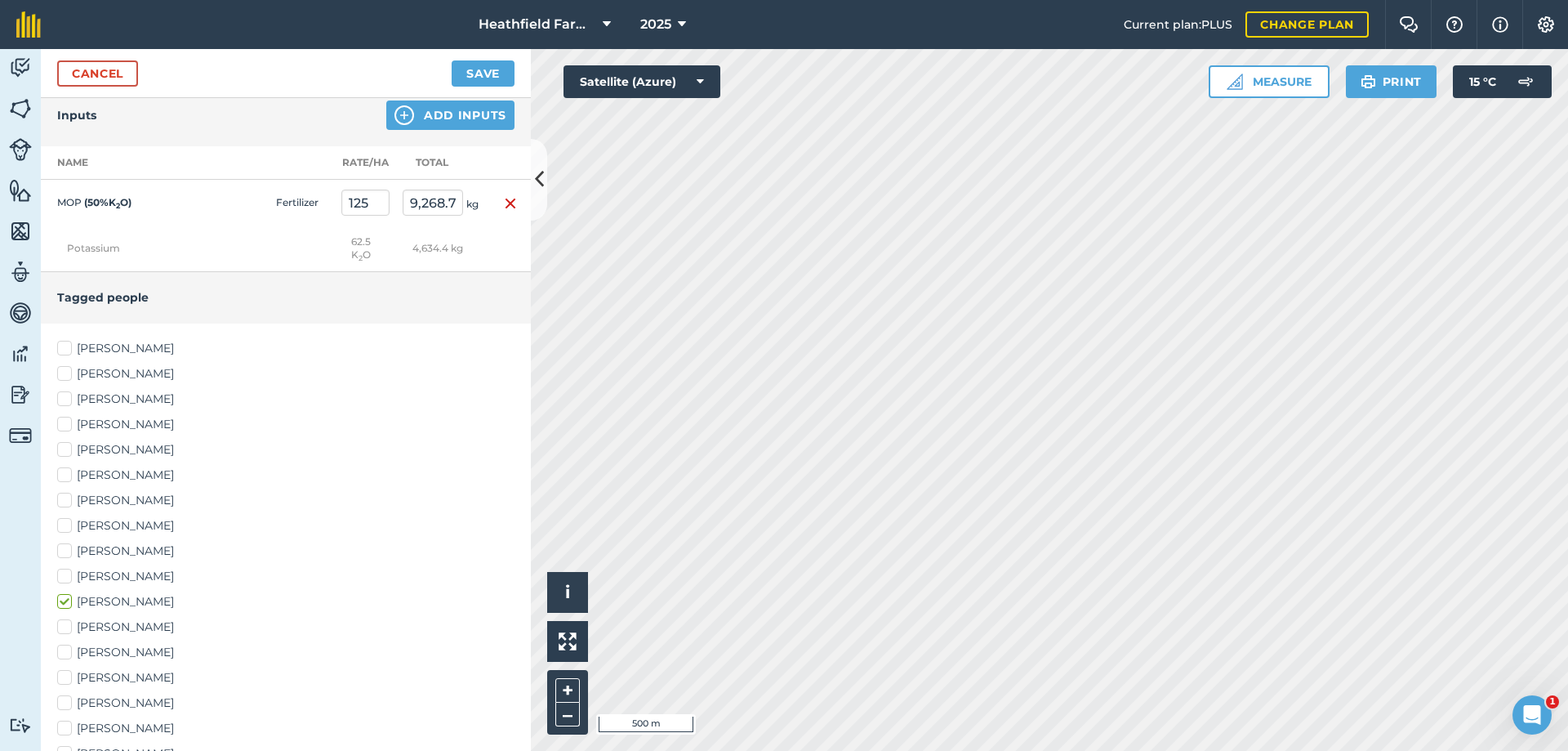
click at [71, 623] on label "[PERSON_NAME]" at bounding box center [285, 627] width 457 height 17
click at [68, 623] on input "[PERSON_NAME]" at bounding box center [62, 623] width 11 height 11
checkbox input "true"
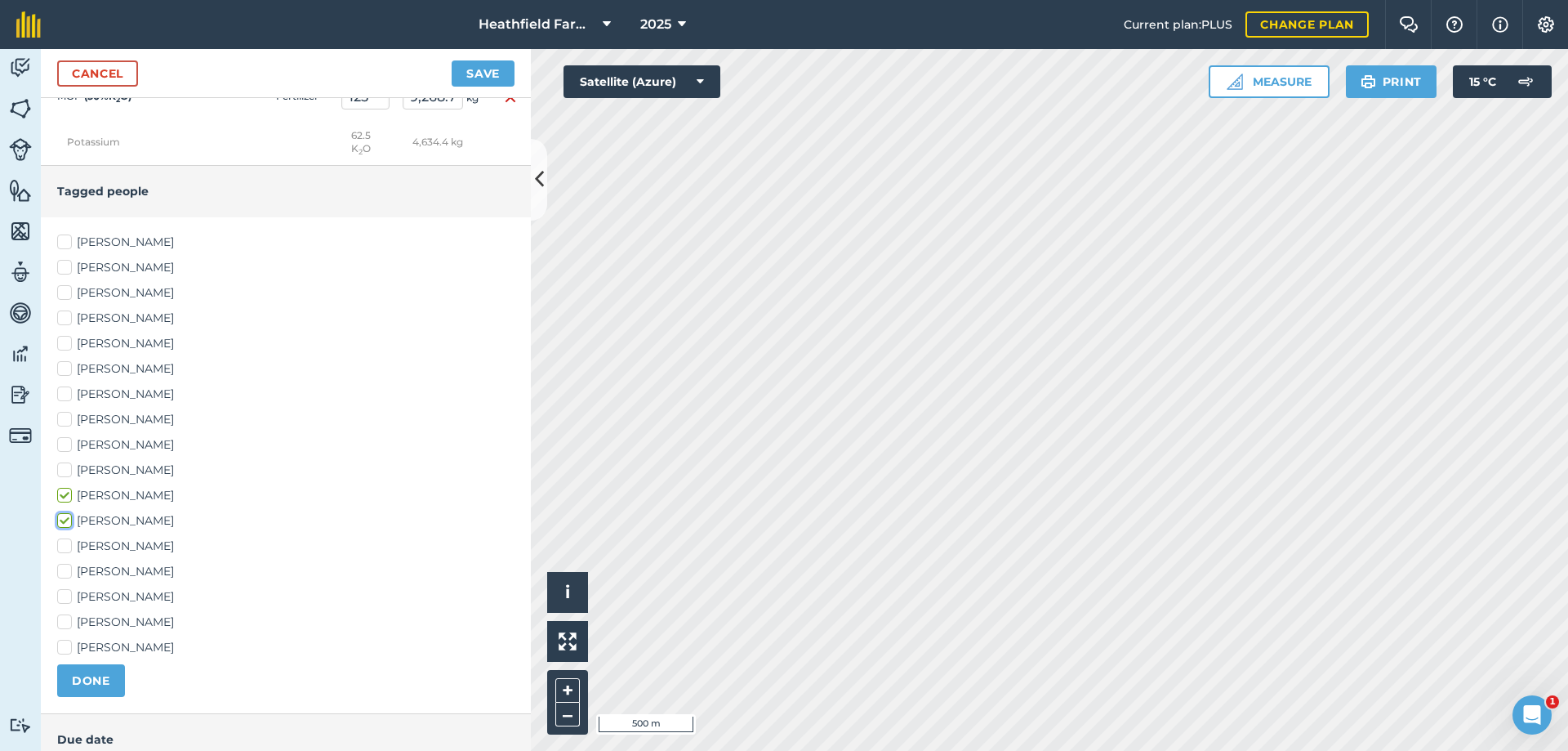
scroll to position [1946, 0]
click at [67, 644] on label "[PERSON_NAME]" at bounding box center [285, 644] width 457 height 17
click at [67, 644] on input "[PERSON_NAME]" at bounding box center [62, 641] width 11 height 11
checkbox input "true"
click at [77, 680] on button "DONE" at bounding box center [91, 678] width 68 height 33
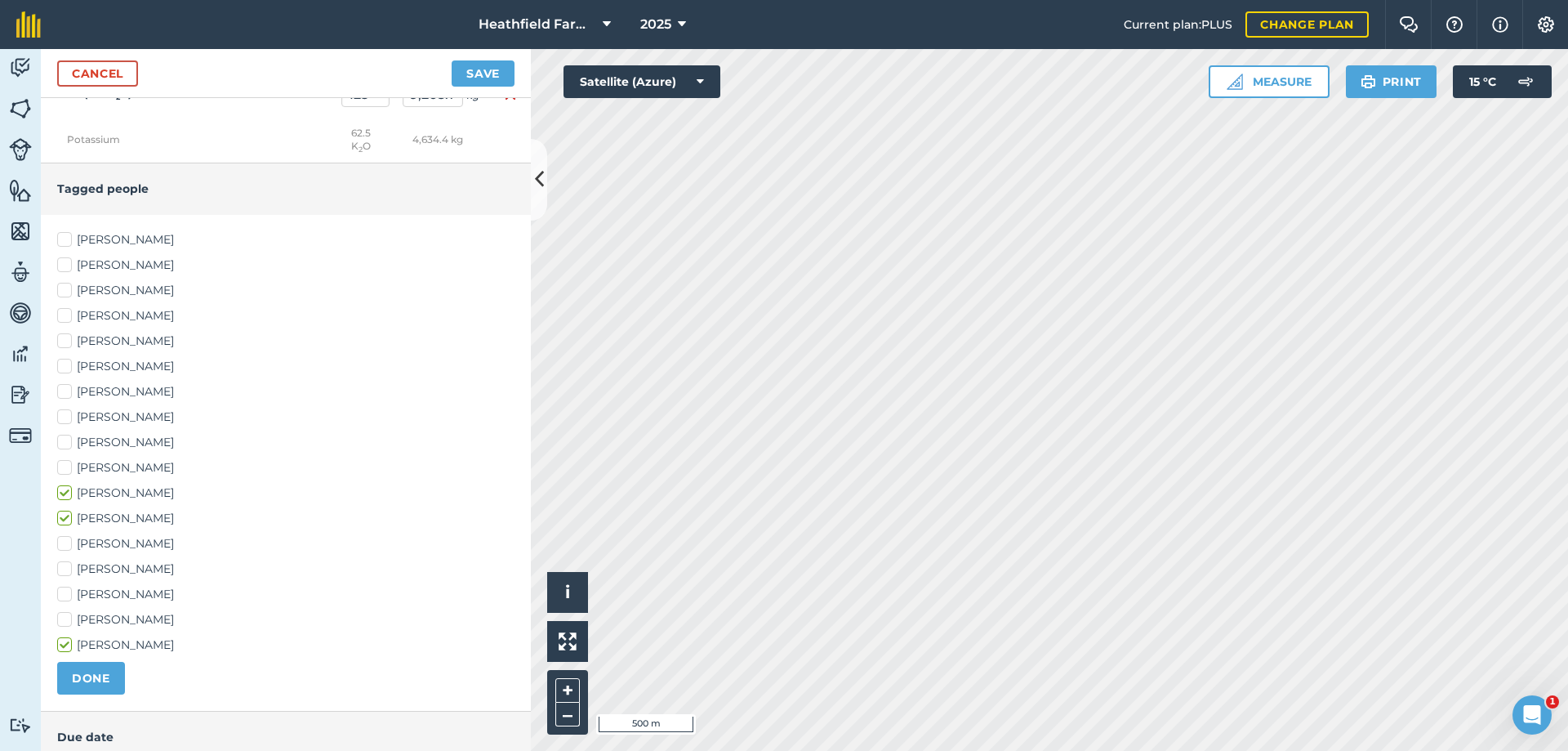
scroll to position [1701, 0]
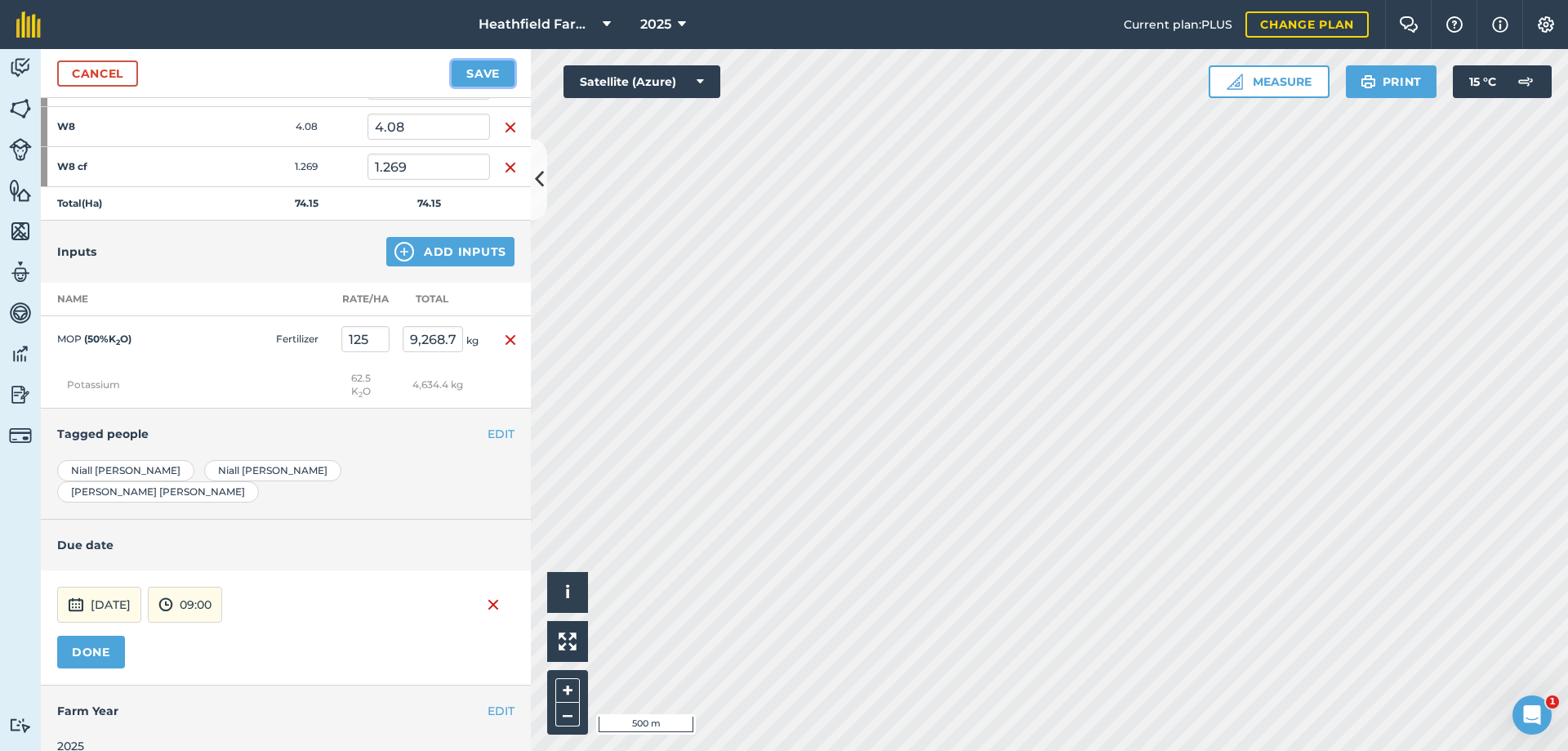
click at [496, 75] on button "Save" at bounding box center [482, 73] width 63 height 26
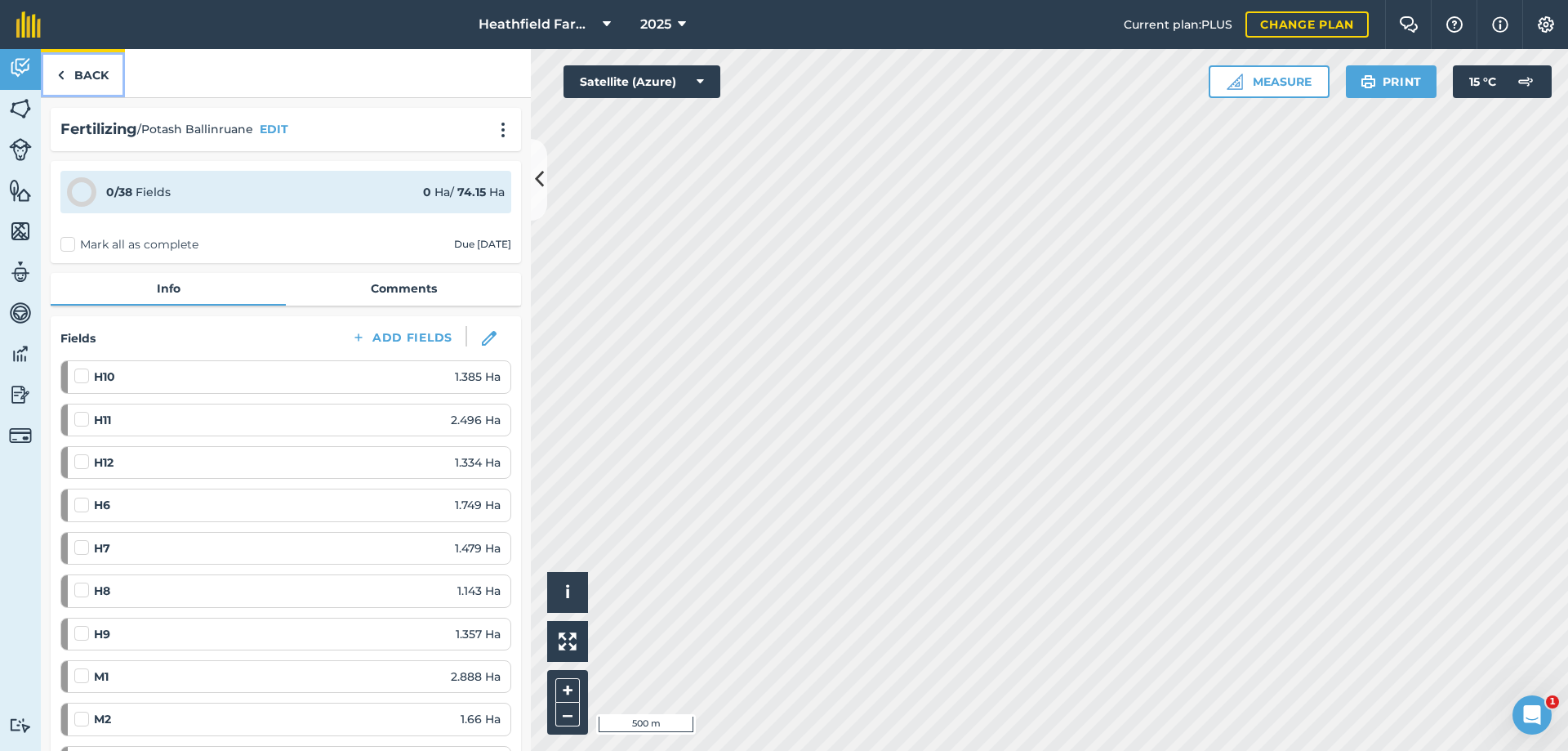
click at [77, 68] on link "Back" at bounding box center [83, 72] width 84 height 48
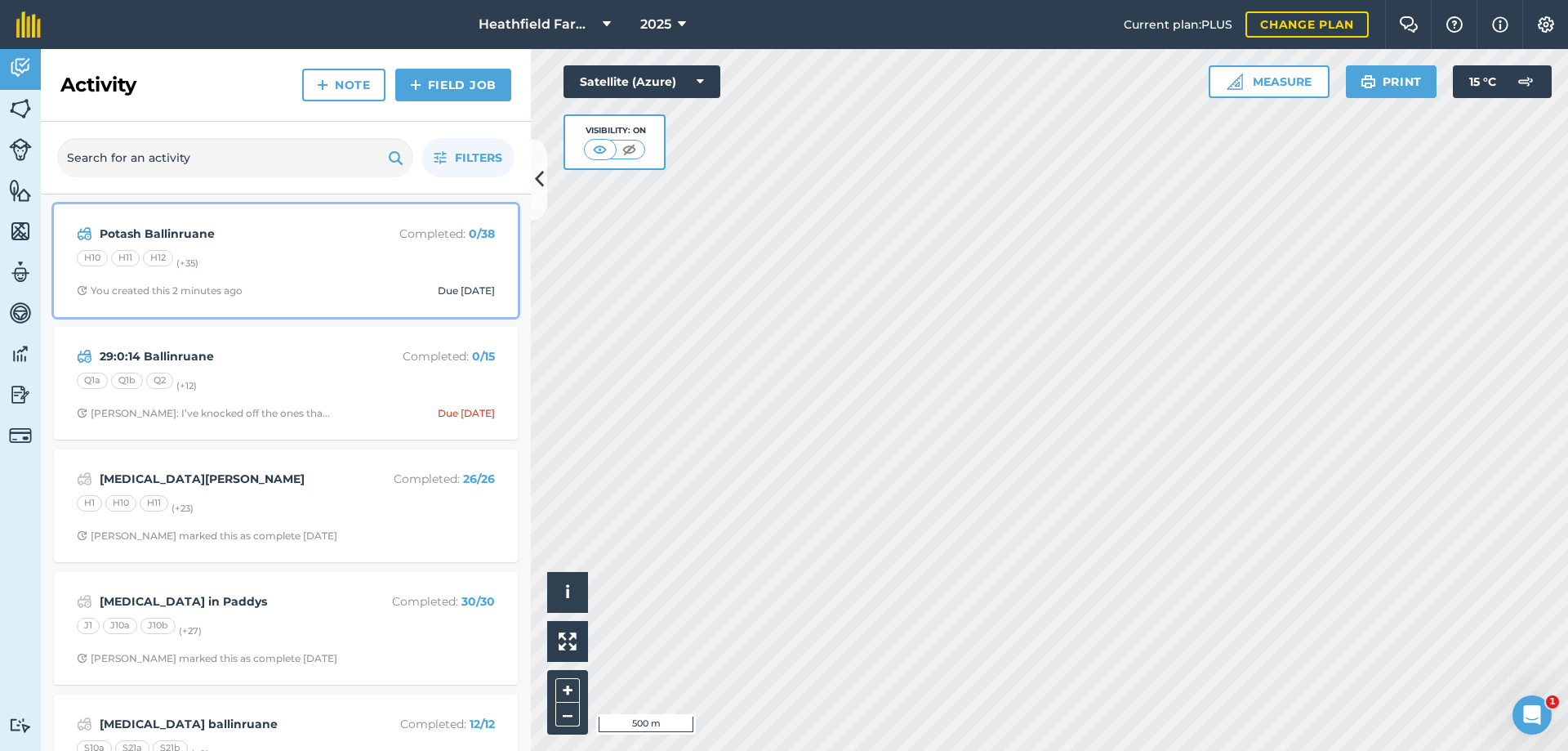
click at [190, 243] on strong "Potash Ballinruane" at bounding box center [229, 233] width 259 height 18
